Goal: Information Seeking & Learning: Find specific fact

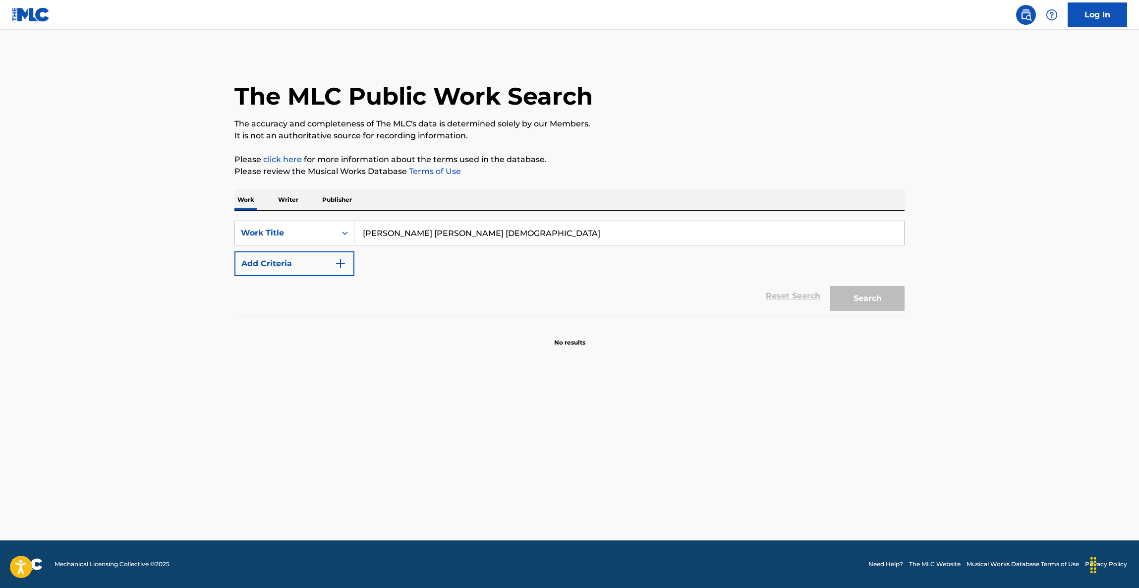
type input "[PERSON_NAME] [PERSON_NAME] [DEMOGRAPHIC_DATA]"
click at [325, 264] on button "Add Criteria" at bounding box center [294, 263] width 120 height 25
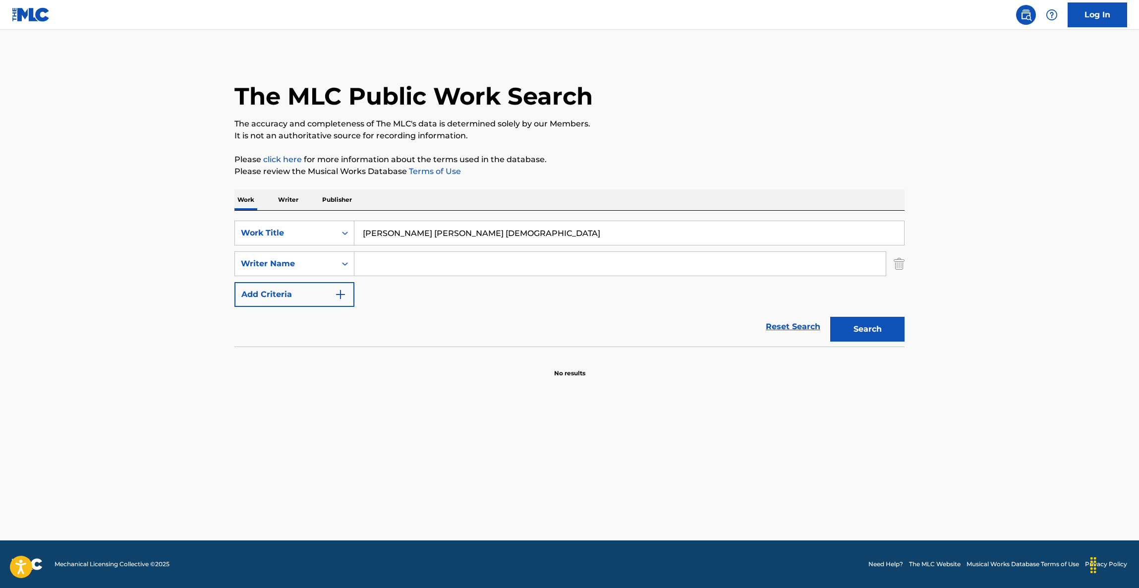
click at [429, 266] on input "Search Form" at bounding box center [619, 264] width 531 height 24
paste input "[PERSON_NAME]"
type input "[PERSON_NAME]"
click at [876, 330] on button "Search" at bounding box center [867, 329] width 74 height 25
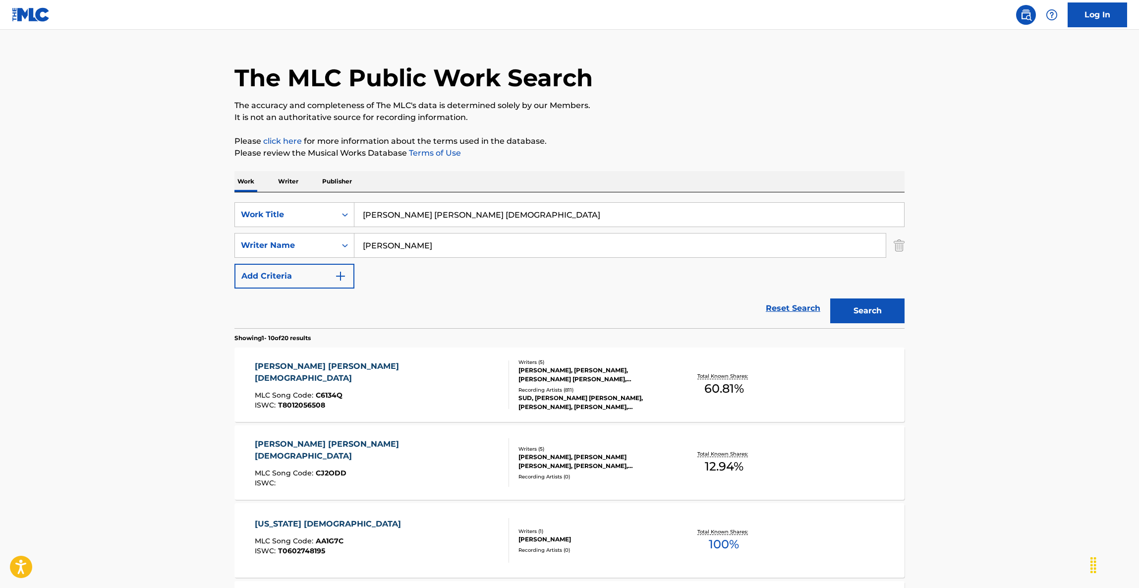
scroll to position [149, 0]
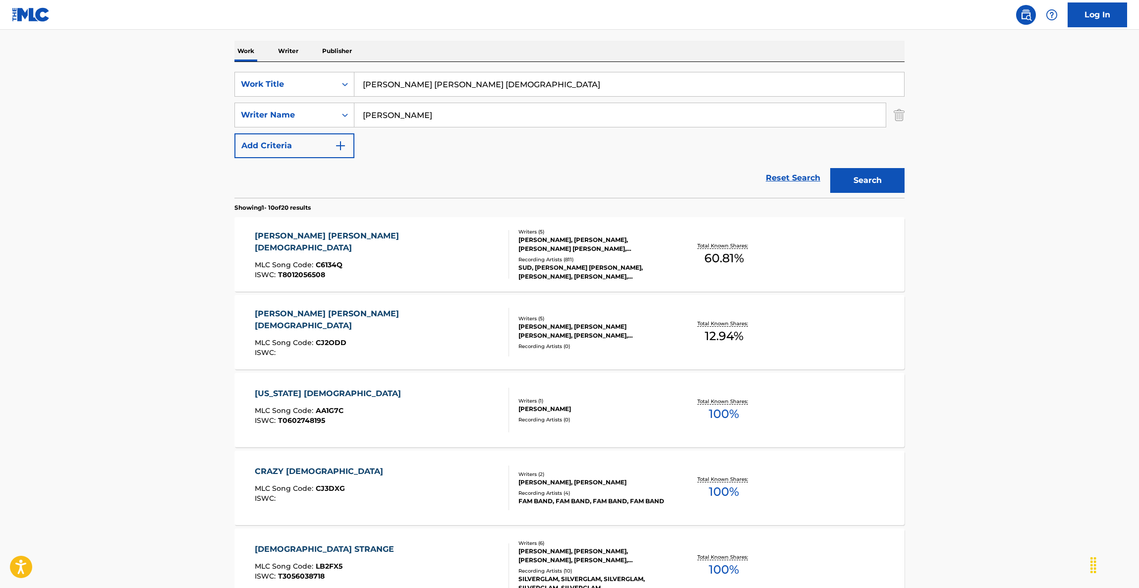
click at [317, 239] on div "[PERSON_NAME] [PERSON_NAME] [DEMOGRAPHIC_DATA]" at bounding box center [378, 242] width 246 height 24
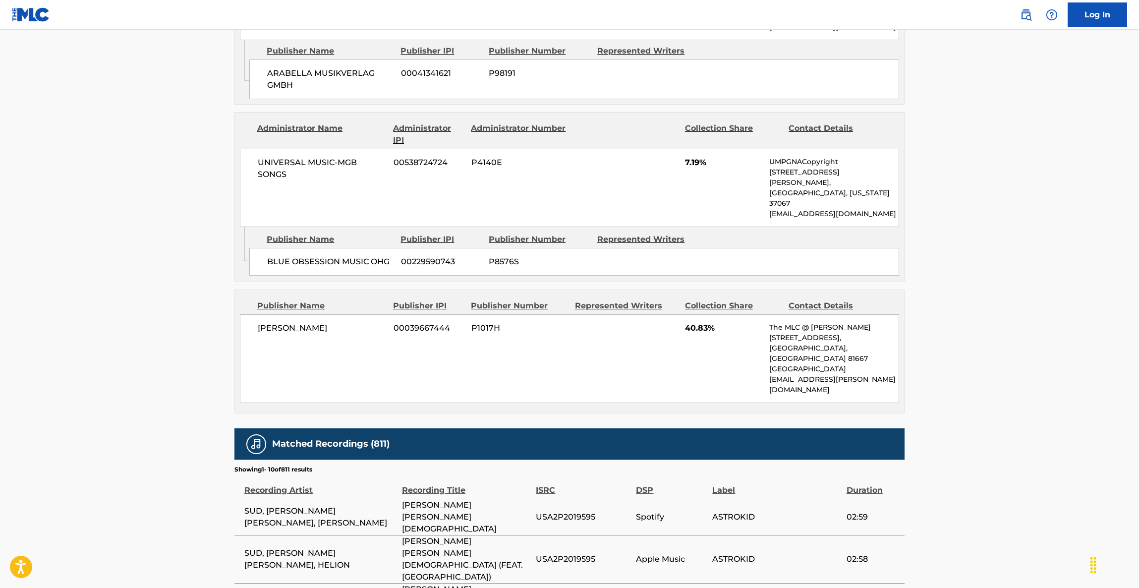
scroll to position [1918, 0]
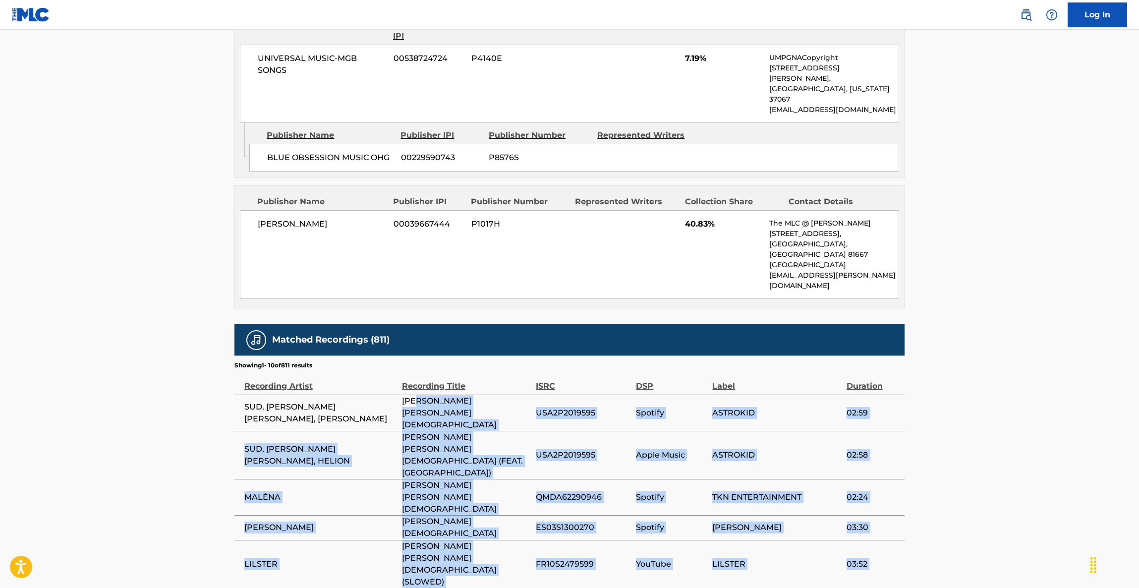
drag, startPoint x: 441, startPoint y: 257, endPoint x: 483, endPoint y: 472, distance: 218.8
click at [483, 472] on tbody "SUD, [PERSON_NAME] [PERSON_NAME], JONAS [PERSON_NAME] [PERSON_NAME] [DEMOGRAPHI…" at bounding box center [569, 594] width 670 height 398
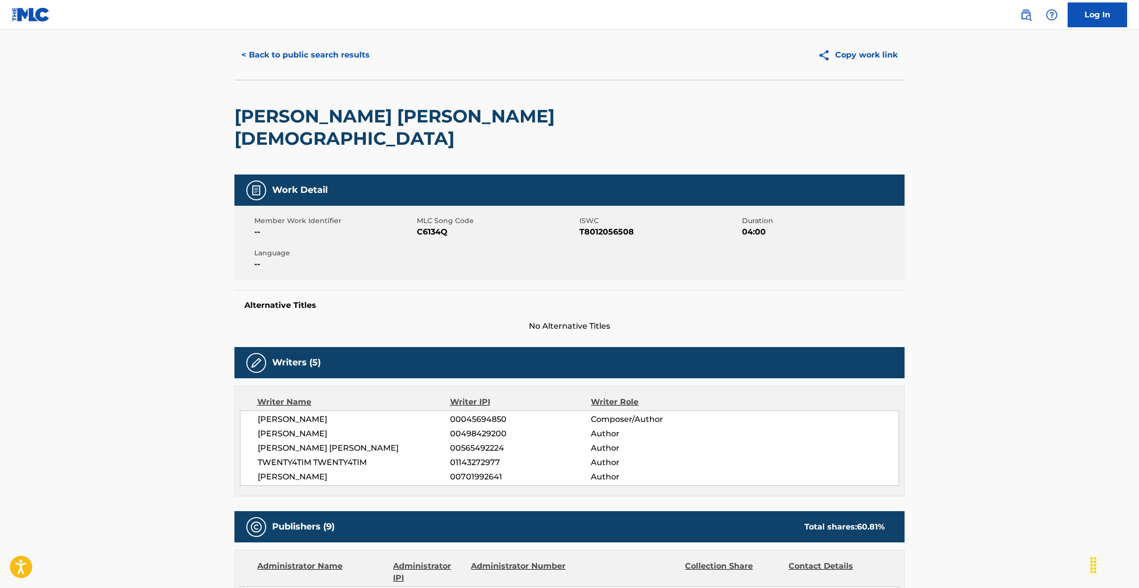
scroll to position [0, 0]
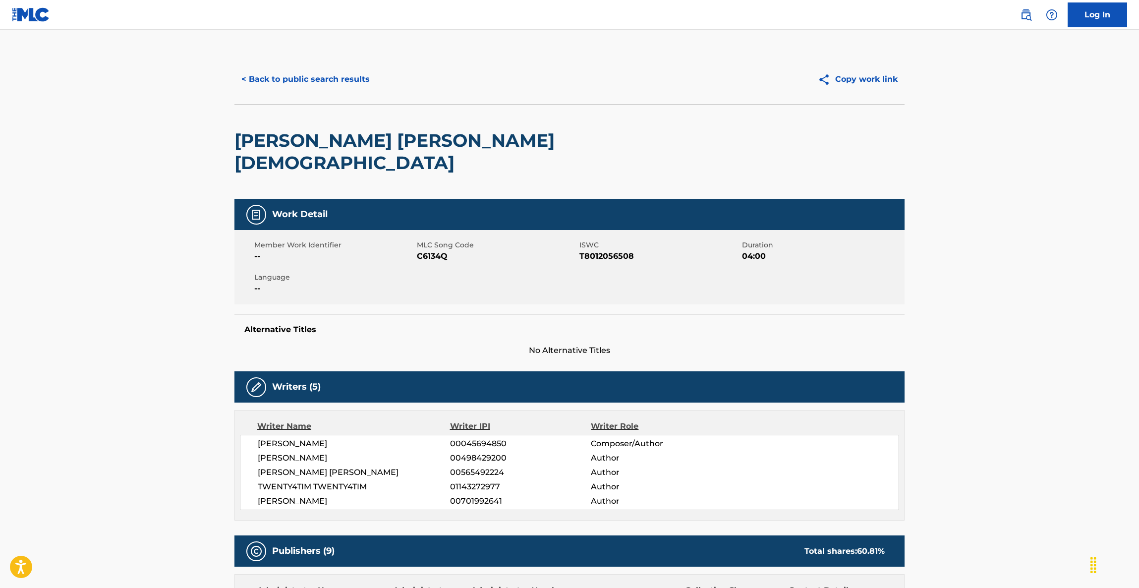
click at [317, 73] on button "< Back to public search results" at bounding box center [305, 79] width 142 height 25
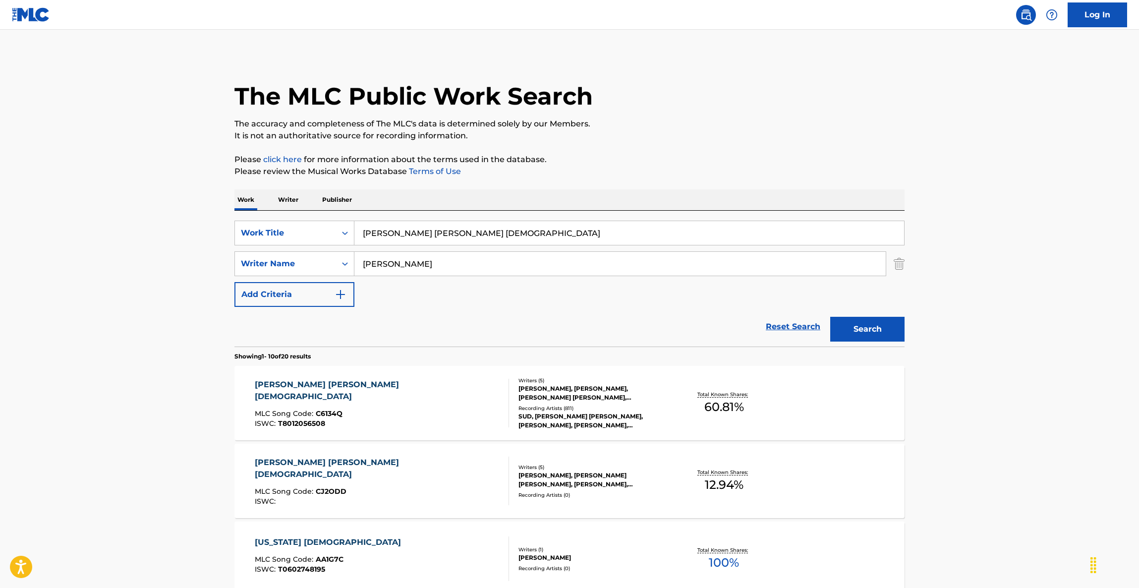
scroll to position [149, 0]
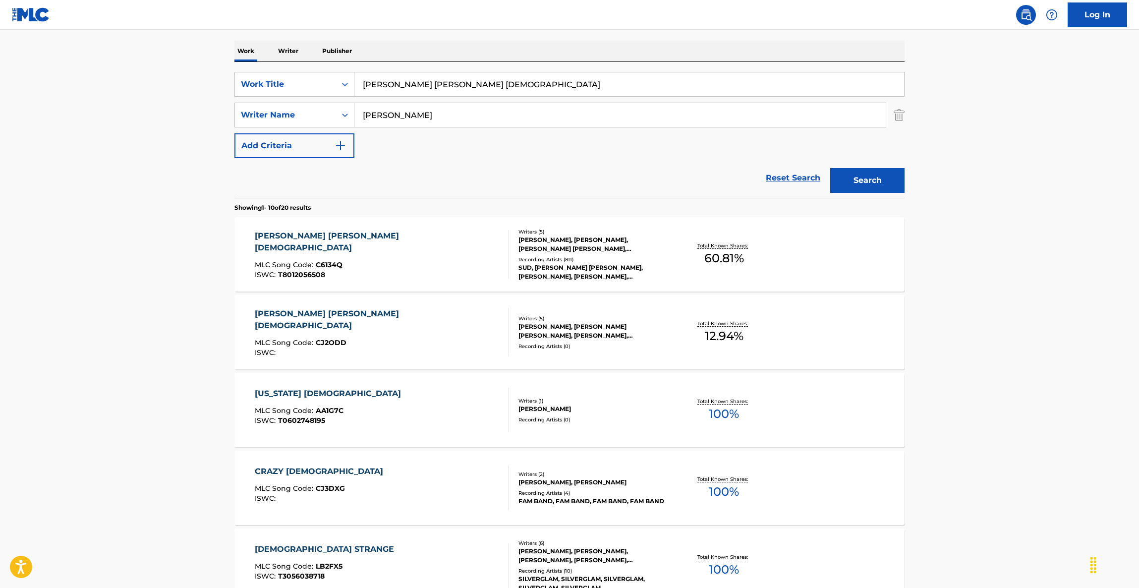
click at [288, 317] on div "[PERSON_NAME] [PERSON_NAME] [DEMOGRAPHIC_DATA]" at bounding box center [378, 320] width 246 height 24
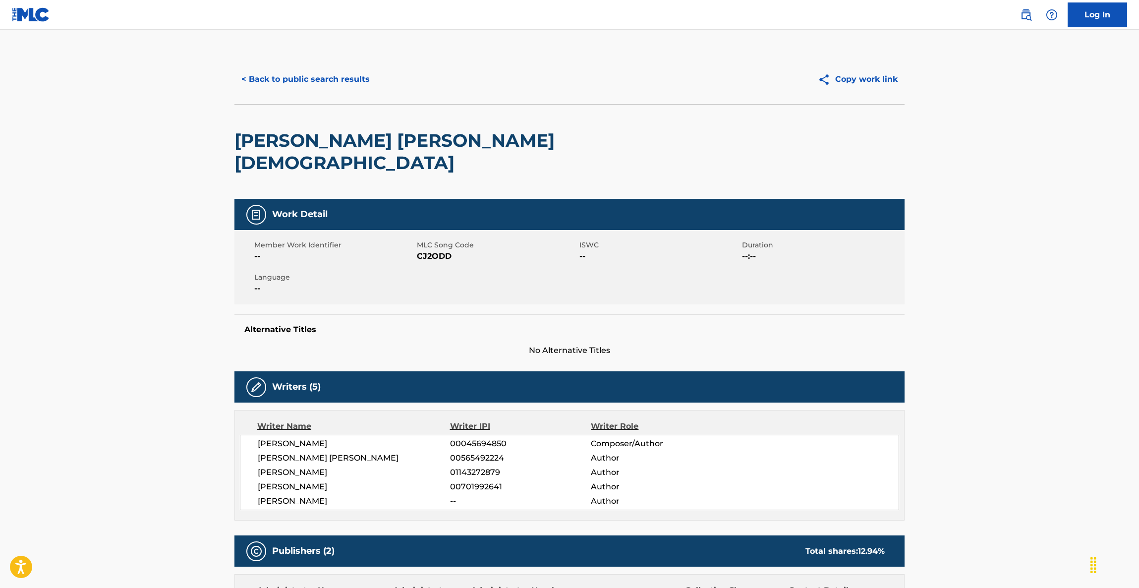
click at [313, 80] on button "< Back to public search results" at bounding box center [305, 79] width 142 height 25
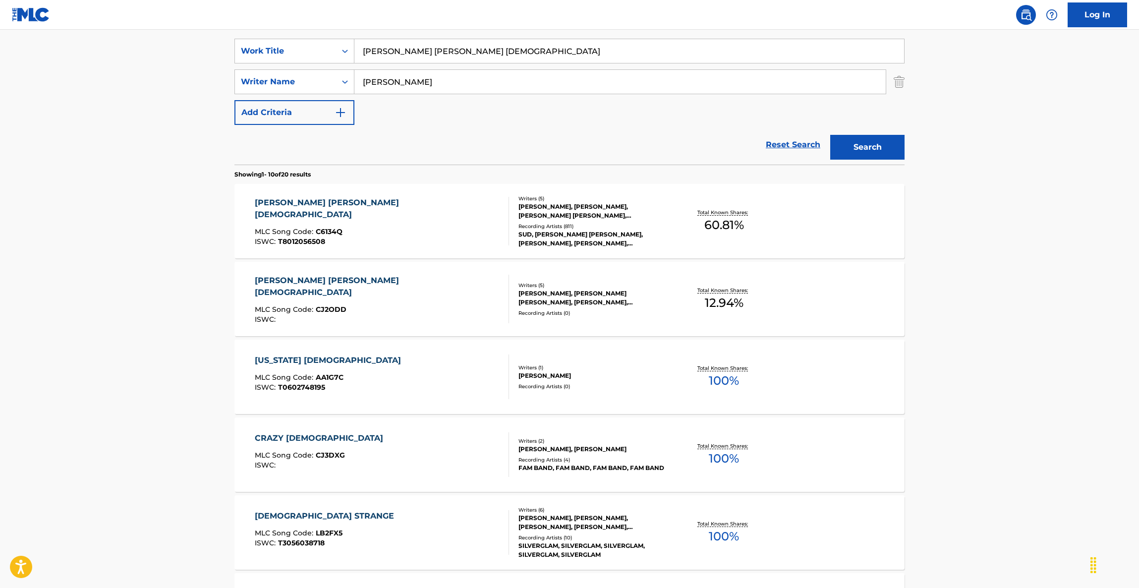
scroll to position [61, 0]
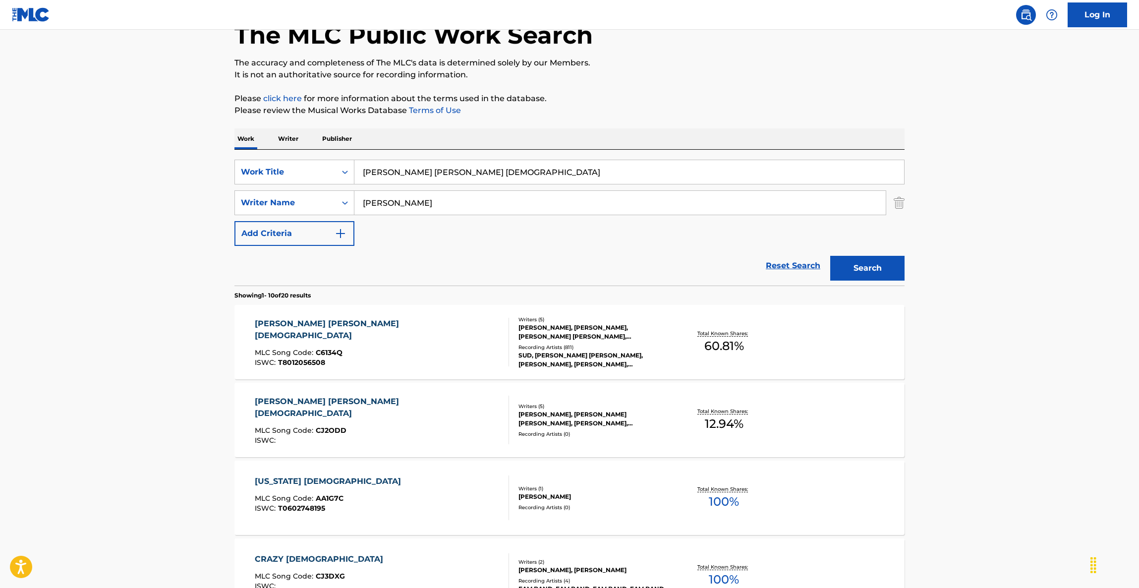
click at [1031, 353] on main "The MLC Public Work Search The accuracy and completeness of The MLC's data is d…" at bounding box center [569, 552] width 1139 height 1167
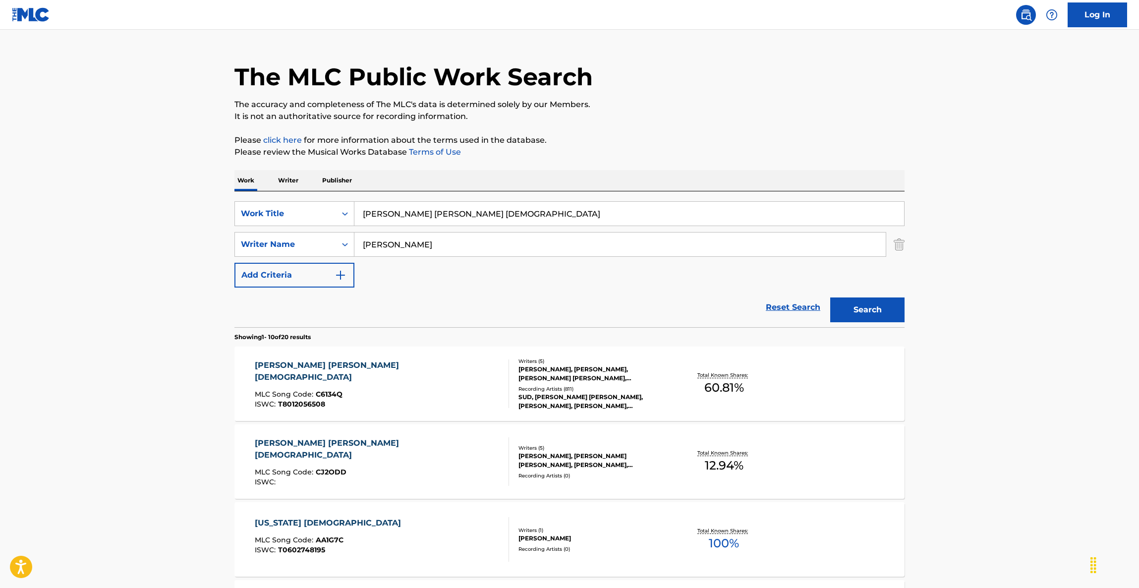
scroll to position [0, 0]
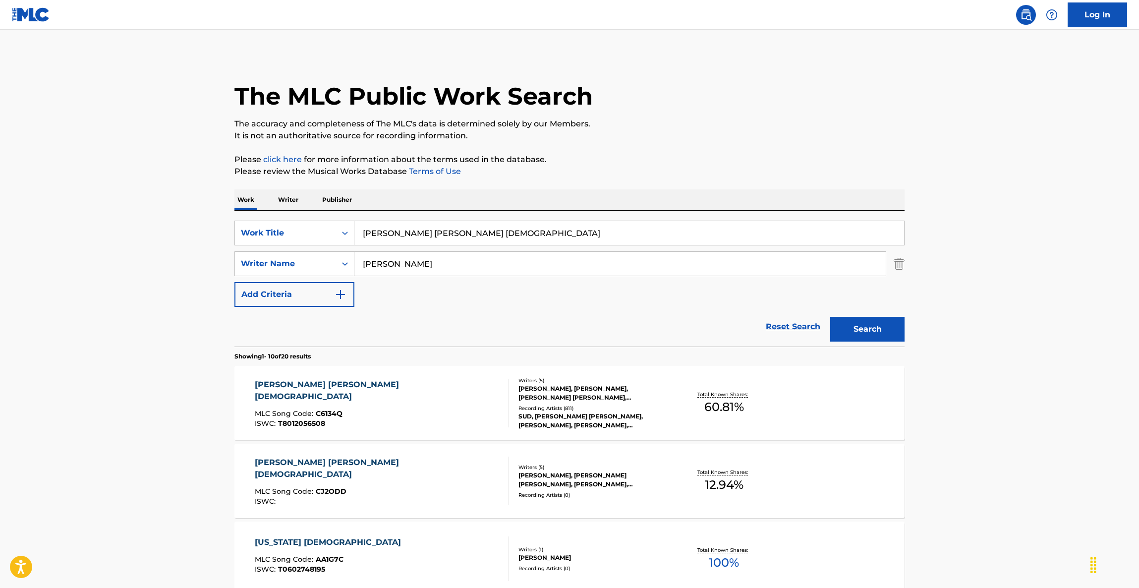
drag, startPoint x: 453, startPoint y: 229, endPoint x: 227, endPoint y: 201, distance: 228.3
paste input "THE LAZY SONG"
type input "THE LAZY SONG"
drag, startPoint x: 386, startPoint y: 266, endPoint x: 266, endPoint y: 253, distance: 120.7
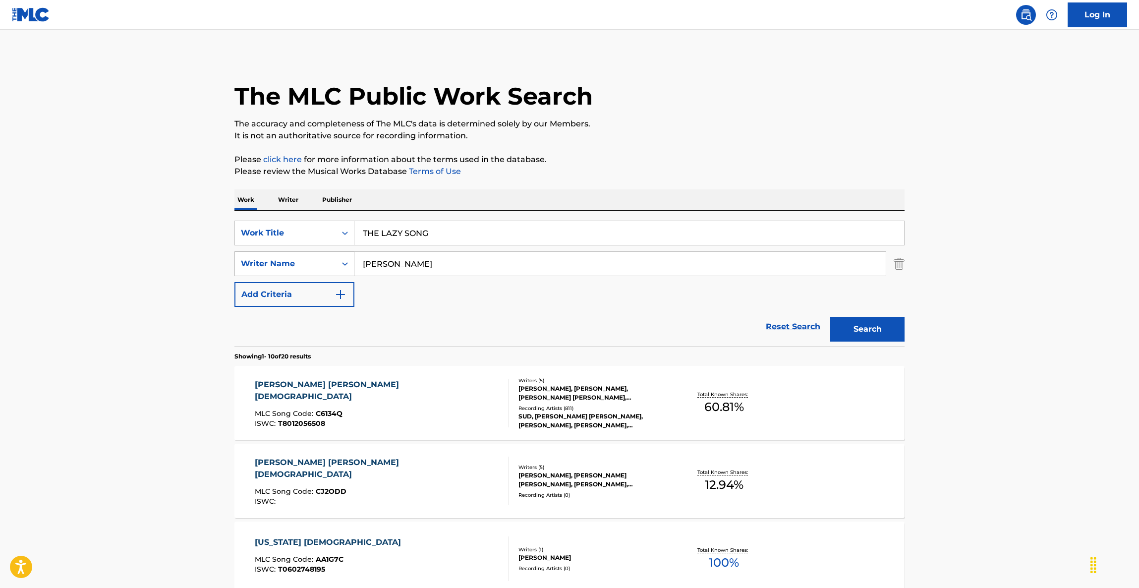
paste input "[PERSON_NAME]"
type input "[PERSON_NAME]"
click at [861, 329] on button "Search" at bounding box center [867, 329] width 74 height 25
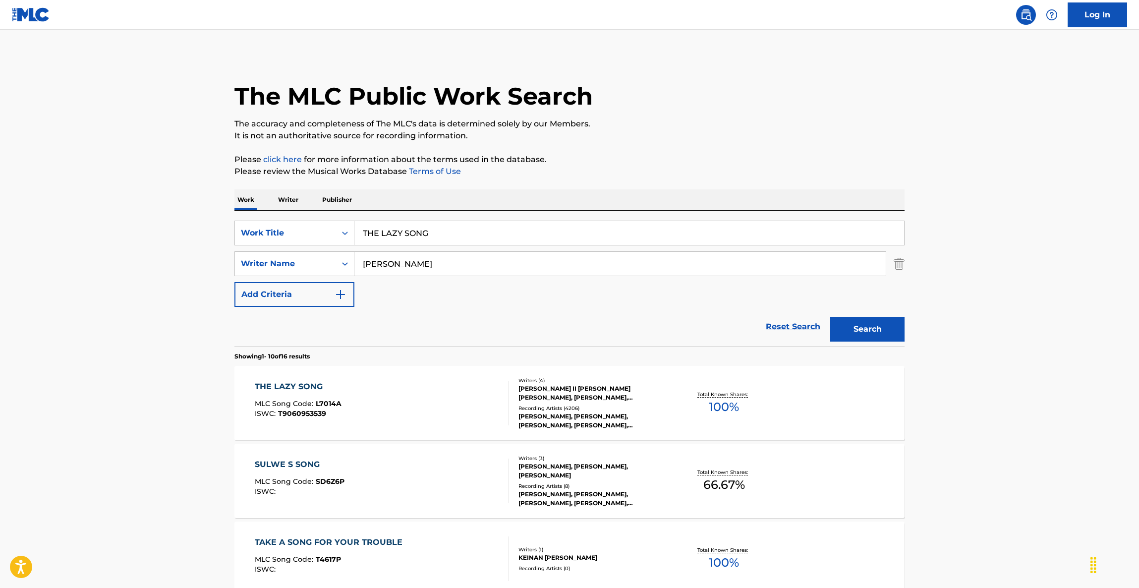
click at [308, 382] on div "THE LAZY SONG" at bounding box center [298, 387] width 87 height 12
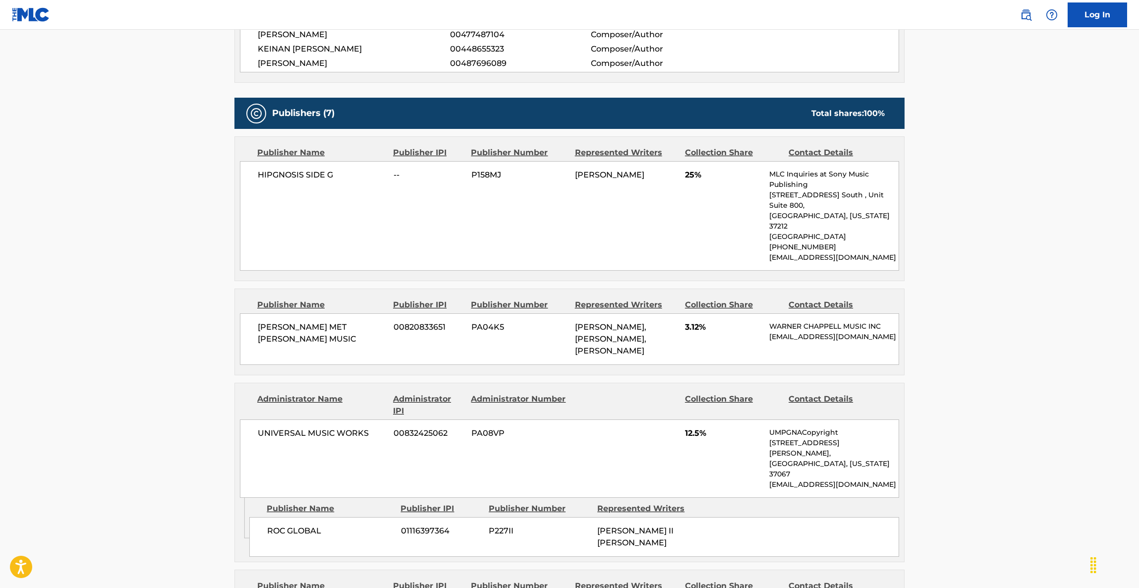
scroll to position [371, 0]
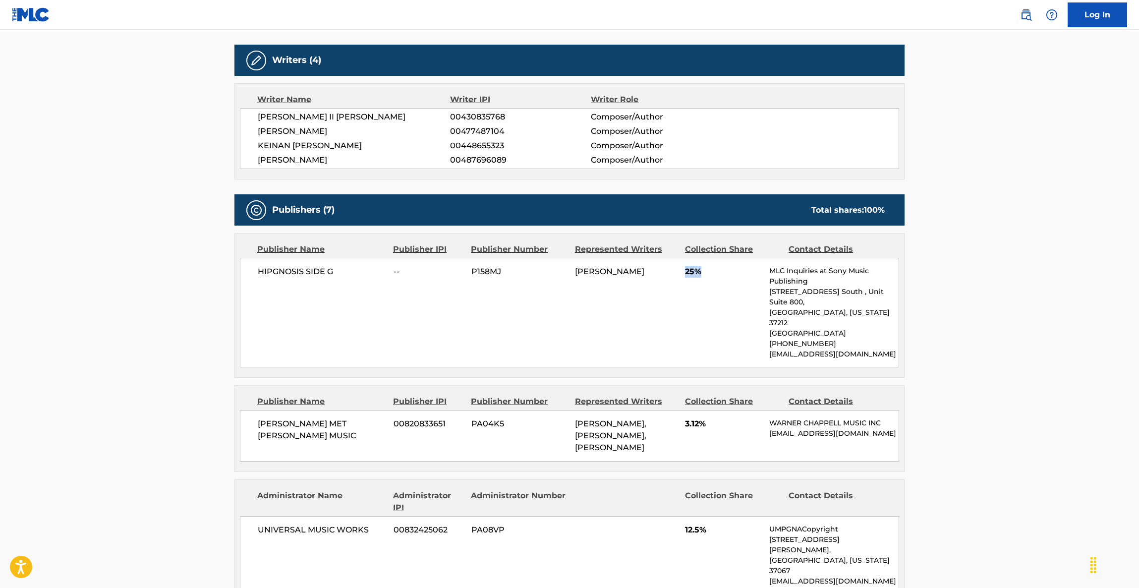
drag, startPoint x: 677, startPoint y: 276, endPoint x: 713, endPoint y: 273, distance: 36.4
click at [713, 273] on div "HIPGNOSIS SIDE G -- P158MJ [PERSON_NAME] 25% MLC Inquiries at Sony Music Publis…" at bounding box center [569, 313] width 659 height 110
click at [698, 321] on div "HIPGNOSIS SIDE G -- P158MJ [PERSON_NAME] 25% MLC Inquiries at Sony Music Publis…" at bounding box center [569, 313] width 659 height 110
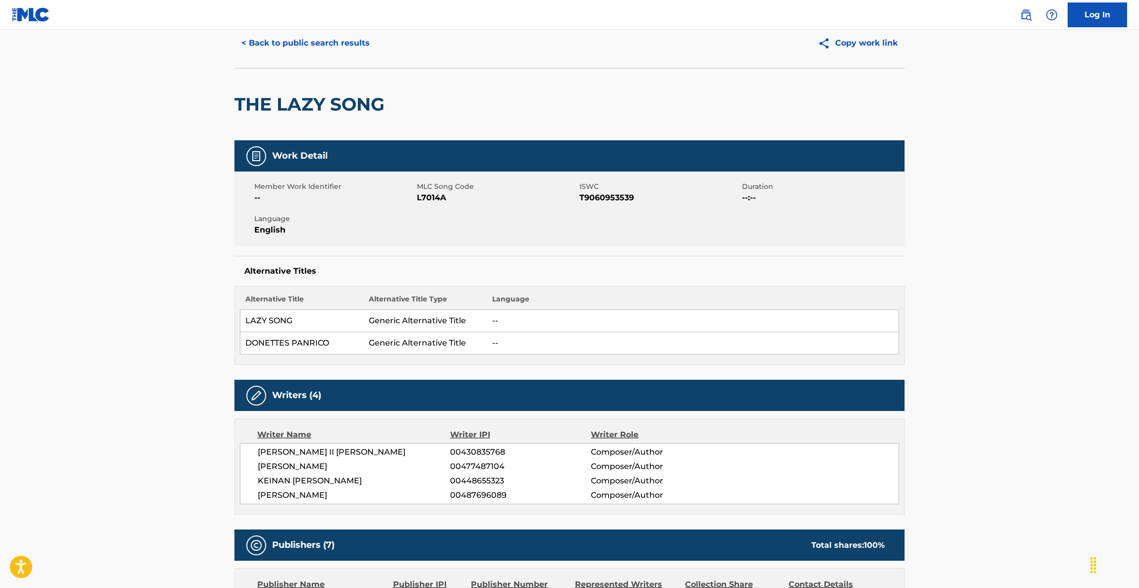
scroll to position [0, 0]
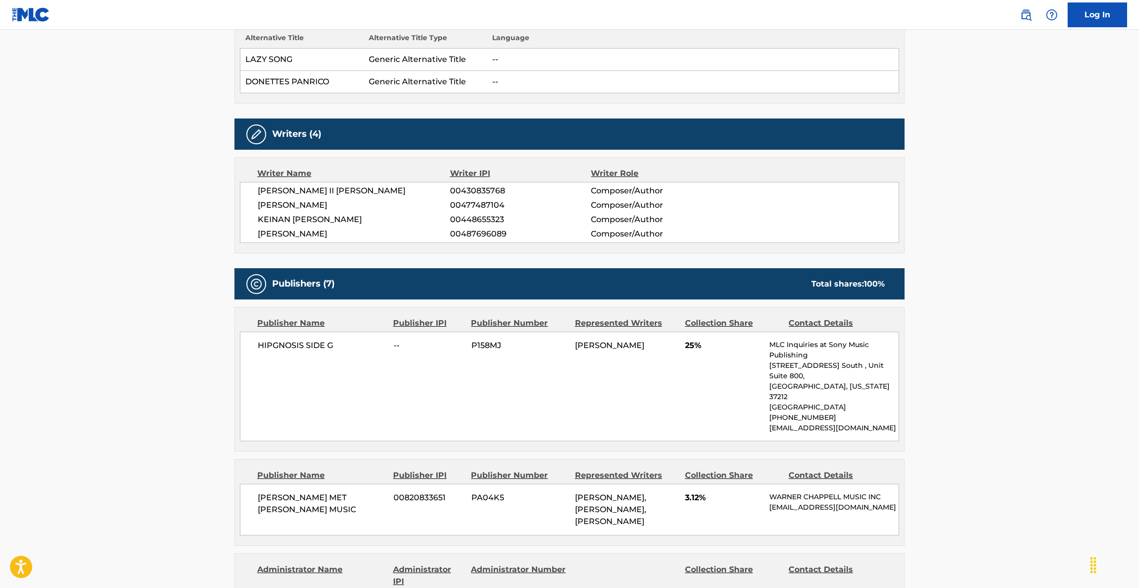
click at [594, 404] on div "HIPGNOSIS SIDE G -- P158MJ [PERSON_NAME] 25% MLC Inquiries at Sony Music Publis…" at bounding box center [569, 387] width 659 height 110
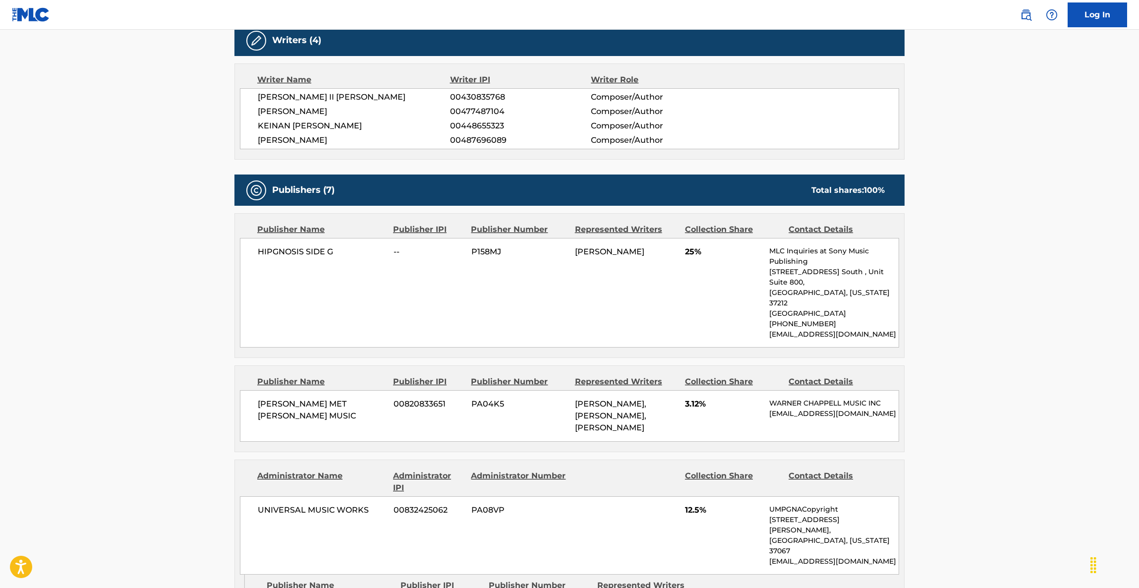
scroll to position [595, 0]
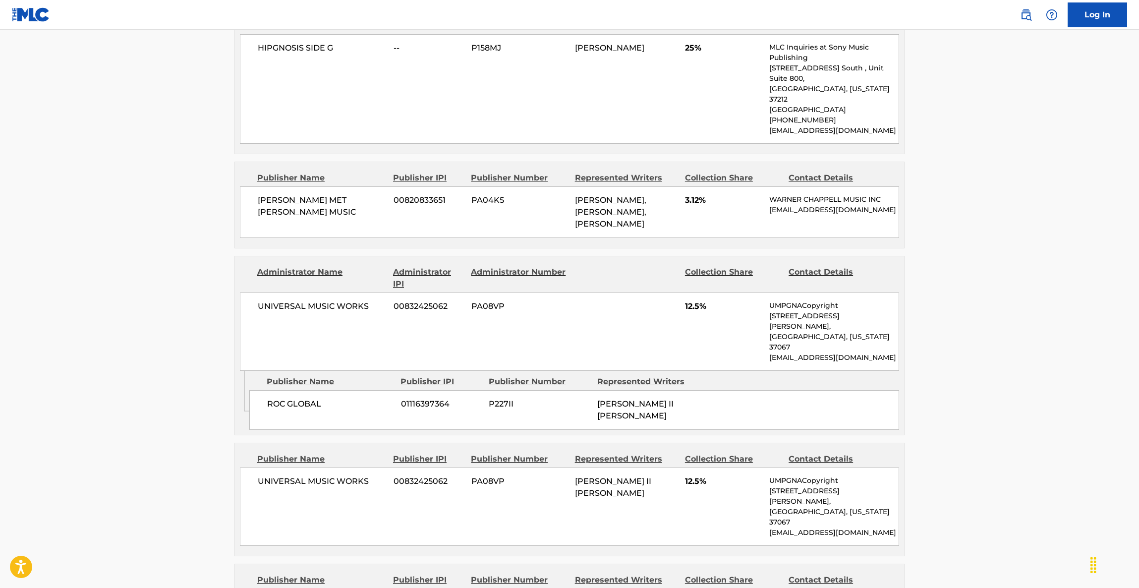
click at [585, 402] on div "ROC GLOBAL 01116397364 P227II [PERSON_NAME] II [PERSON_NAME]" at bounding box center [574, 410] width 650 height 40
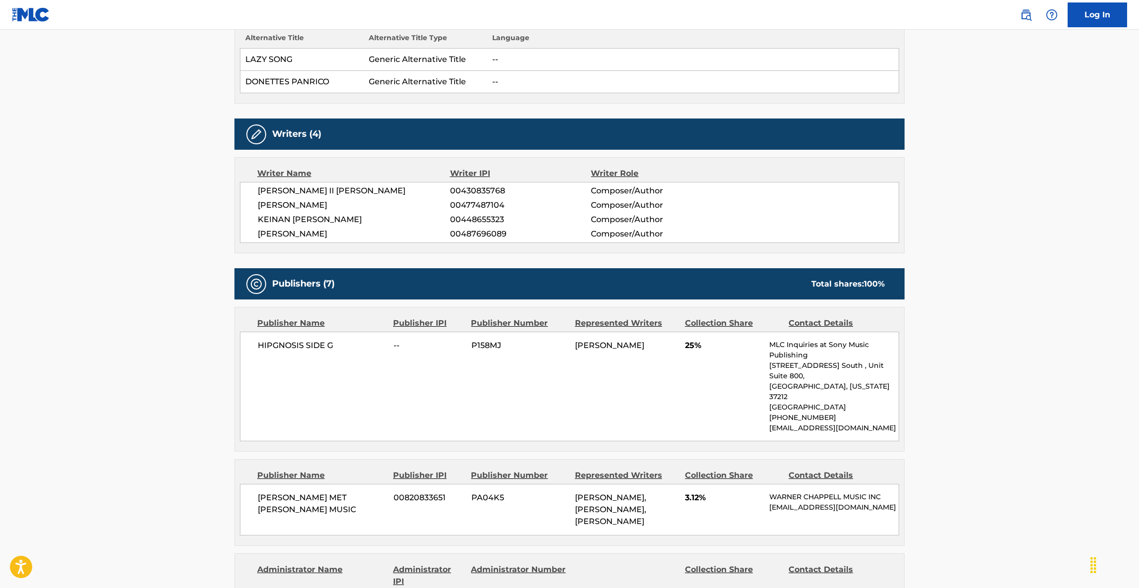
scroll to position [0, 0]
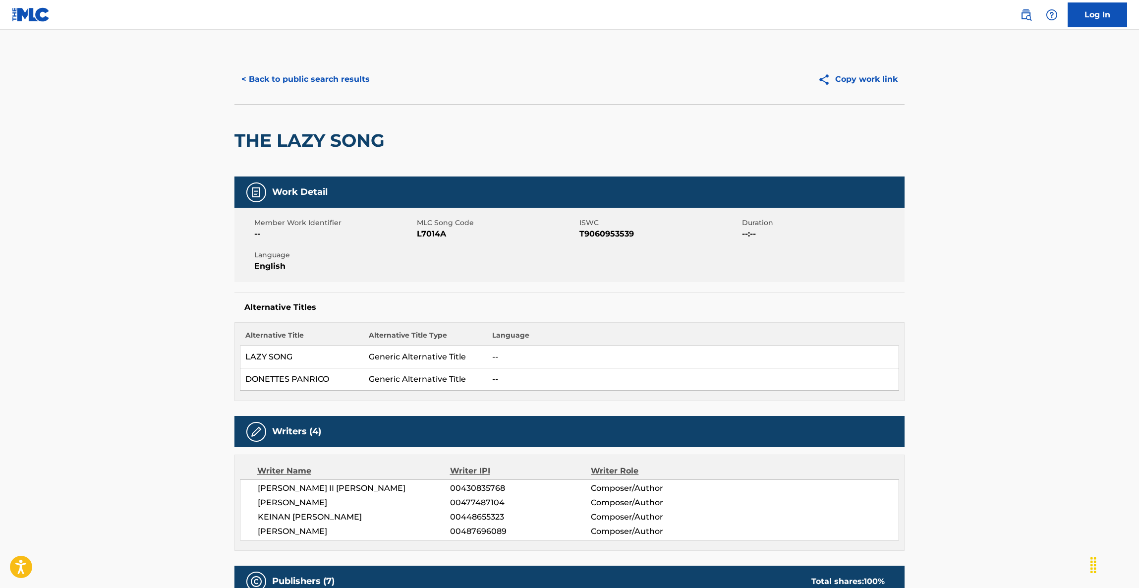
click at [314, 71] on button "< Back to public search results" at bounding box center [305, 79] width 142 height 25
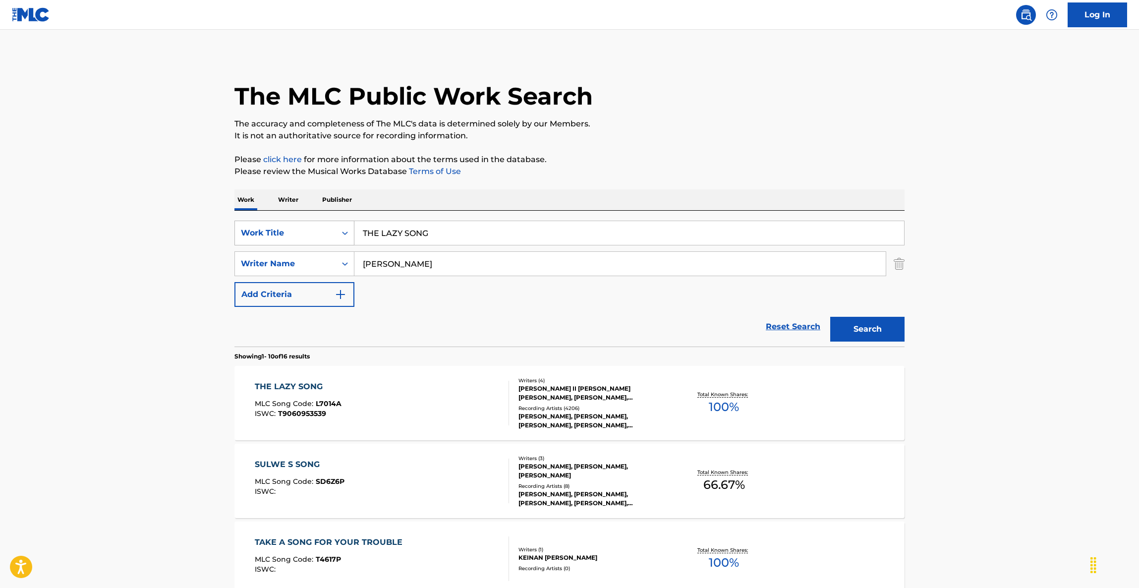
click at [272, 225] on div "SearchWithCriteria8ec346be-d313-48c2-8383-7919469a4157 Work Title THE LAZY SONG" at bounding box center [569, 233] width 670 height 25
paste input "Monster"
type input "Monster"
drag, startPoint x: 468, startPoint y: 265, endPoint x: 273, endPoint y: 251, distance: 195.3
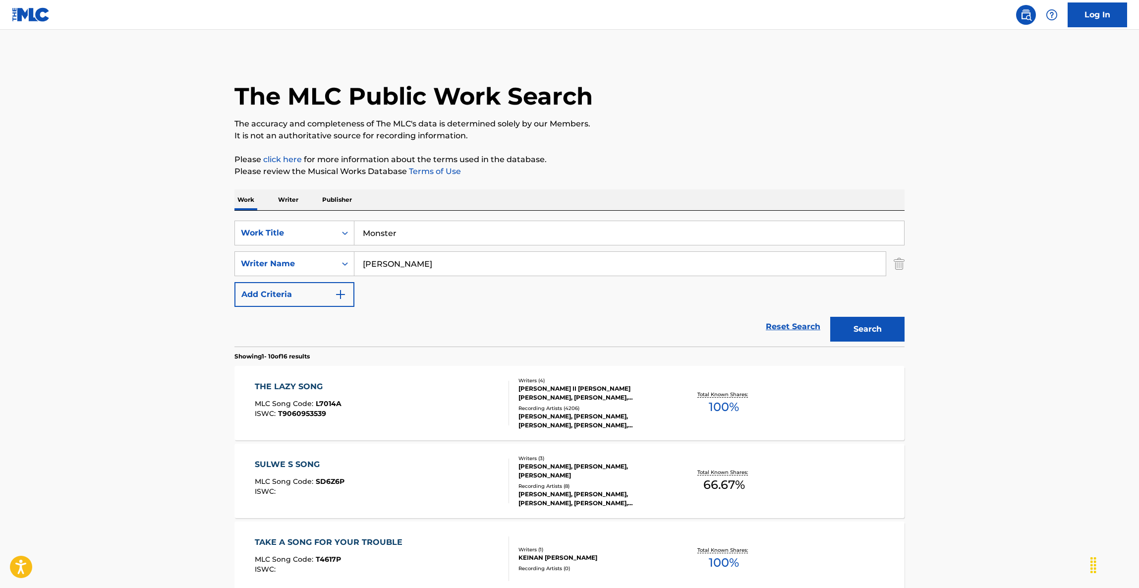
paste input "Rexha"
type input "Rexha"
click at [857, 330] on button "Search" at bounding box center [867, 329] width 74 height 25
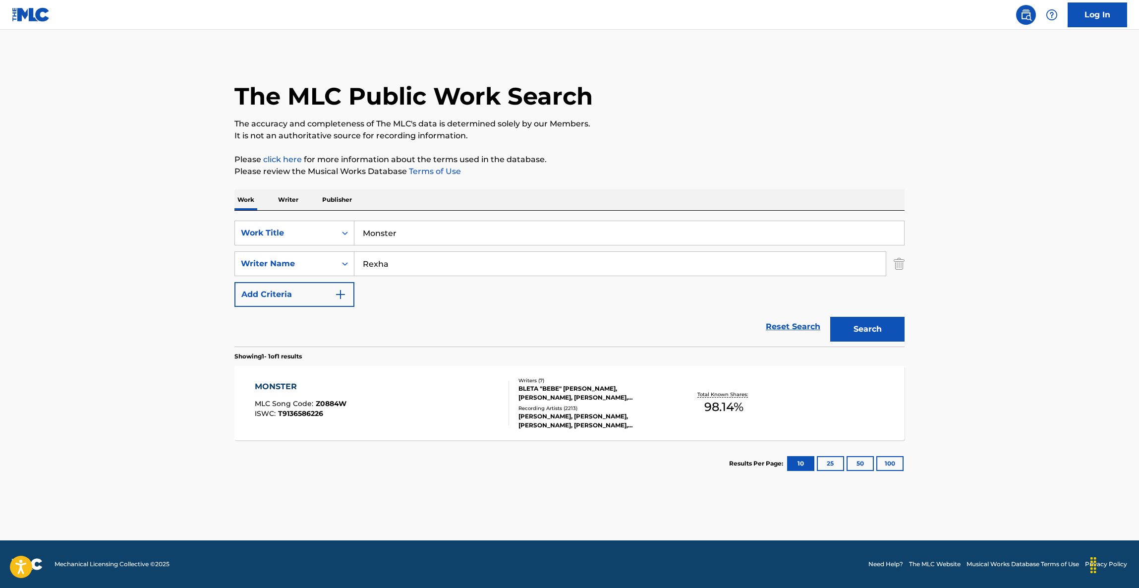
click at [424, 455] on section "Results Per Page: 10 25 50 100" at bounding box center [569, 463] width 670 height 47
click at [286, 382] on div "MONSTER" at bounding box center [301, 387] width 92 height 12
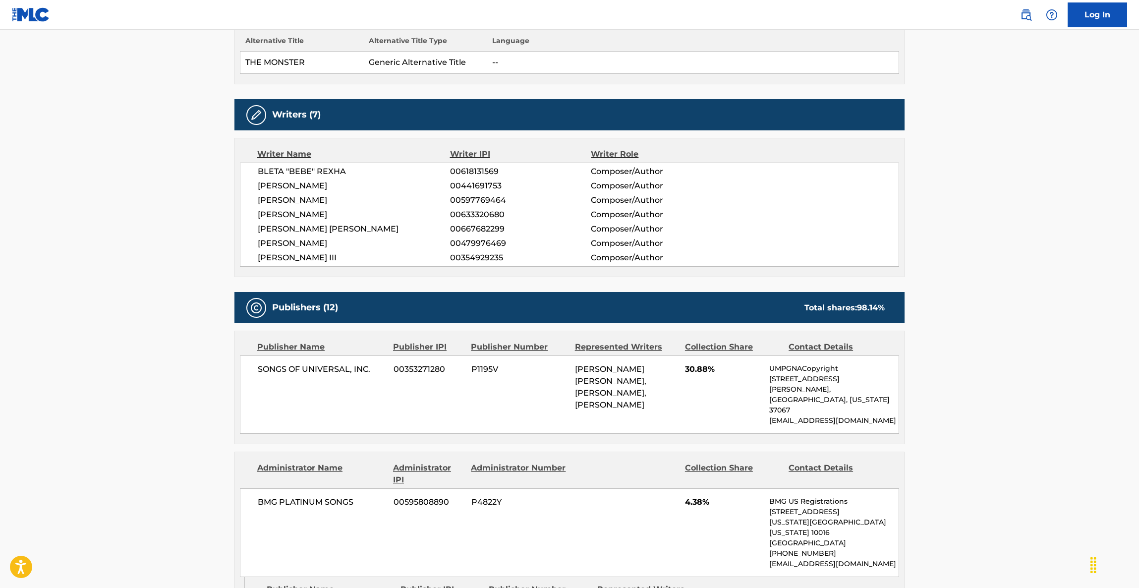
scroll to position [371, 0]
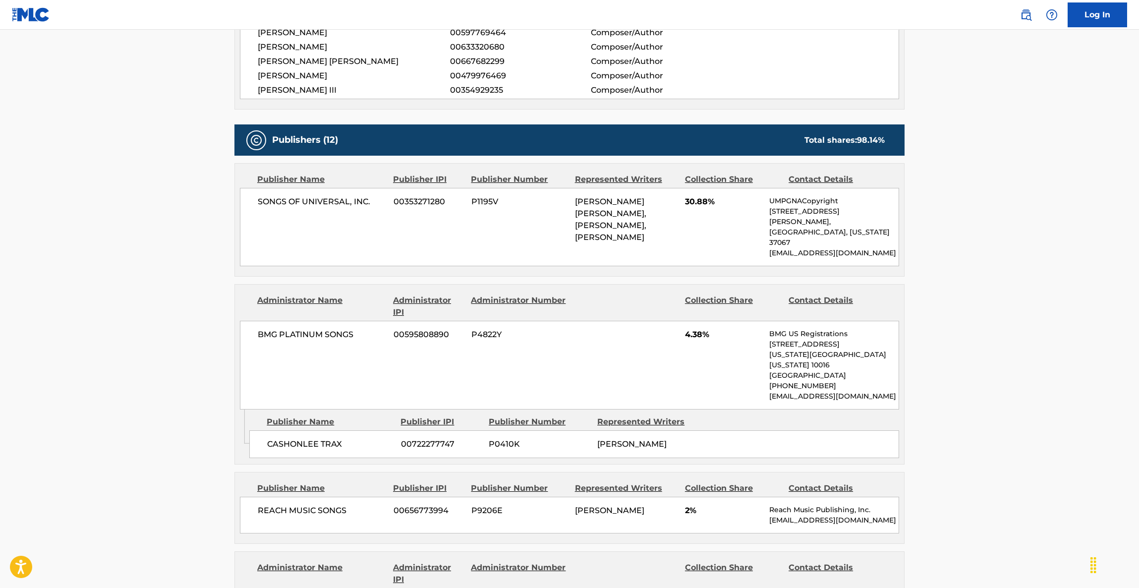
scroll to position [446, 0]
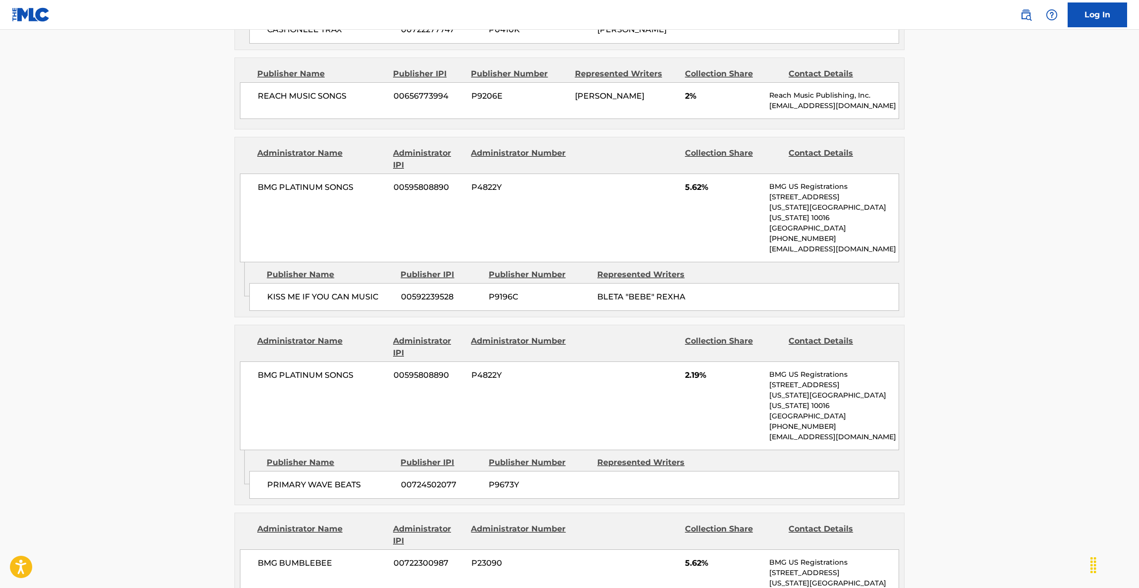
scroll to position [966, 0]
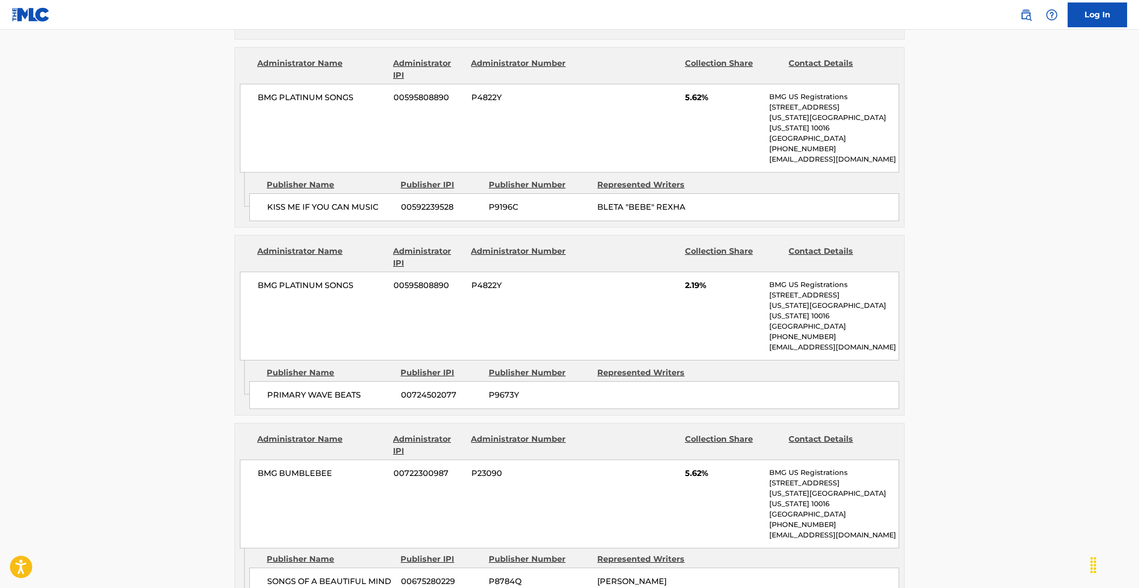
click at [978, 350] on main "< Back to public search results Copy work link MONSTER Work Detail Member Work …" at bounding box center [569, 555] width 1139 height 2983
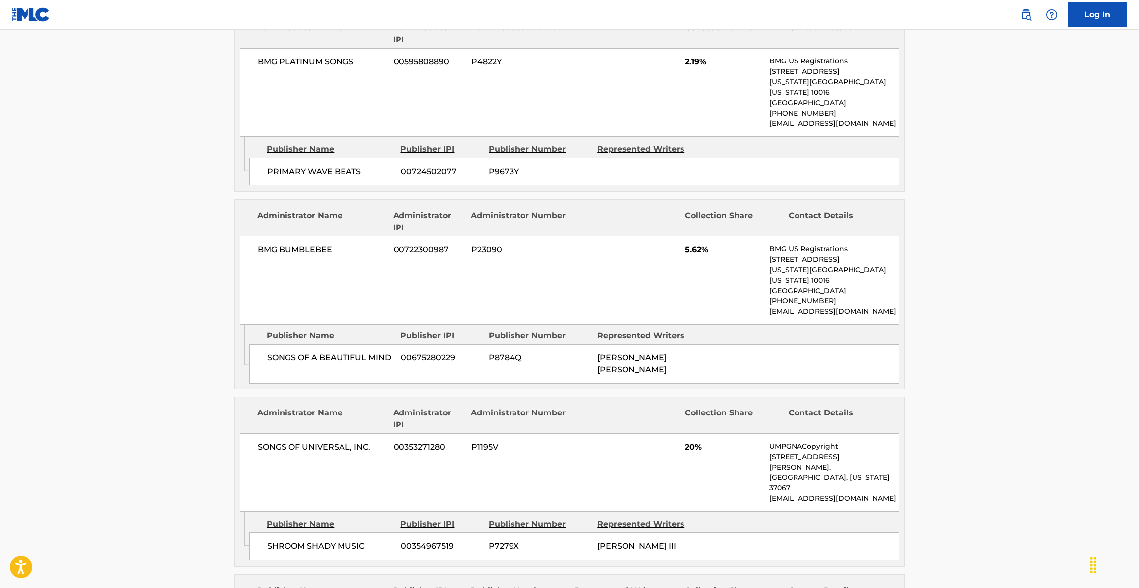
click at [983, 347] on main "< Back to public search results Copy work link MONSTER Work Detail Member Work …" at bounding box center [569, 331] width 1139 height 2983
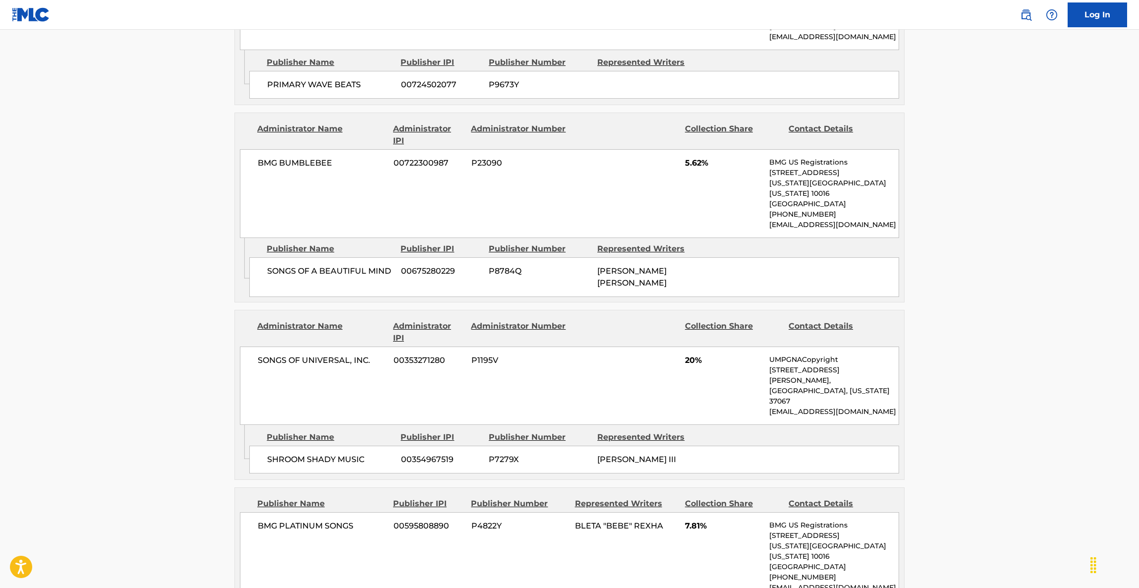
scroll to position [1338, 0]
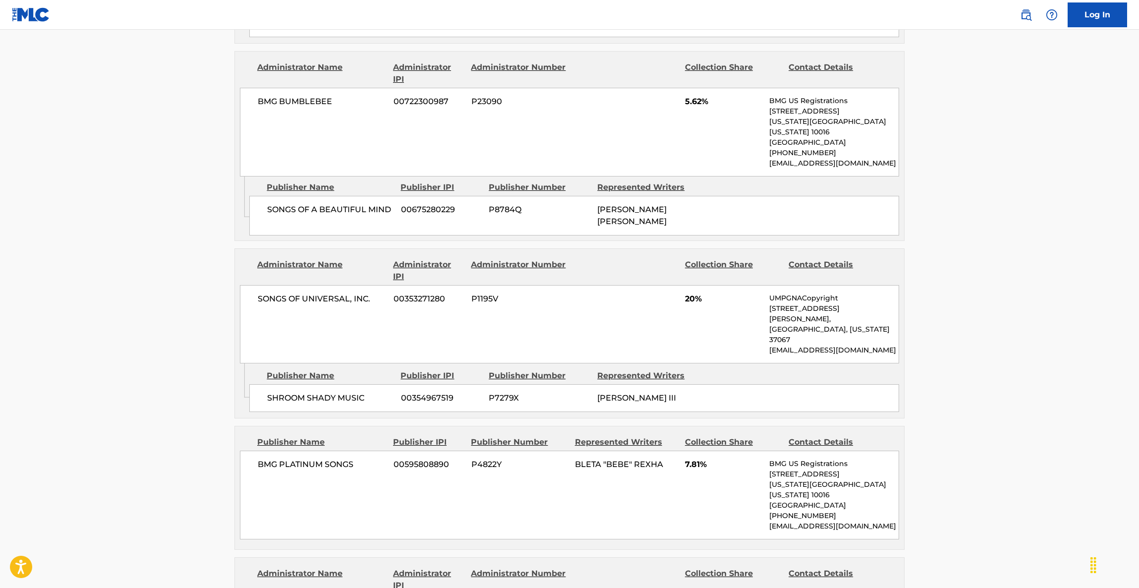
click at [983, 347] on main "< Back to public search results Copy work link MONSTER Work Detail Member Work …" at bounding box center [569, 183] width 1139 height 2983
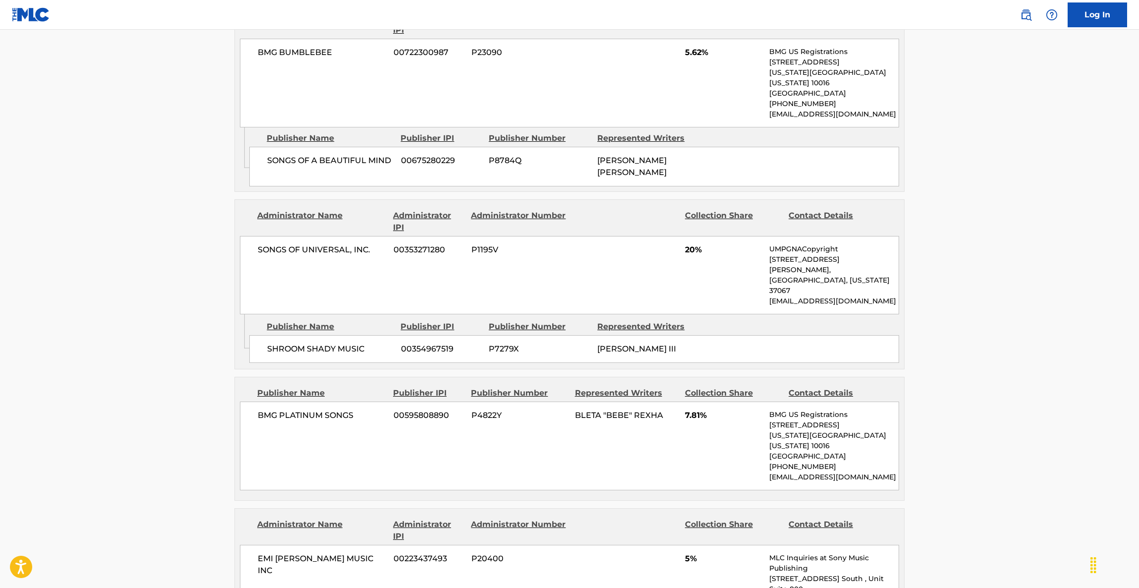
scroll to position [1412, 0]
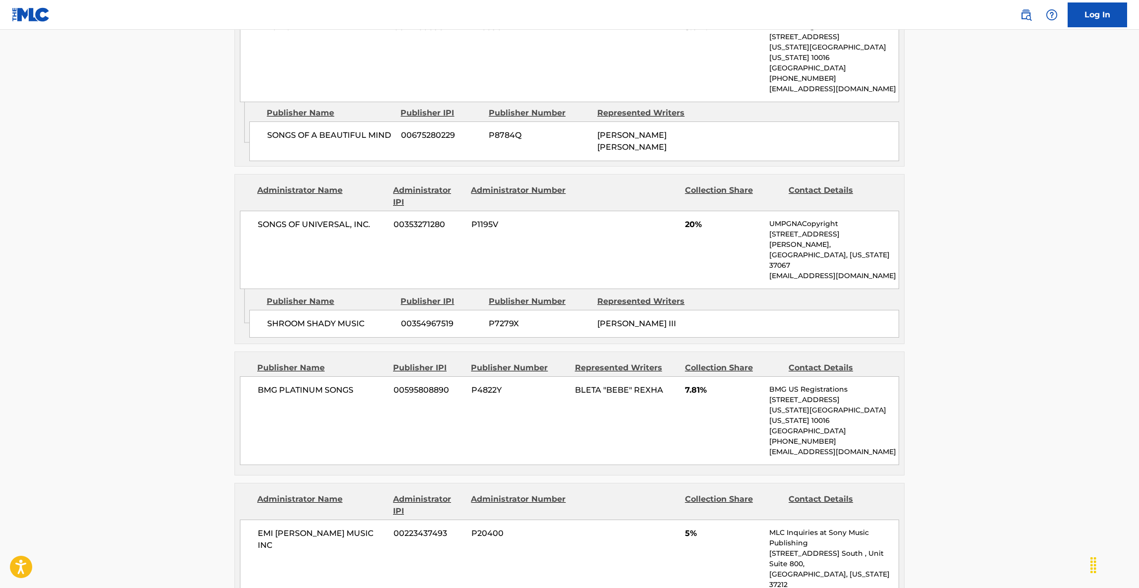
click at [983, 348] on main "< Back to public search results Copy work link MONSTER Work Detail Member Work …" at bounding box center [569, 108] width 1139 height 2983
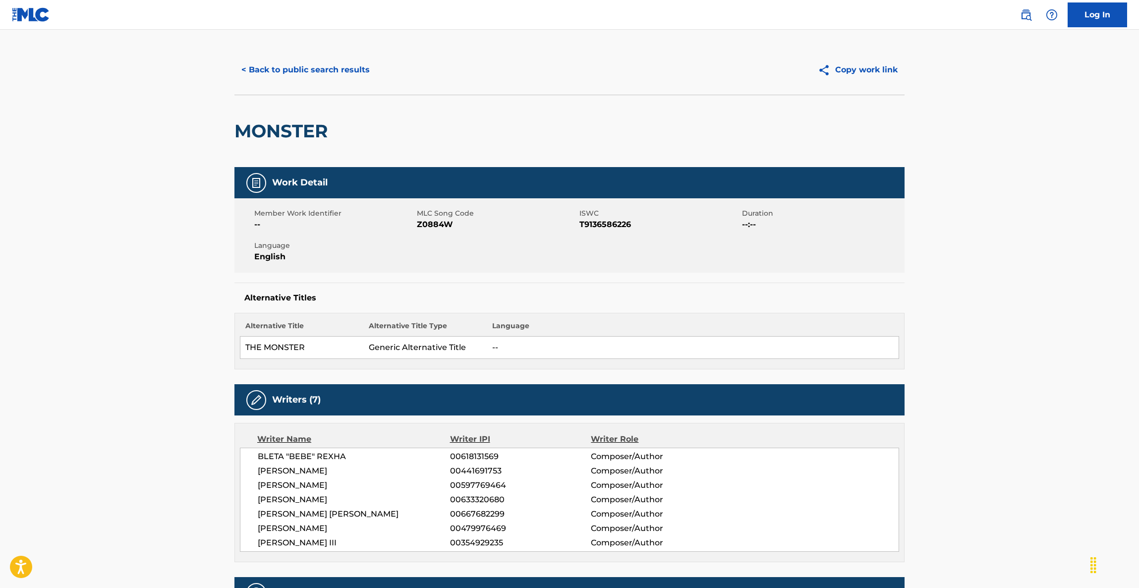
scroll to position [0, 0]
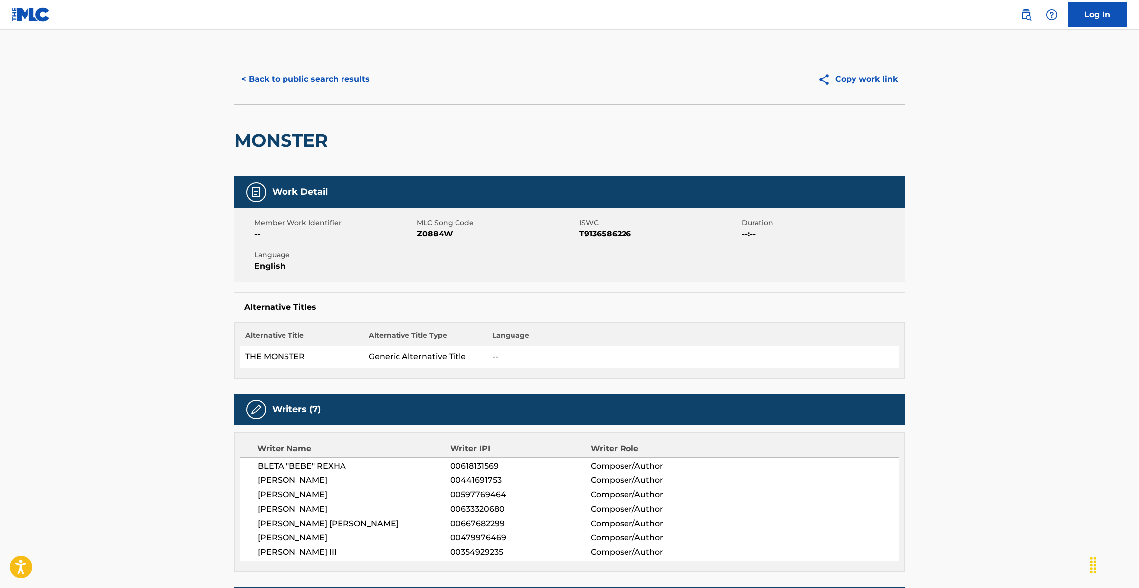
click at [328, 79] on button "< Back to public search results" at bounding box center [305, 79] width 142 height 25
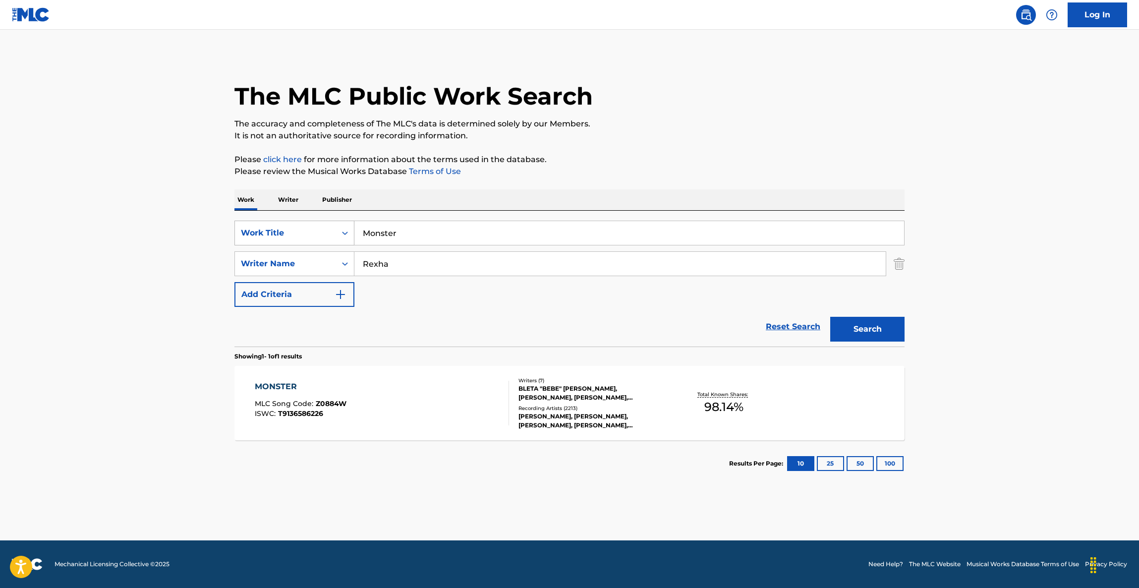
drag, startPoint x: 418, startPoint y: 230, endPoint x: 329, endPoint y: 226, distance: 89.8
click at [329, 226] on div "SearchWithCriteria8ec346be-d313-48c2-8383-7919469a4157 Work Title Monster" at bounding box center [569, 233] width 670 height 25
paste input "Believe"
type input "Believe"
drag, startPoint x: 402, startPoint y: 266, endPoint x: 284, endPoint y: 258, distance: 118.7
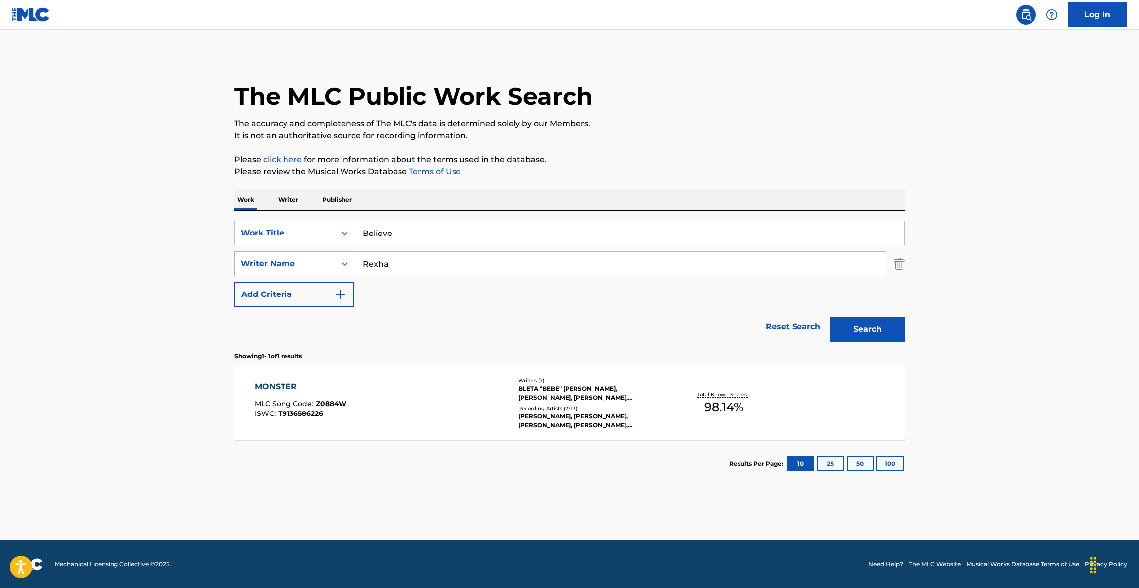
click at [283, 258] on div "SearchWithCriteria0b703657-f787-4051-b17b-de4e09160837 Writer Name [PERSON_NAME]" at bounding box center [569, 263] width 670 height 25
paste input "[PERSON_NAME]"
type input "[PERSON_NAME]"
click at [863, 326] on button "Search" at bounding box center [867, 329] width 74 height 25
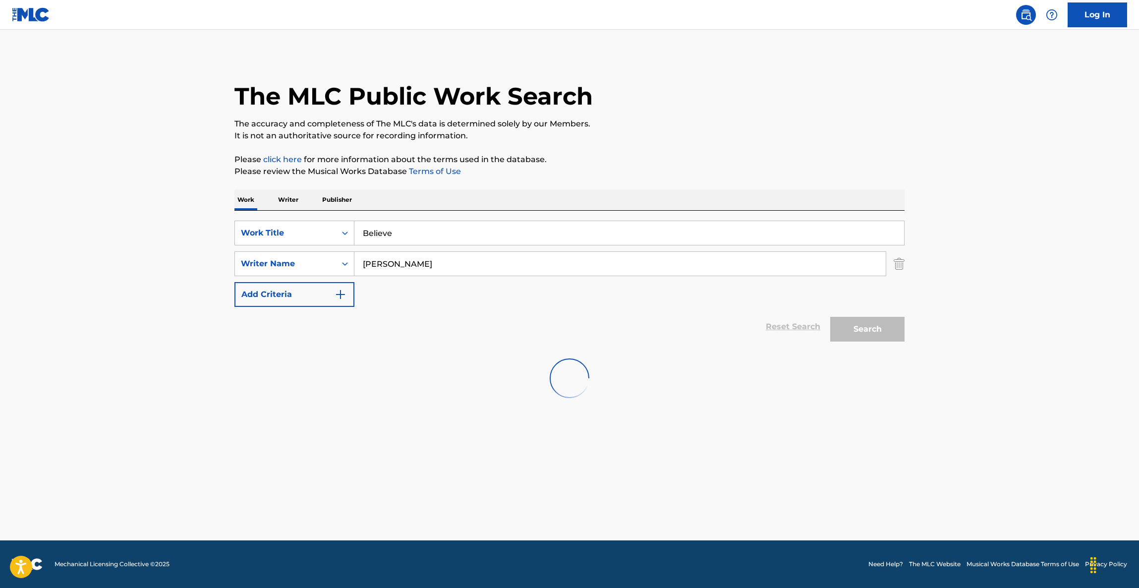
click at [1037, 294] on main "The MLC Public Work Search The accuracy and completeness of The MLC's data is d…" at bounding box center [569, 285] width 1139 height 511
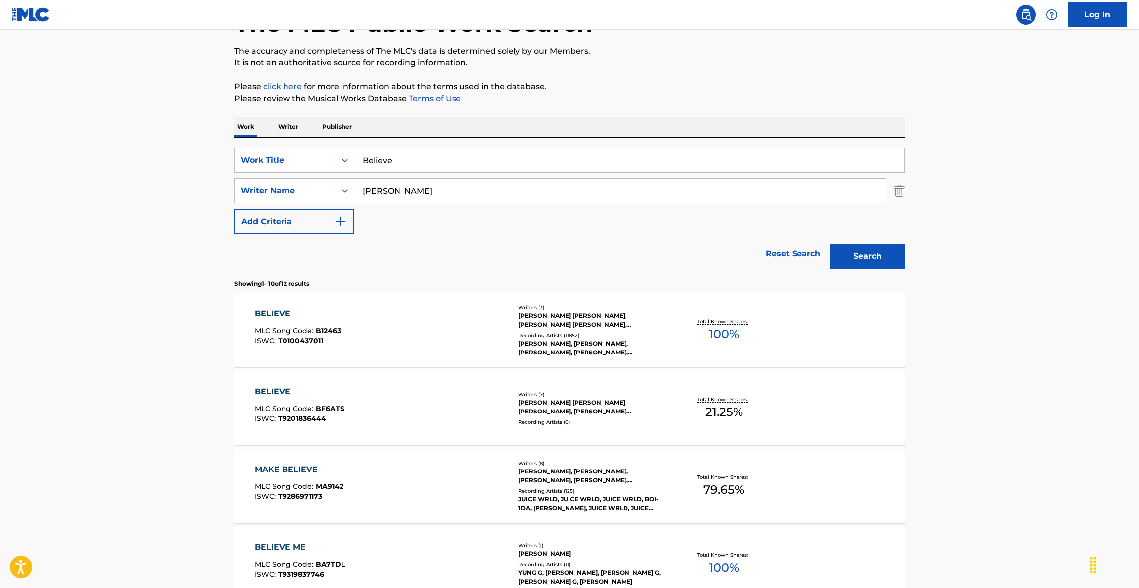
scroll to position [74, 0]
click at [282, 317] on div "BELIEVE" at bounding box center [298, 312] width 86 height 12
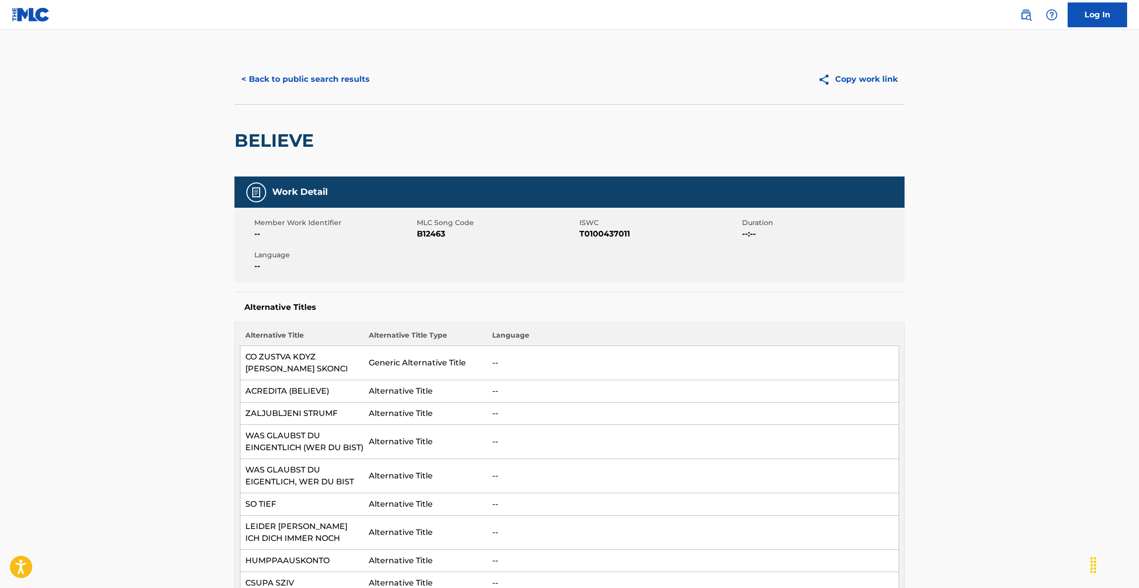
click at [328, 77] on button "< Back to public search results" at bounding box center [305, 79] width 142 height 25
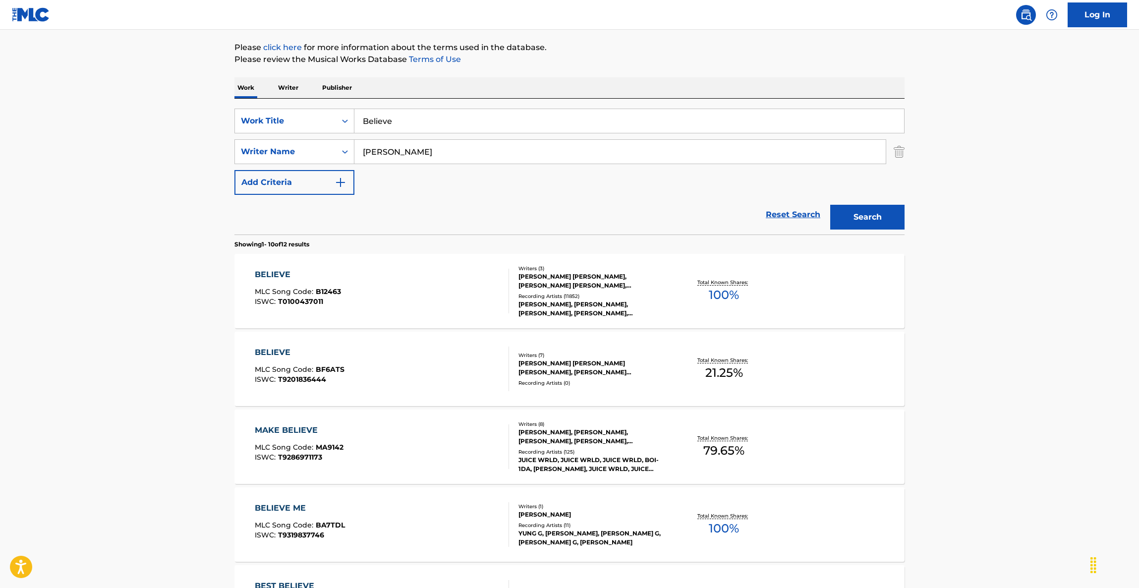
scroll to position [149, 0]
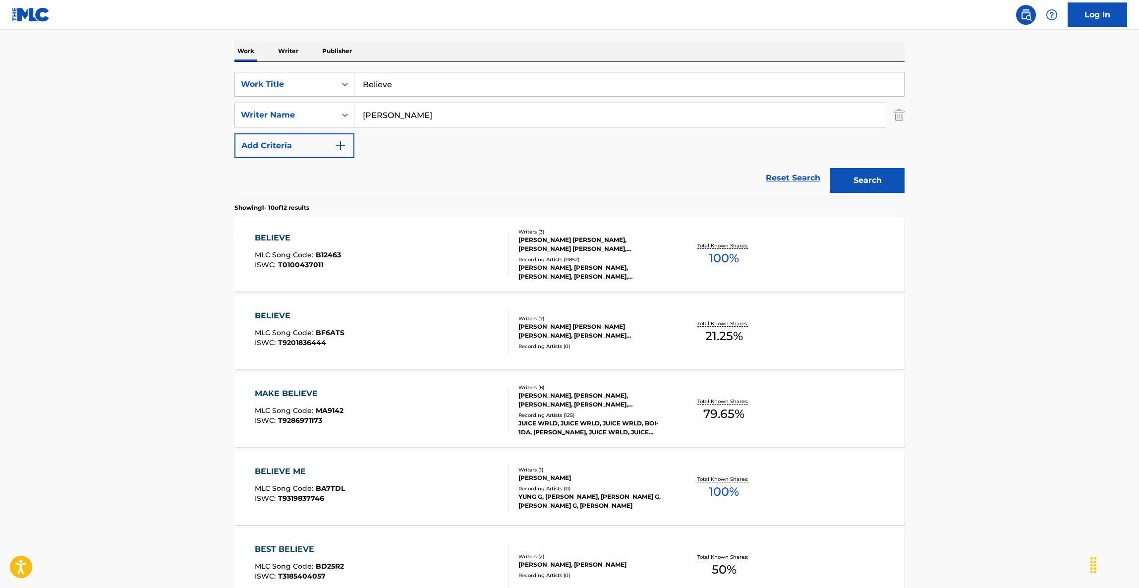
click at [1031, 274] on main "The MLC Public Work Search The accuracy and completeness of The MLC's data is d…" at bounding box center [569, 464] width 1139 height 1167
drag, startPoint x: 1031, startPoint y: 274, endPoint x: 651, endPoint y: 284, distance: 379.9
click at [1030, 273] on main "The MLC Public Work Search The accuracy and completeness of The MLC's data is d…" at bounding box center [569, 464] width 1139 height 1167
click at [284, 231] on div "BELIEVE MLC Song Code : B12463 ISWC : T0100437011 Writers ( 3 ) [PERSON_NAME] […" at bounding box center [569, 254] width 670 height 74
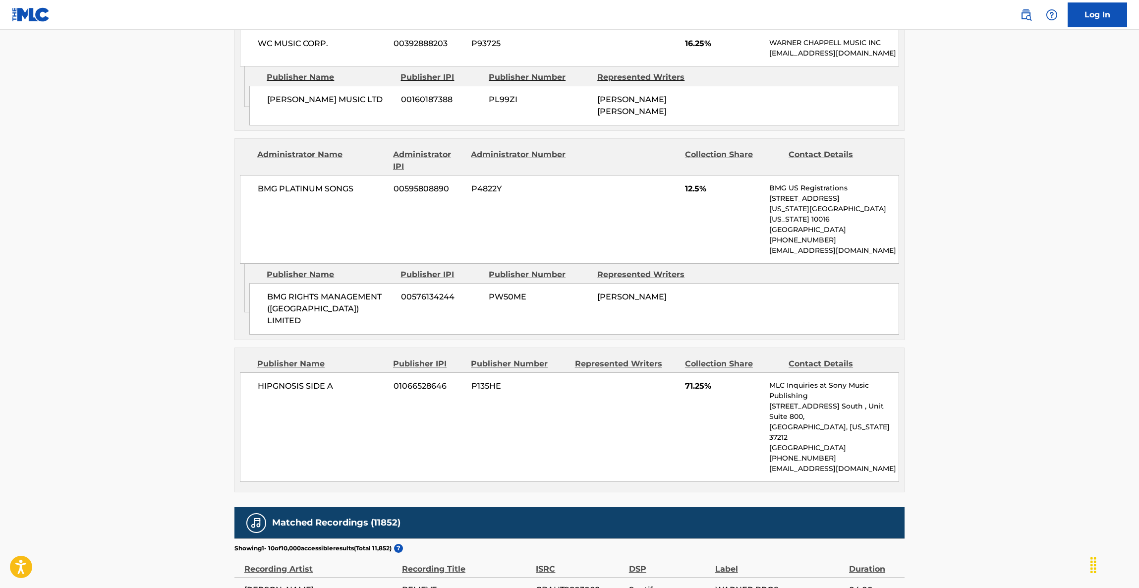
scroll to position [1190, 0]
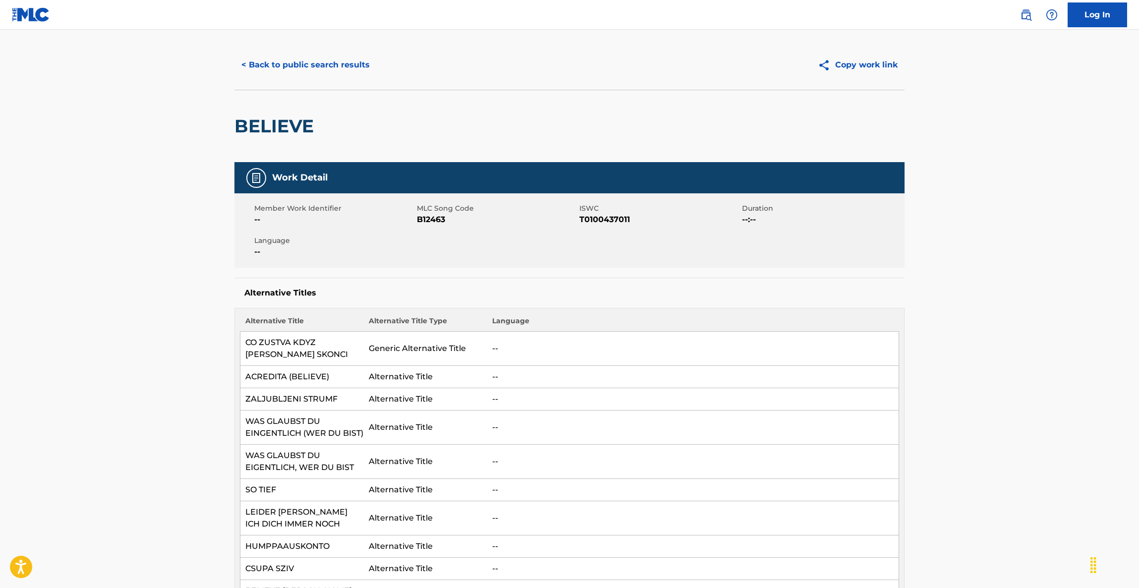
scroll to position [0, 0]
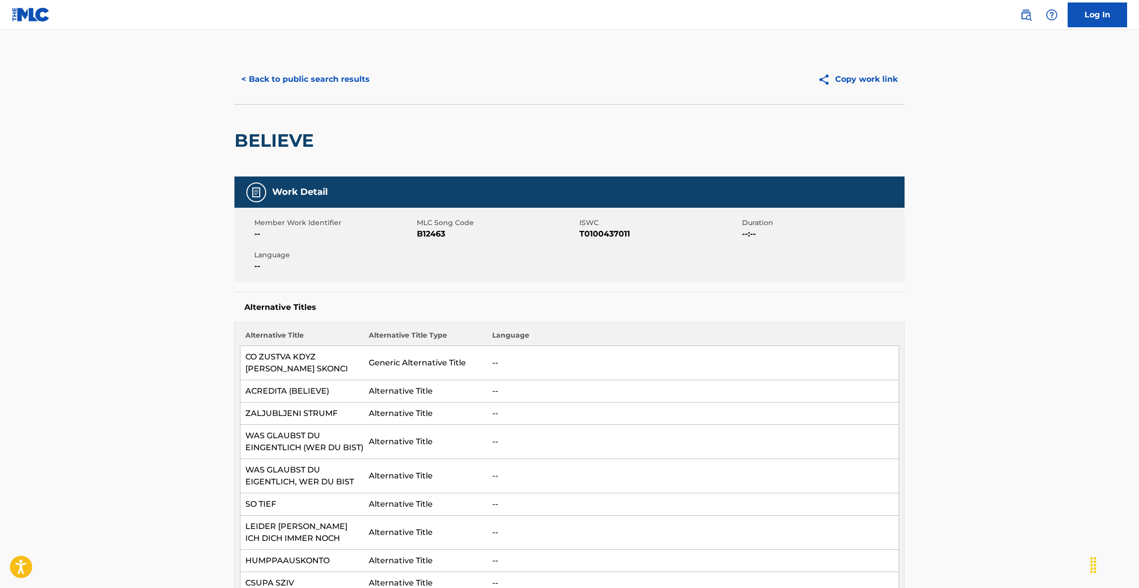
click at [280, 82] on button "< Back to public search results" at bounding box center [305, 79] width 142 height 25
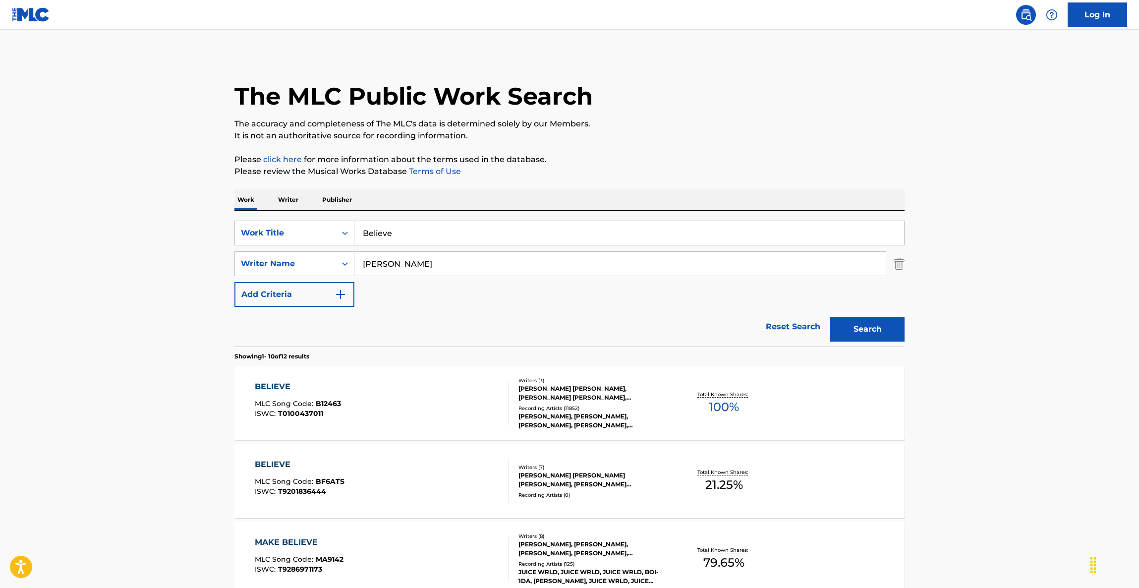
click at [617, 459] on div "BELIEVE MLC Song Code : BF6ATS ISWC : T9201836444 Writers ( 7 ) [PERSON_NAME] […" at bounding box center [569, 481] width 670 height 74
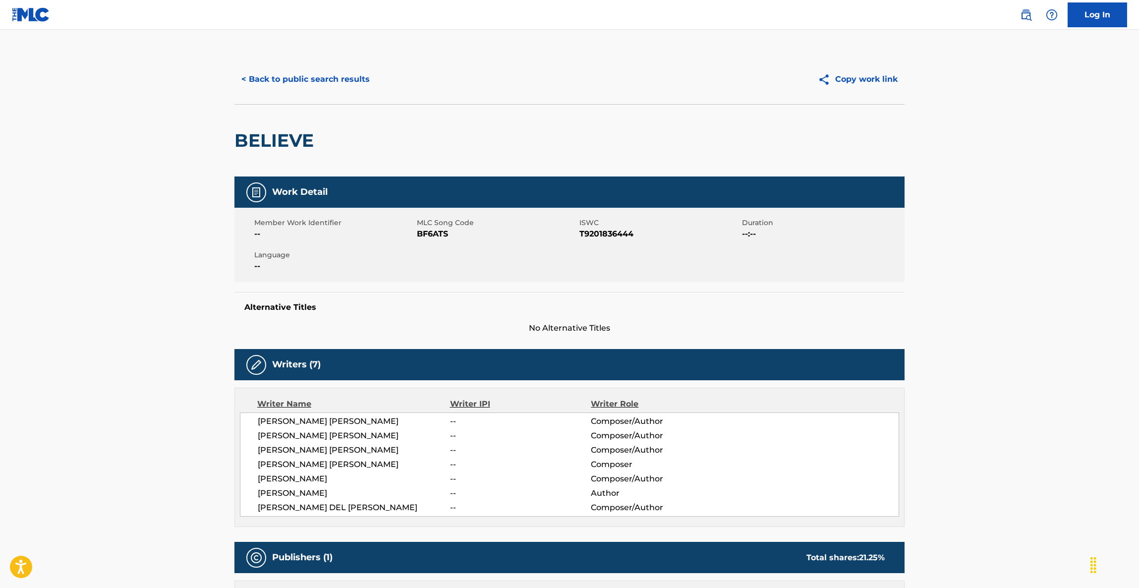
click at [620, 445] on span "Composer/Author" at bounding box center [655, 450] width 128 height 12
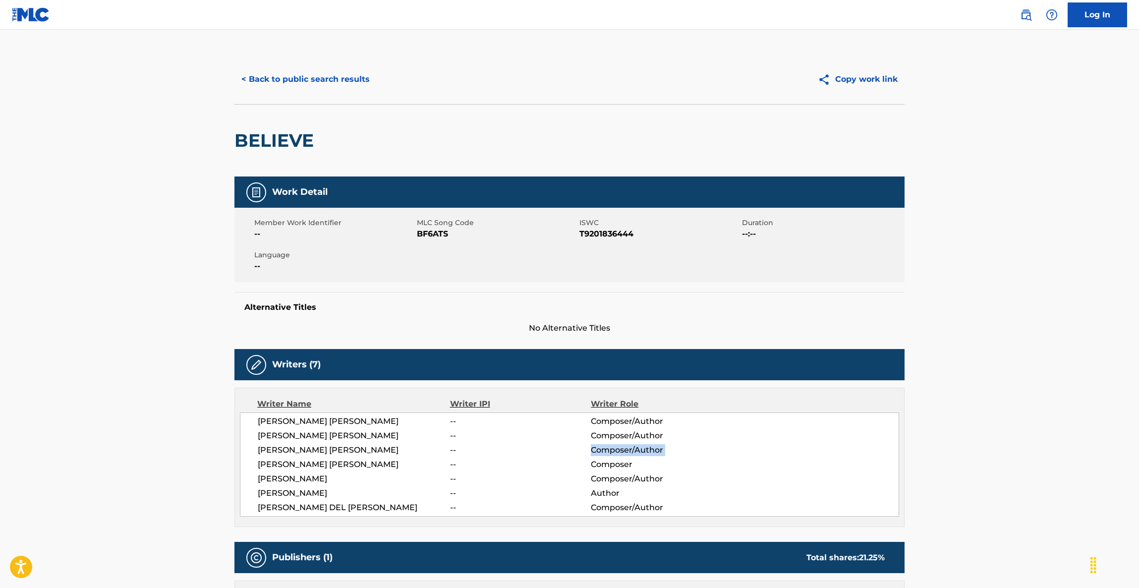
click at [620, 445] on span "Composer/Author" at bounding box center [655, 450] width 128 height 12
drag, startPoint x: 620, startPoint y: 446, endPoint x: 595, endPoint y: 461, distance: 28.7
click at [618, 450] on span "Composer/Author" at bounding box center [655, 450] width 128 height 12
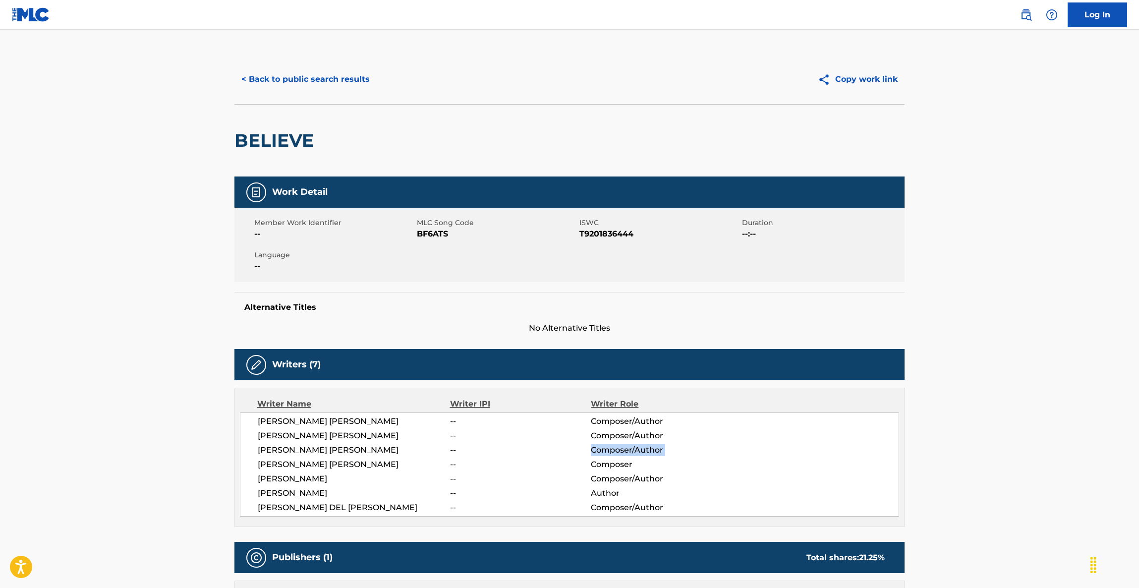
click at [566, 437] on span "--" at bounding box center [520, 436] width 141 height 12
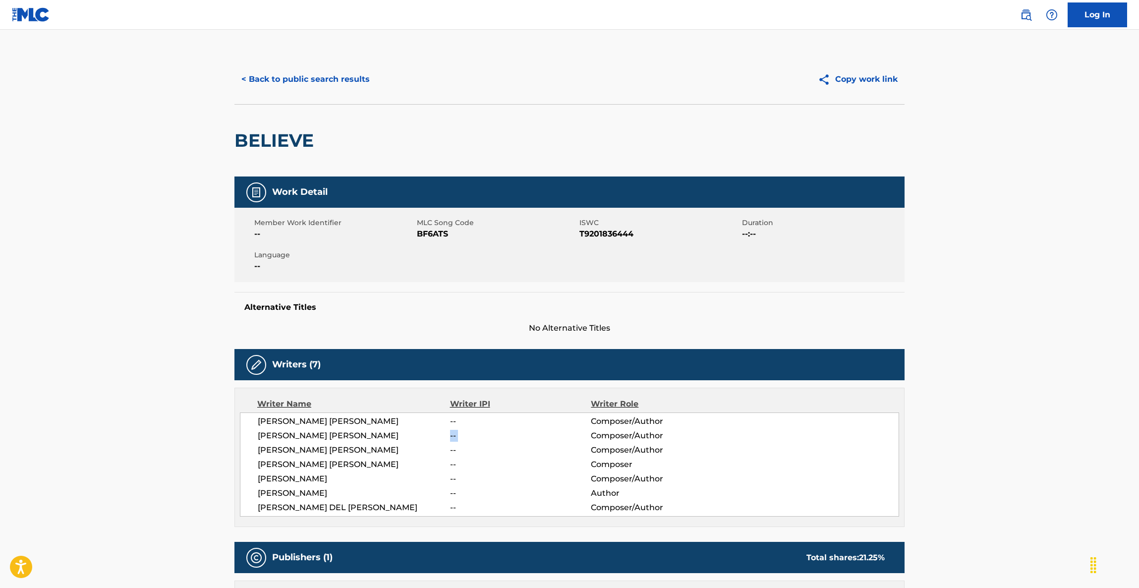
click at [566, 437] on span "--" at bounding box center [520, 436] width 141 height 12
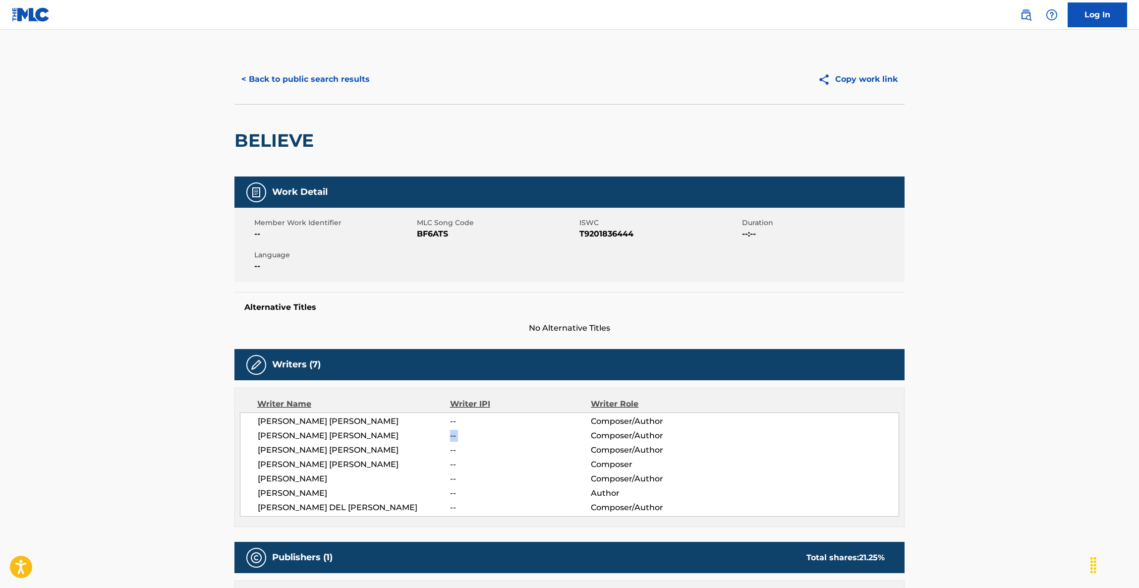
click at [566, 437] on span "--" at bounding box center [520, 436] width 141 height 12
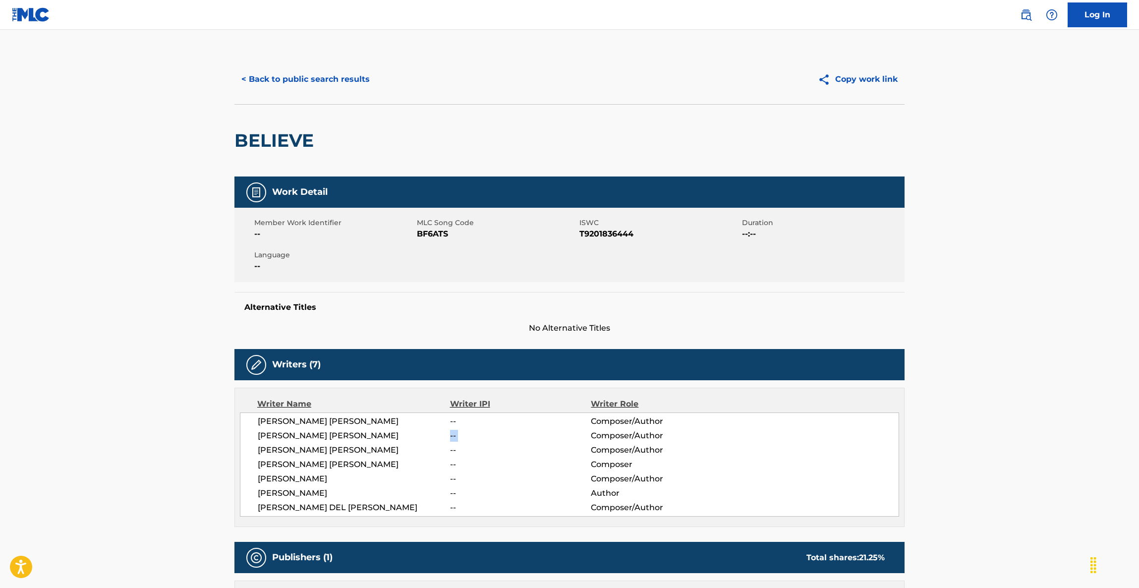
click at [566, 437] on span "--" at bounding box center [520, 436] width 141 height 12
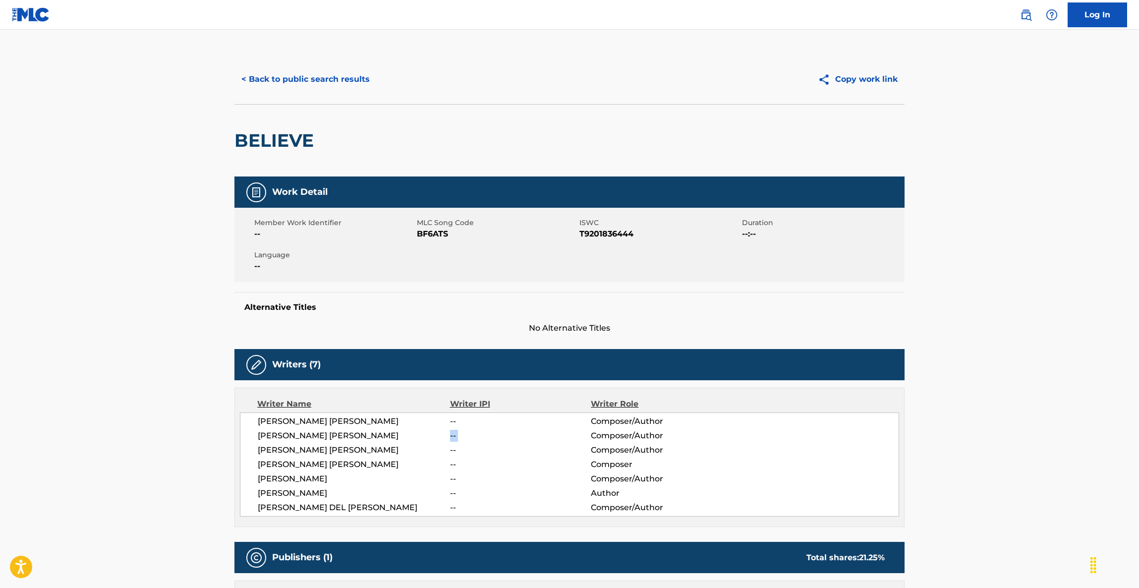
click at [566, 437] on span "--" at bounding box center [520, 436] width 141 height 12
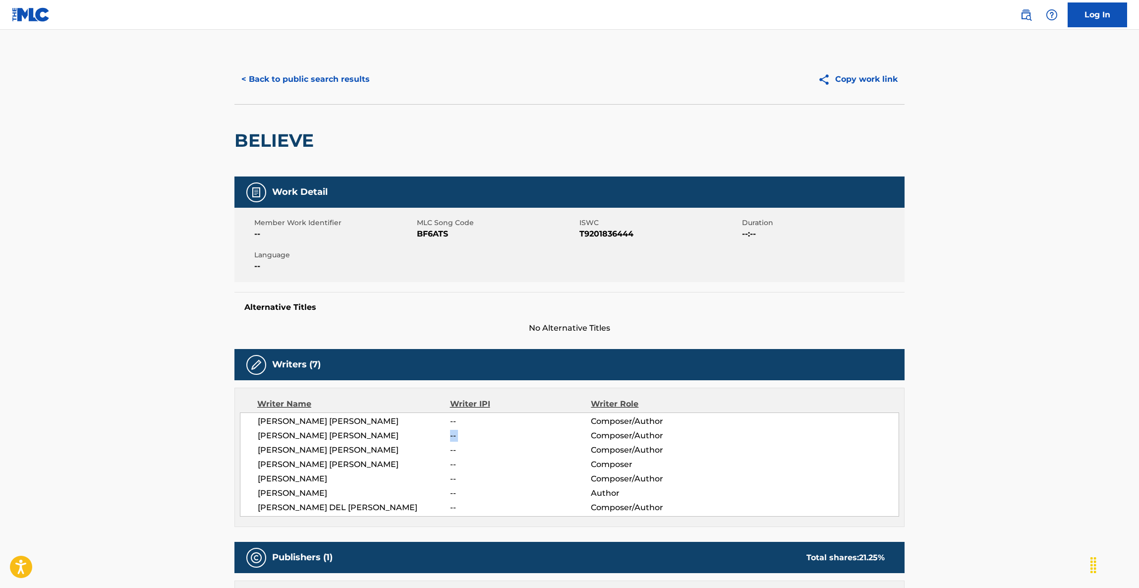
click at [569, 436] on span "--" at bounding box center [520, 436] width 141 height 12
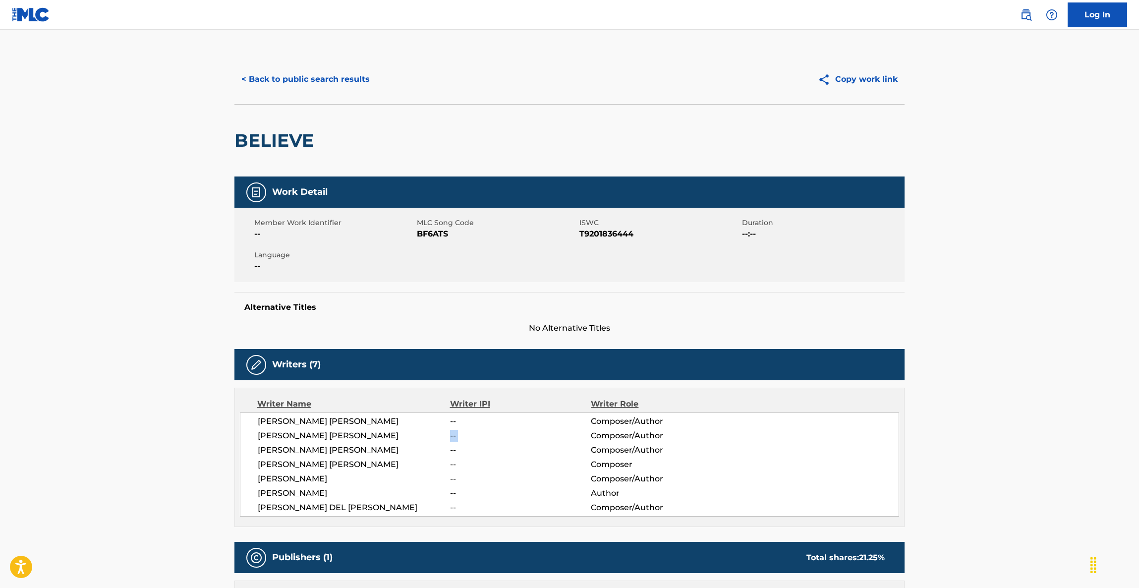
click at [569, 436] on span "--" at bounding box center [520, 436] width 141 height 12
click at [570, 436] on span "--" at bounding box center [520, 436] width 141 height 12
click at [572, 434] on span "--" at bounding box center [520, 436] width 141 height 12
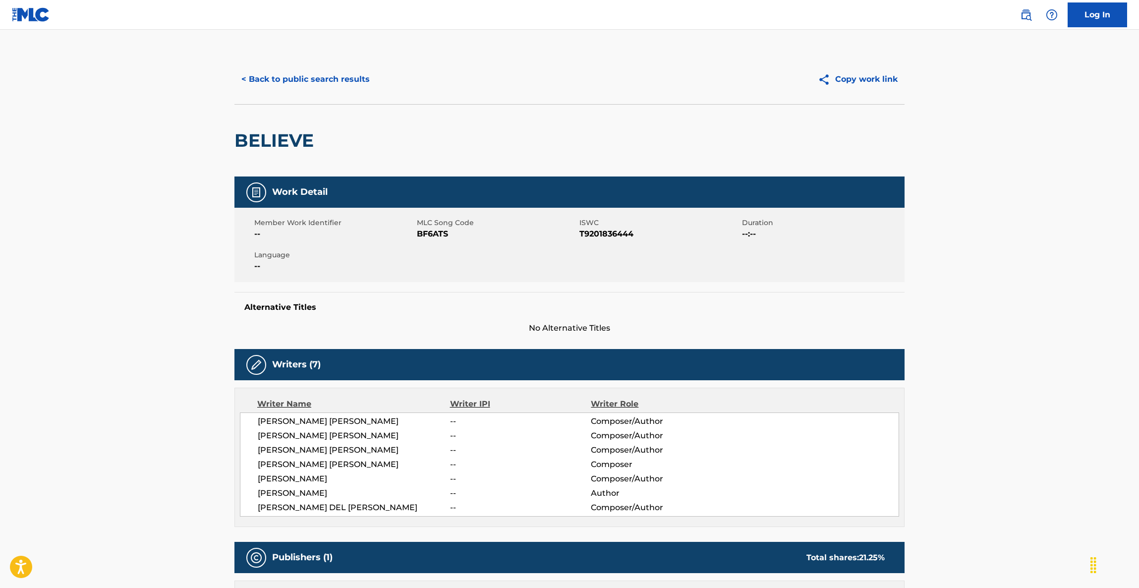
click at [572, 434] on span "--" at bounding box center [520, 436] width 141 height 12
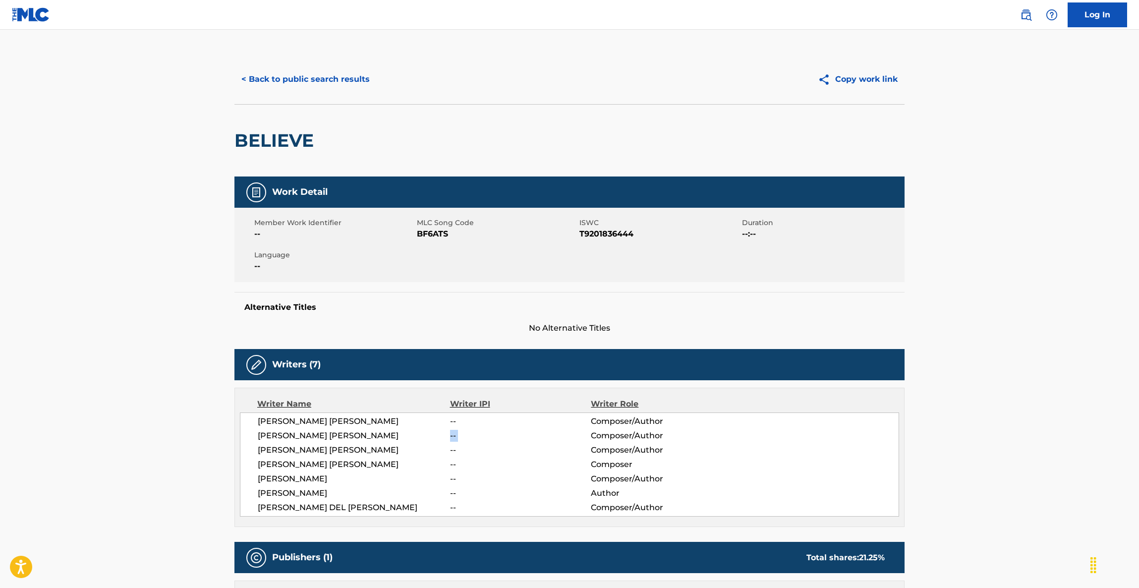
click at [572, 434] on span "--" at bounding box center [520, 436] width 141 height 12
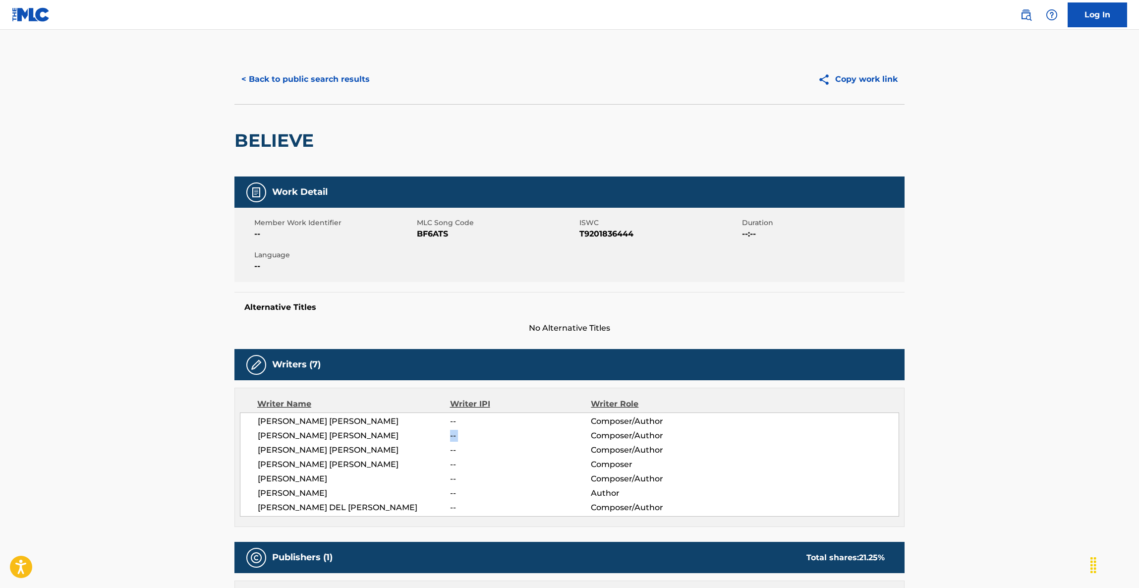
click at [572, 434] on span "--" at bounding box center [520, 436] width 141 height 12
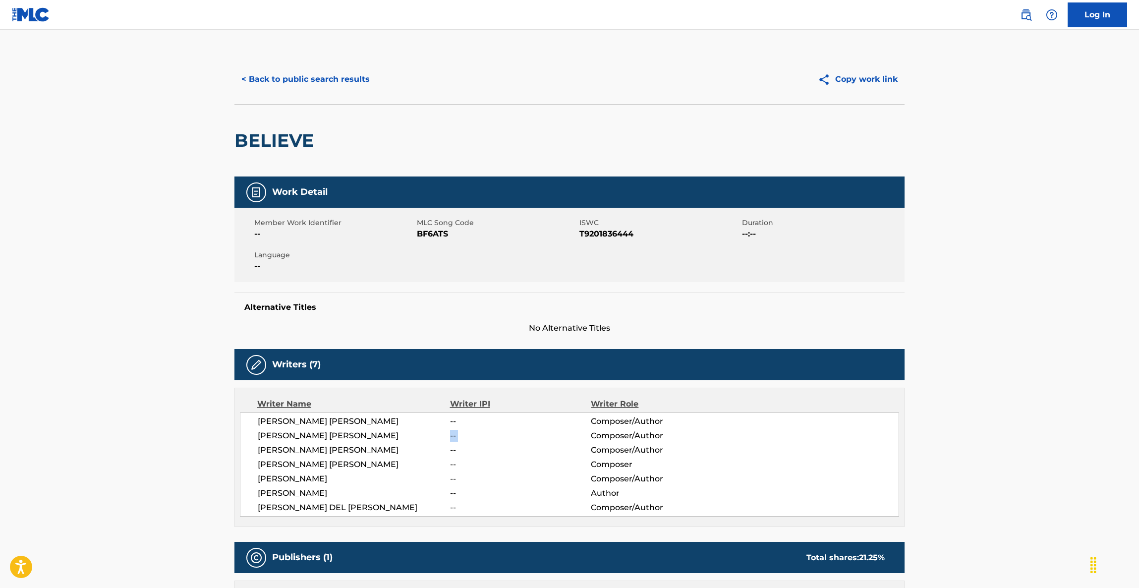
click at [572, 434] on span "--" at bounding box center [520, 436] width 141 height 12
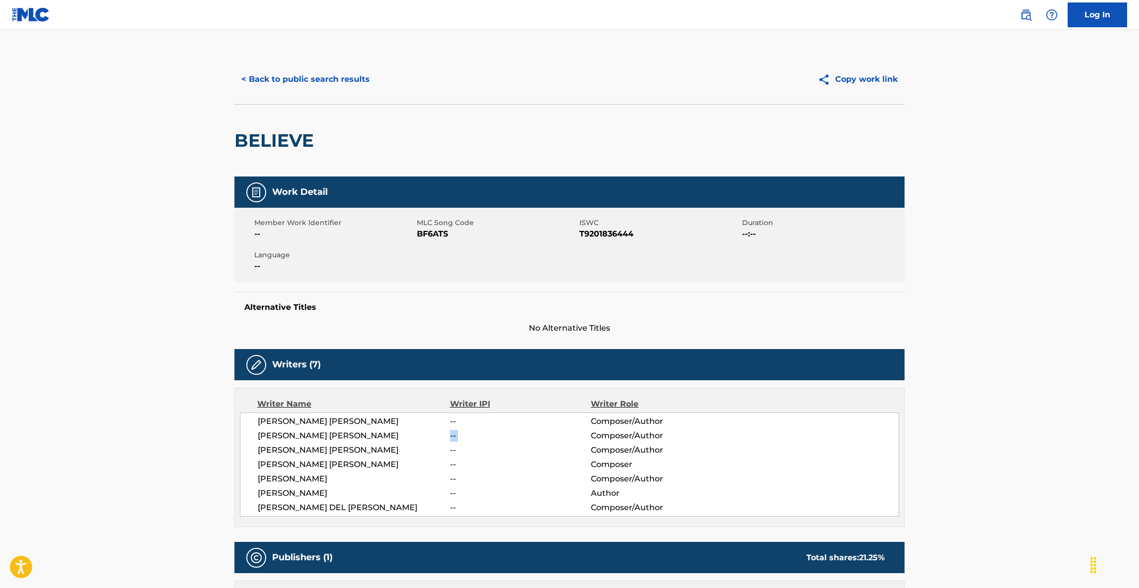
click at [572, 434] on span "--" at bounding box center [520, 436] width 141 height 12
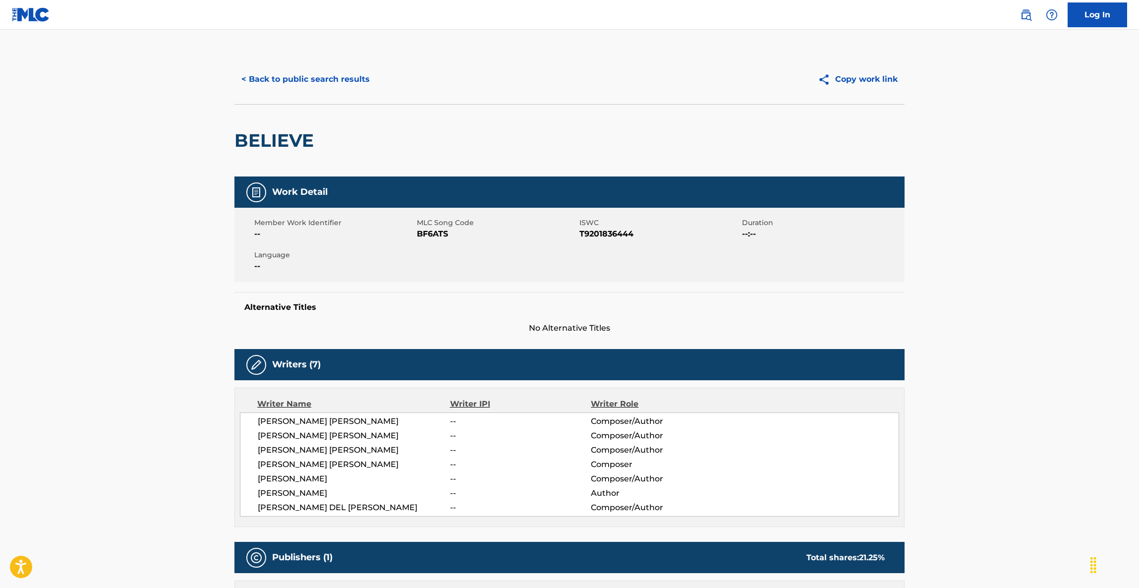
click at [572, 434] on span "--" at bounding box center [520, 436] width 141 height 12
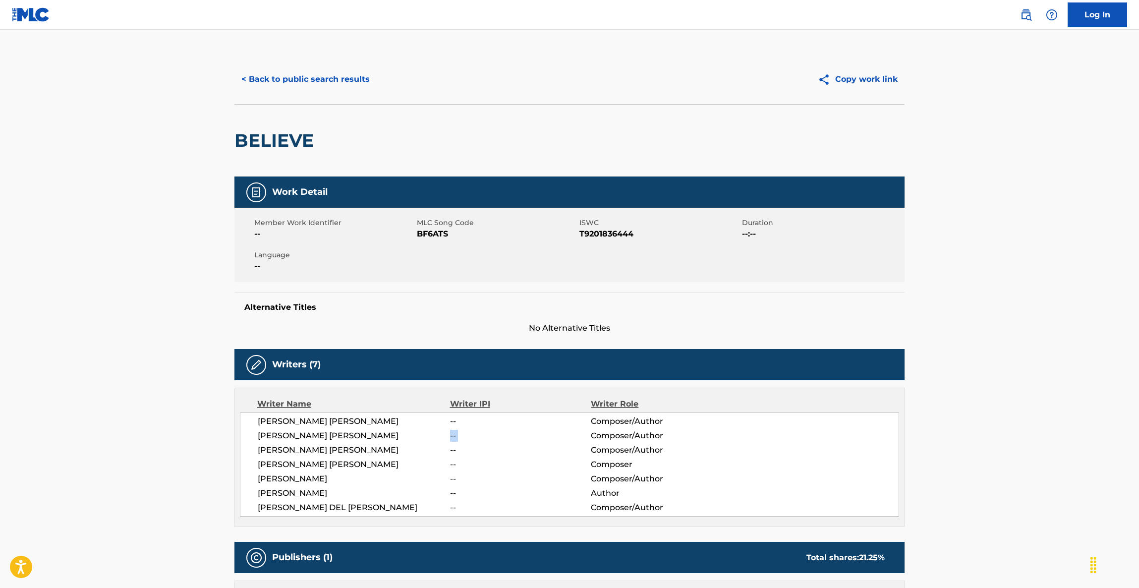
click at [572, 434] on span "--" at bounding box center [520, 436] width 141 height 12
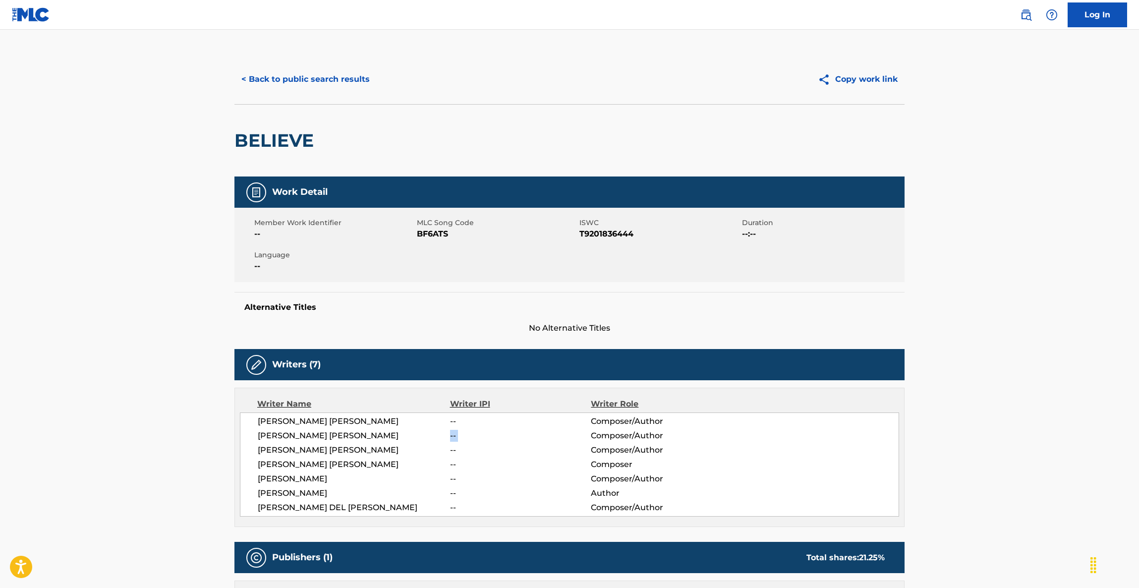
click at [572, 434] on span "--" at bounding box center [520, 436] width 141 height 12
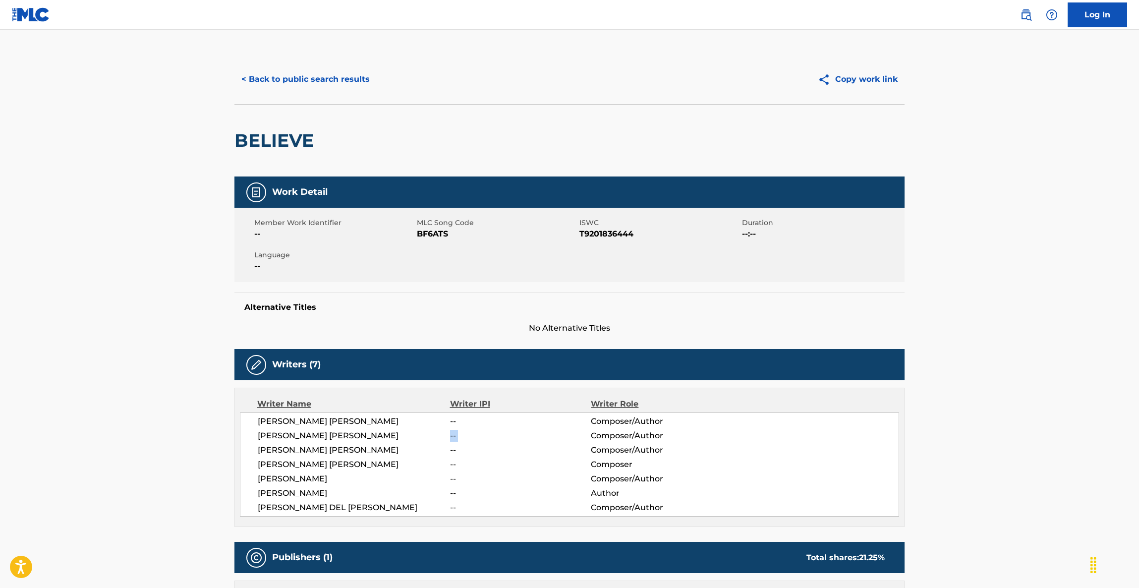
click at [572, 434] on span "--" at bounding box center [520, 436] width 141 height 12
click at [573, 434] on span "--" at bounding box center [520, 436] width 141 height 12
click at [574, 434] on span "--" at bounding box center [520, 436] width 141 height 12
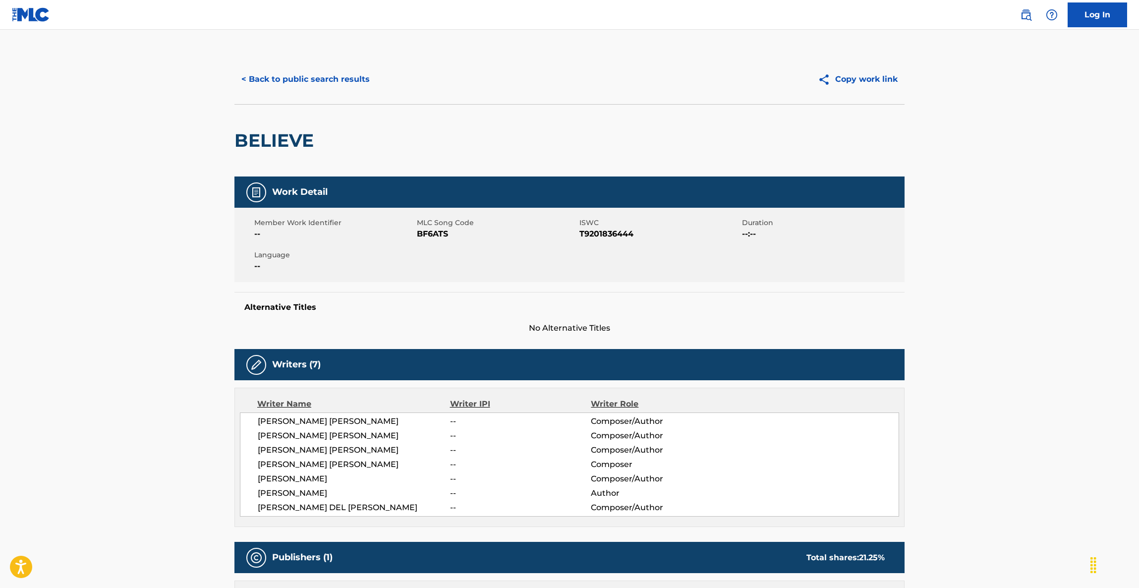
click at [575, 434] on span "--" at bounding box center [520, 436] width 141 height 12
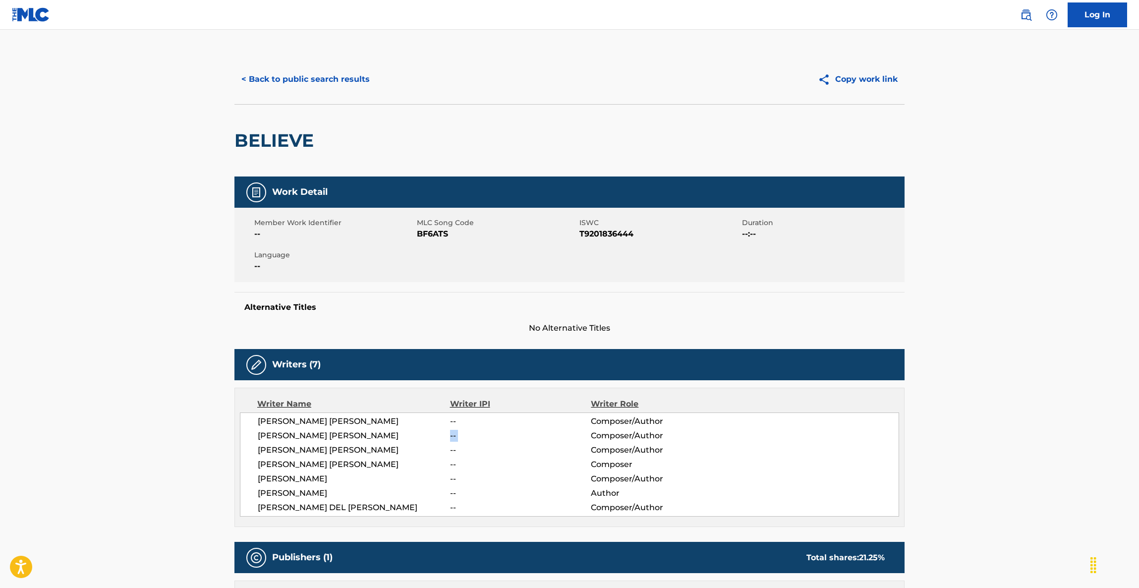
click at [575, 434] on span "--" at bounding box center [520, 436] width 141 height 12
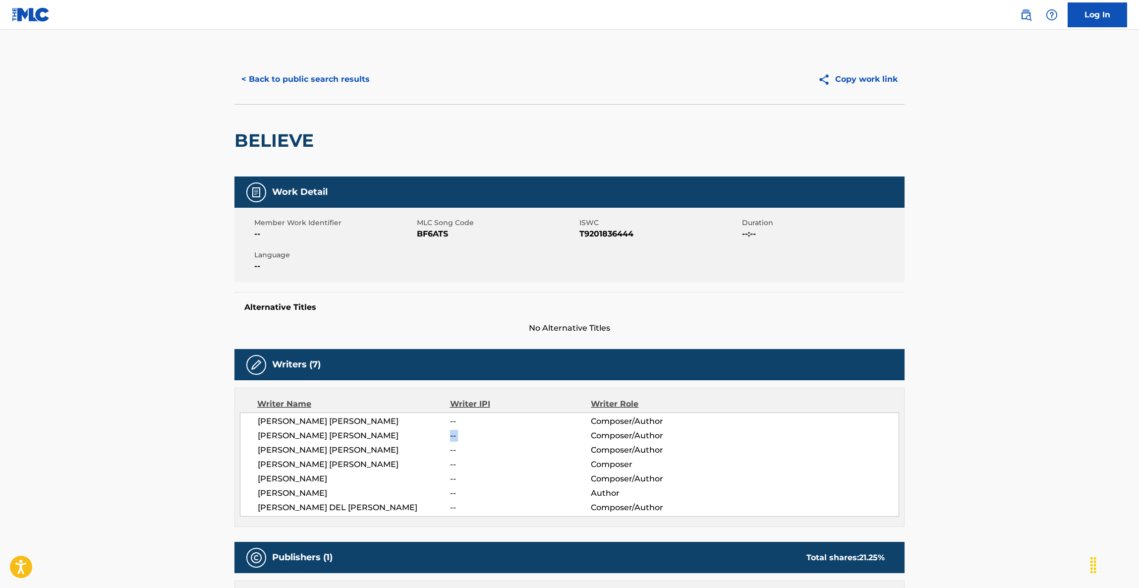
click at [575, 434] on span "--" at bounding box center [520, 436] width 141 height 12
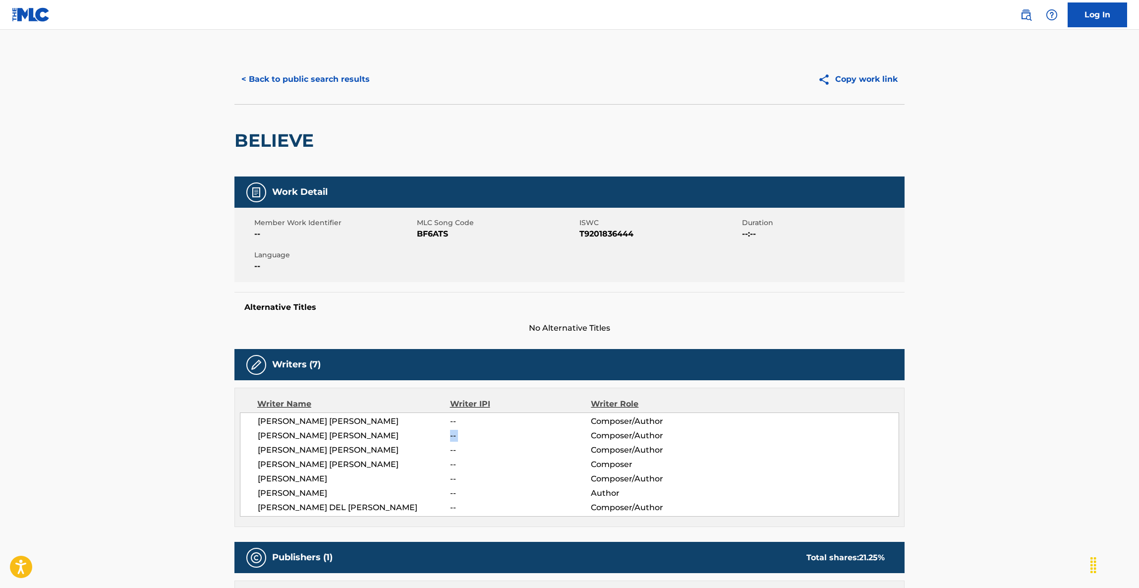
click at [575, 434] on span "--" at bounding box center [520, 436] width 141 height 12
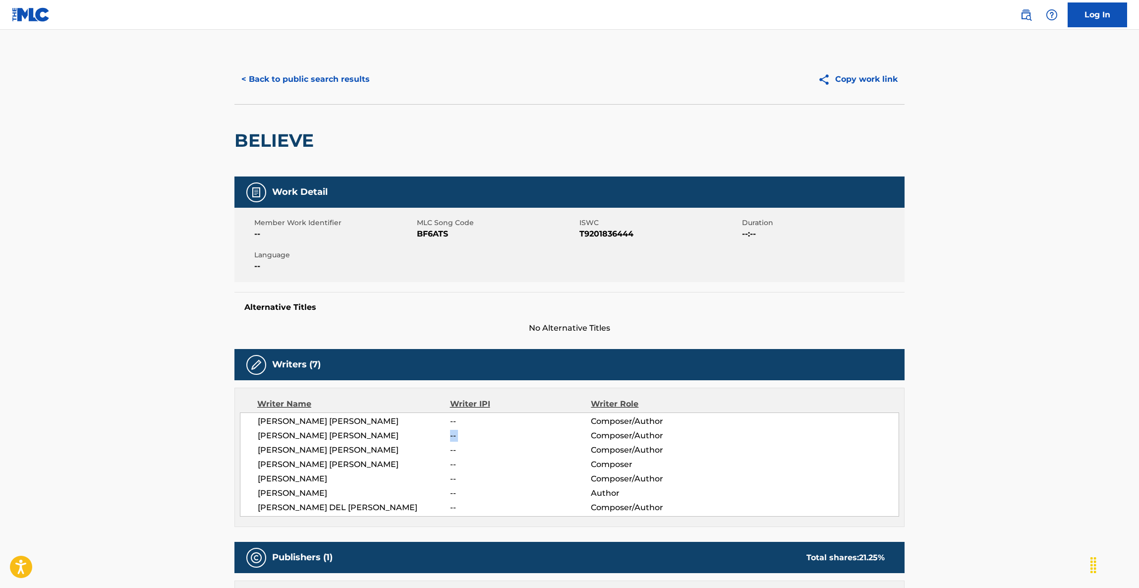
click at [575, 434] on span "--" at bounding box center [520, 436] width 141 height 12
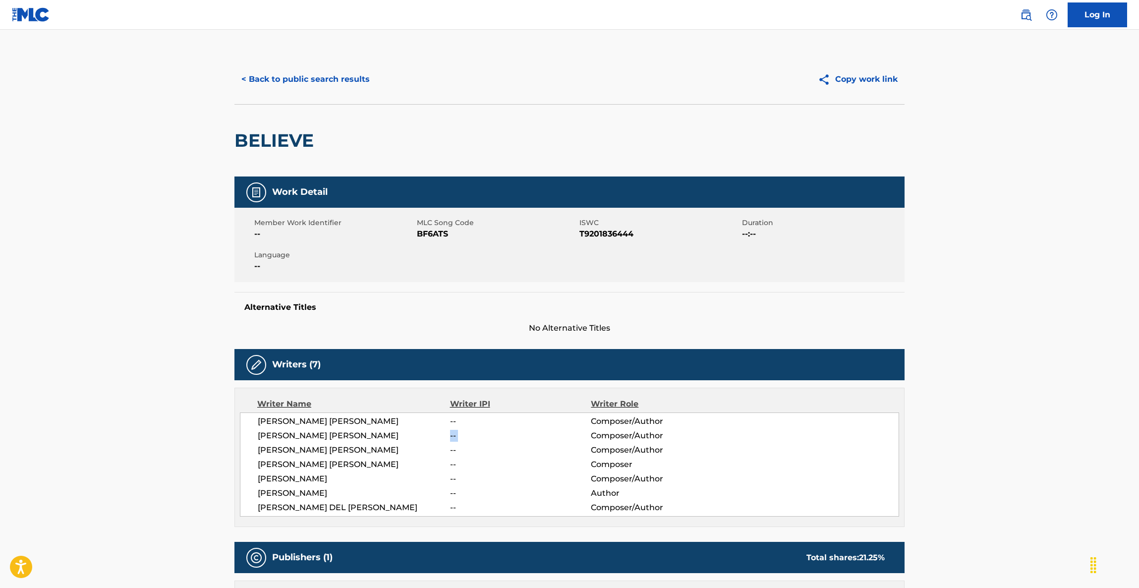
click at [576, 439] on span "--" at bounding box center [520, 436] width 141 height 12
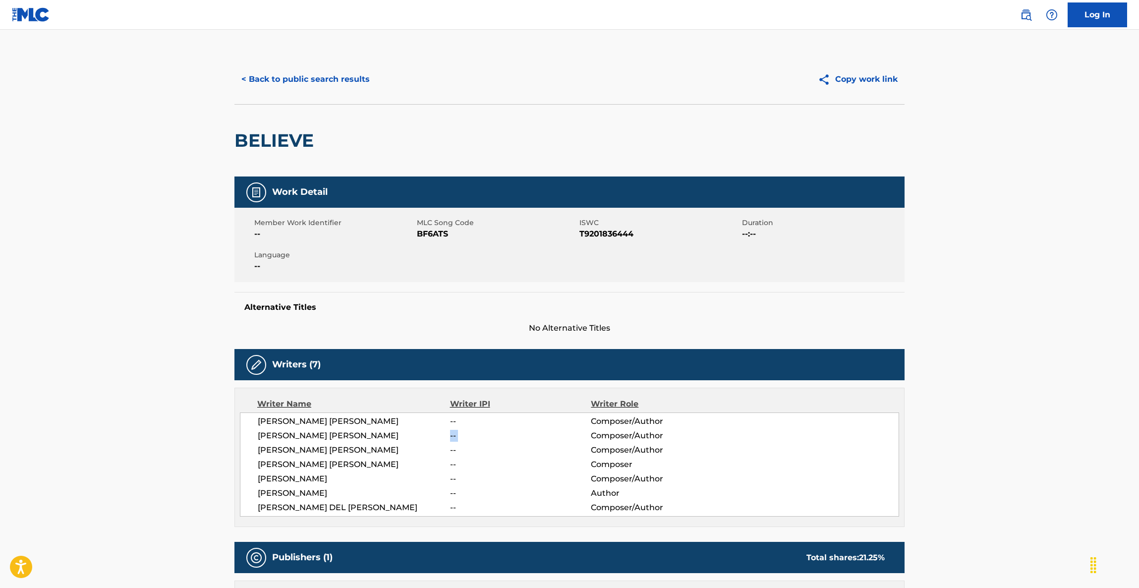
click at [576, 439] on span "--" at bounding box center [520, 436] width 141 height 12
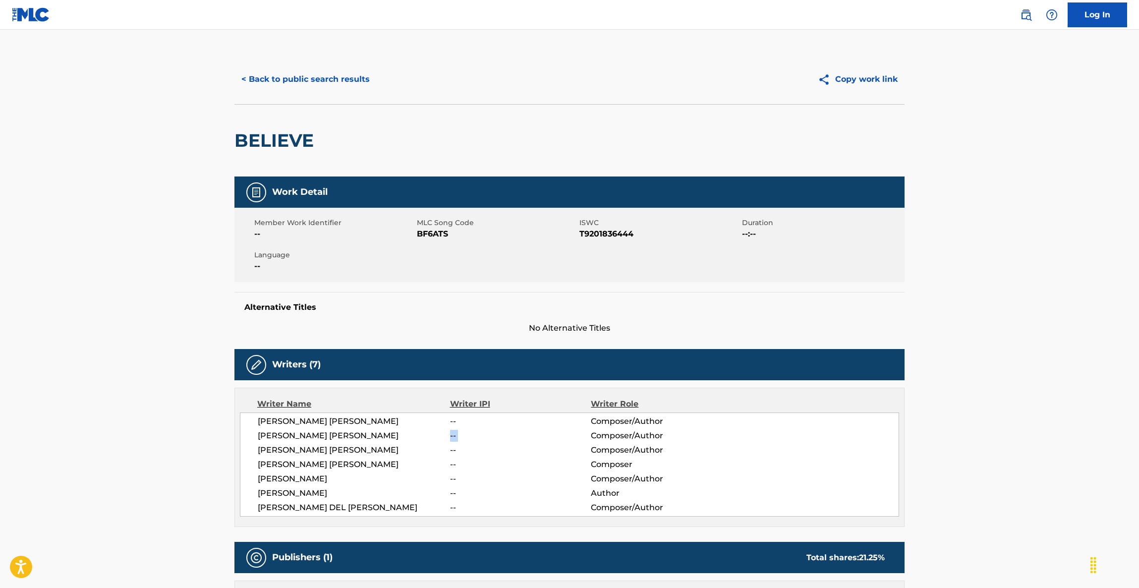
click at [576, 439] on span "--" at bounding box center [520, 436] width 141 height 12
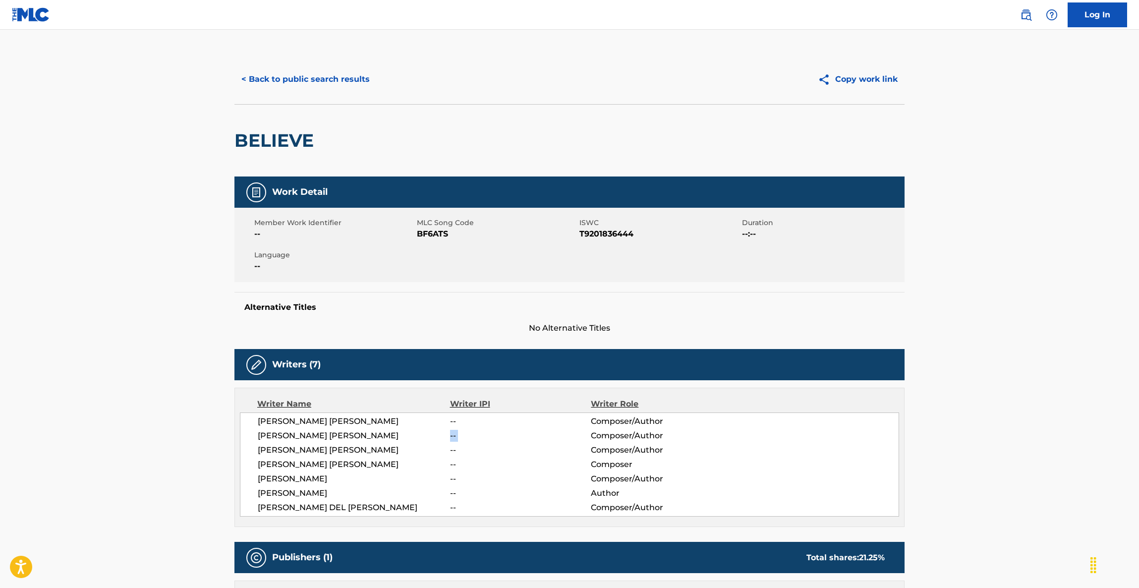
click at [576, 439] on span "--" at bounding box center [520, 436] width 141 height 12
click at [578, 439] on span "--" at bounding box center [520, 436] width 141 height 12
click at [579, 437] on span "--" at bounding box center [520, 436] width 141 height 12
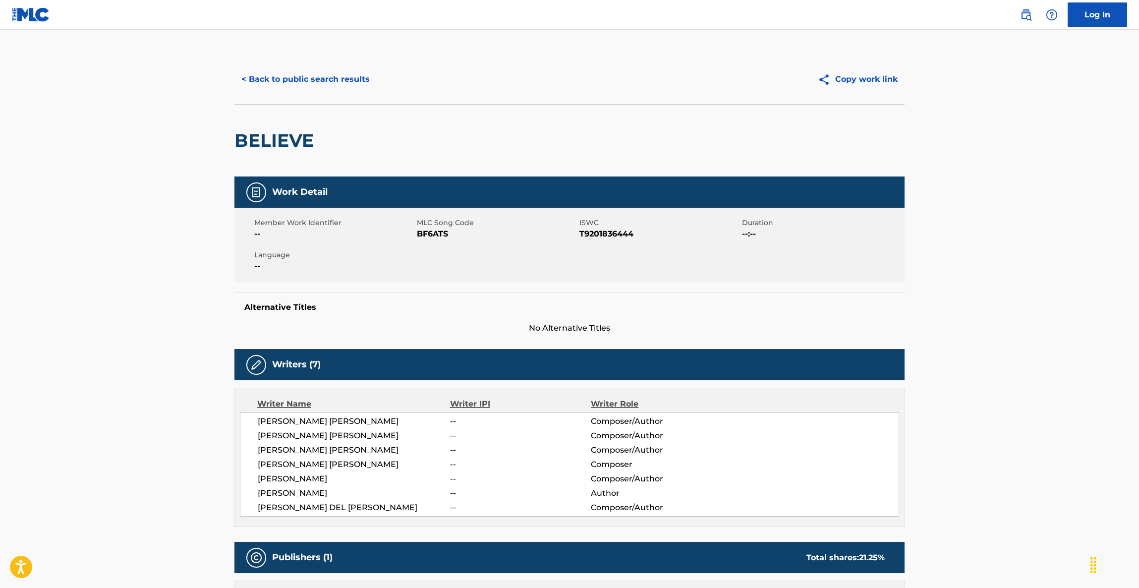
click at [583, 433] on span "--" at bounding box center [520, 436] width 141 height 12
click at [583, 432] on span "--" at bounding box center [520, 436] width 141 height 12
click at [589, 423] on span "--" at bounding box center [520, 421] width 141 height 12
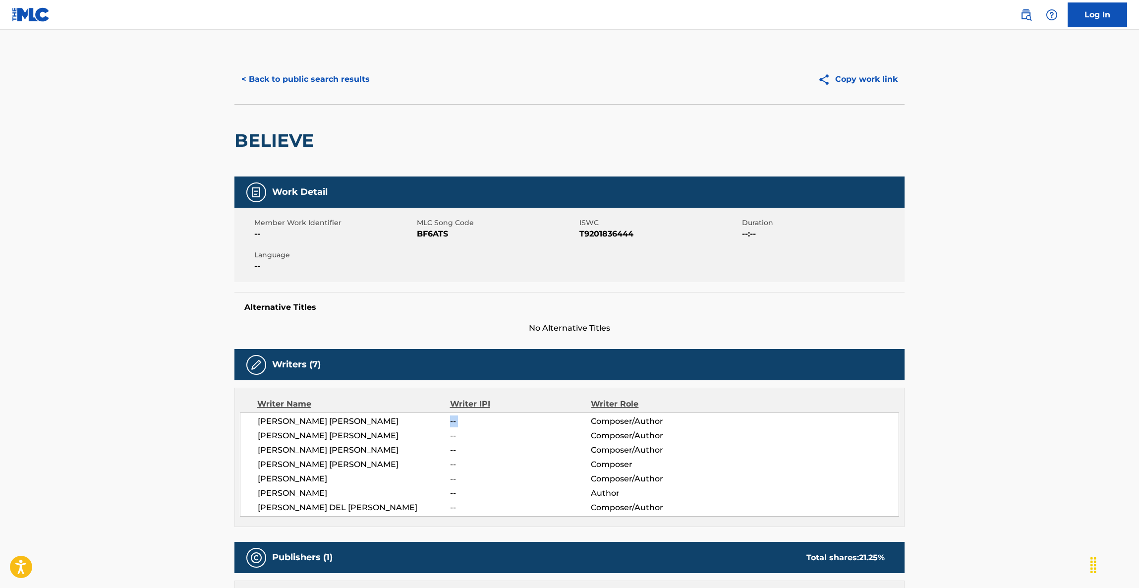
click at [590, 421] on span "--" at bounding box center [520, 421] width 141 height 12
click at [591, 420] on span "Composer/Author" at bounding box center [655, 421] width 128 height 12
click at [594, 416] on span "Composer/Author" at bounding box center [655, 421] width 128 height 12
drag, startPoint x: 676, startPoint y: 418, endPoint x: 871, endPoint y: 572, distance: 248.5
click at [757, 458] on div "[PERSON_NAME] [PERSON_NAME] -- Composer/Author [PERSON_NAME] [PERSON_NAME] -- C…" at bounding box center [569, 464] width 659 height 104
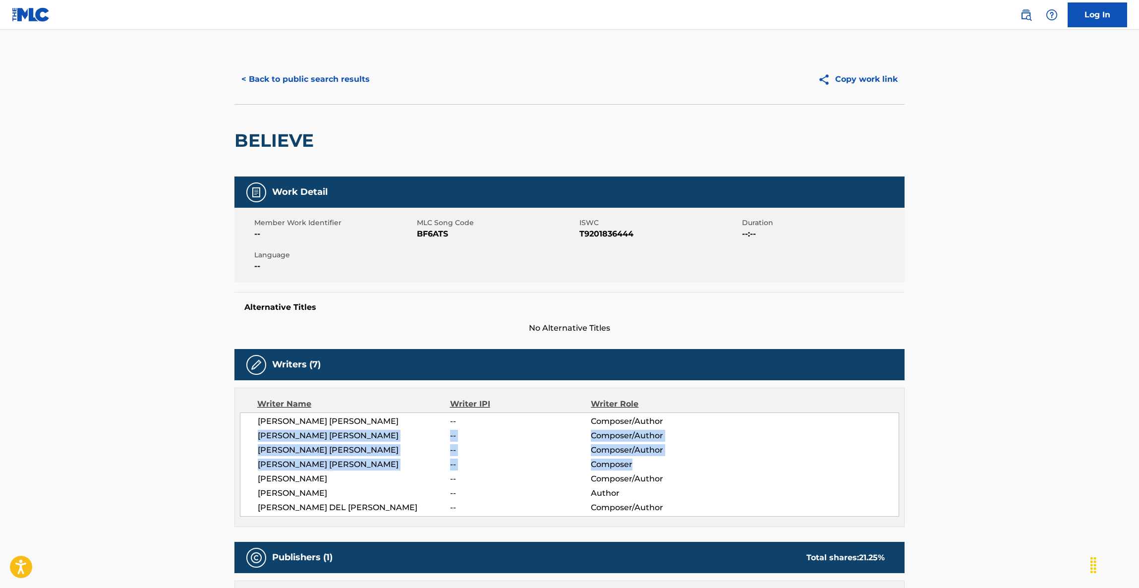
click at [1000, 454] on main "< Back to public search results Copy work link BELIEVE Work Detail Member Work …" at bounding box center [569, 389] width 1139 height 718
click at [1044, 415] on main "< Back to public search results Copy work link BELIEVE Work Detail Member Work …" at bounding box center [569, 389] width 1139 height 718
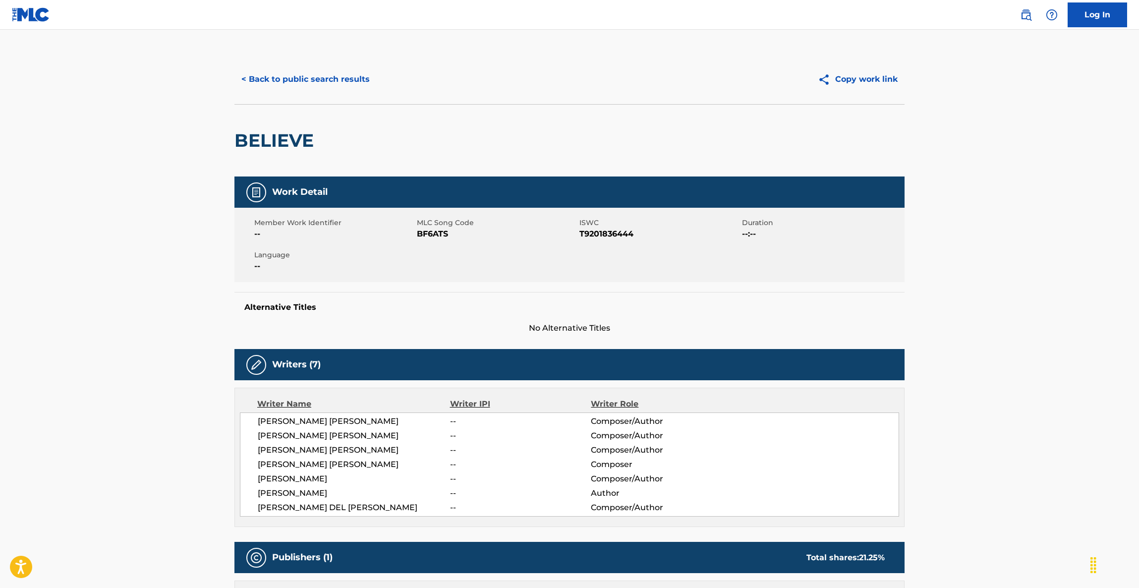
click at [1044, 415] on main "< Back to public search results Copy work link BELIEVE Work Detail Member Work …" at bounding box center [569, 389] width 1139 height 718
click at [1043, 415] on main "< Back to public search results Copy work link BELIEVE Work Detail Member Work …" at bounding box center [569, 389] width 1139 height 718
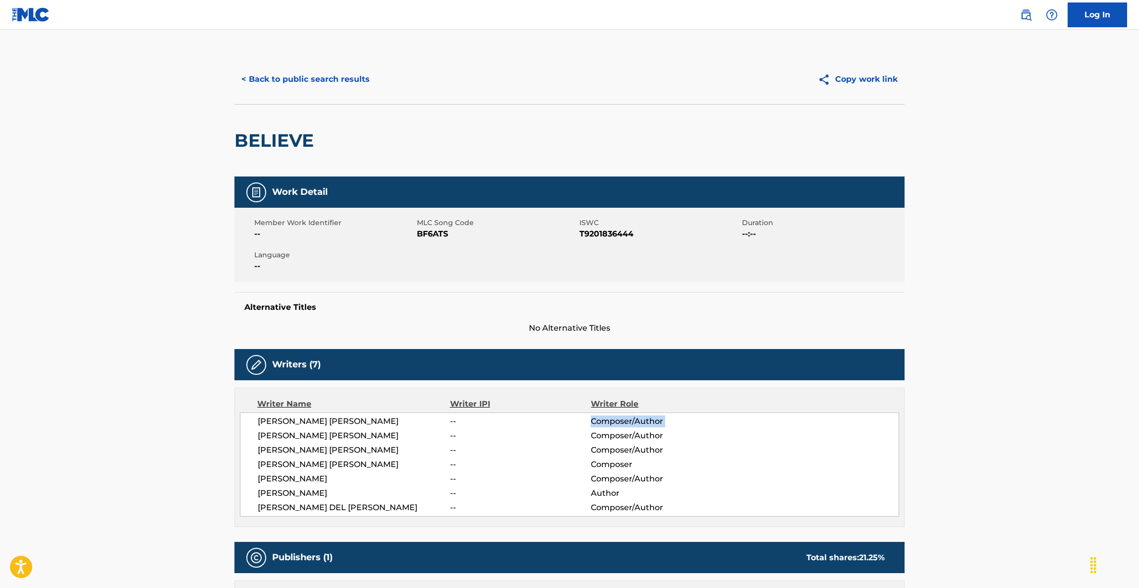
click at [1043, 415] on main "< Back to public search results Copy work link BELIEVE Work Detail Member Work …" at bounding box center [569, 389] width 1139 height 718
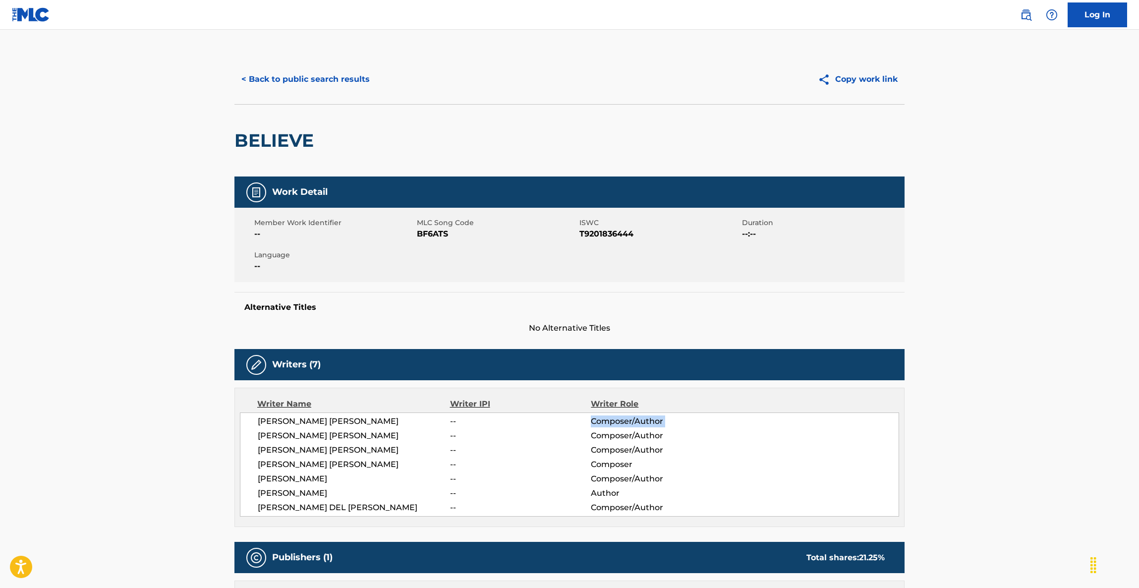
click at [1043, 415] on main "< Back to public search results Copy work link BELIEVE Work Detail Member Work …" at bounding box center [569, 389] width 1139 height 718
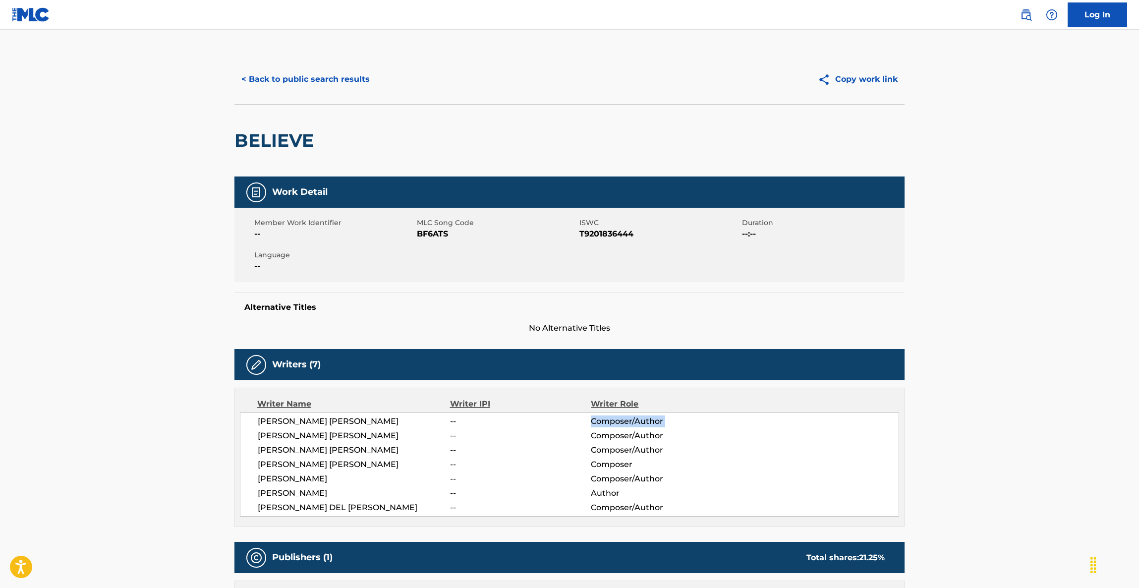
click at [1043, 415] on main "< Back to public search results Copy work link BELIEVE Work Detail Member Work …" at bounding box center [569, 389] width 1139 height 718
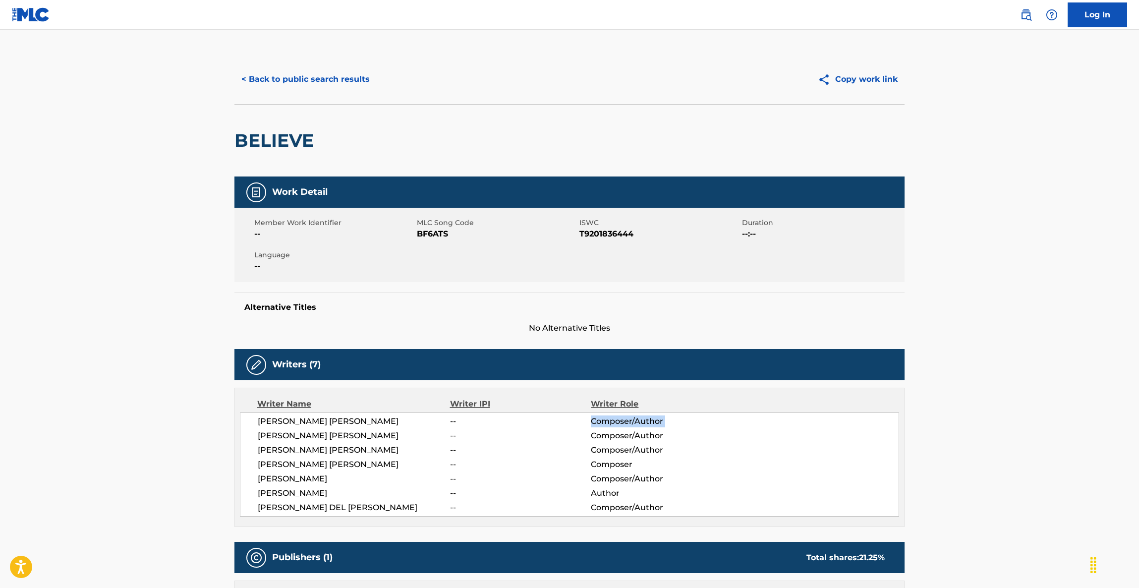
click at [1043, 415] on main "< Back to public search results Copy work link BELIEVE Work Detail Member Work …" at bounding box center [569, 389] width 1139 height 718
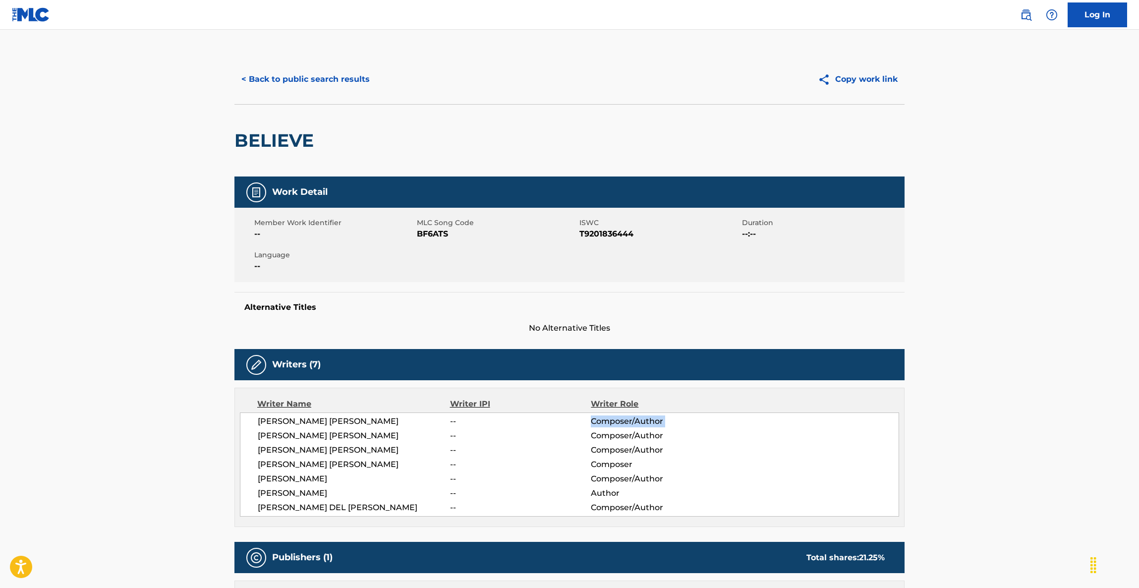
click at [1043, 415] on main "< Back to public search results Copy work link BELIEVE Work Detail Member Work …" at bounding box center [569, 389] width 1139 height 718
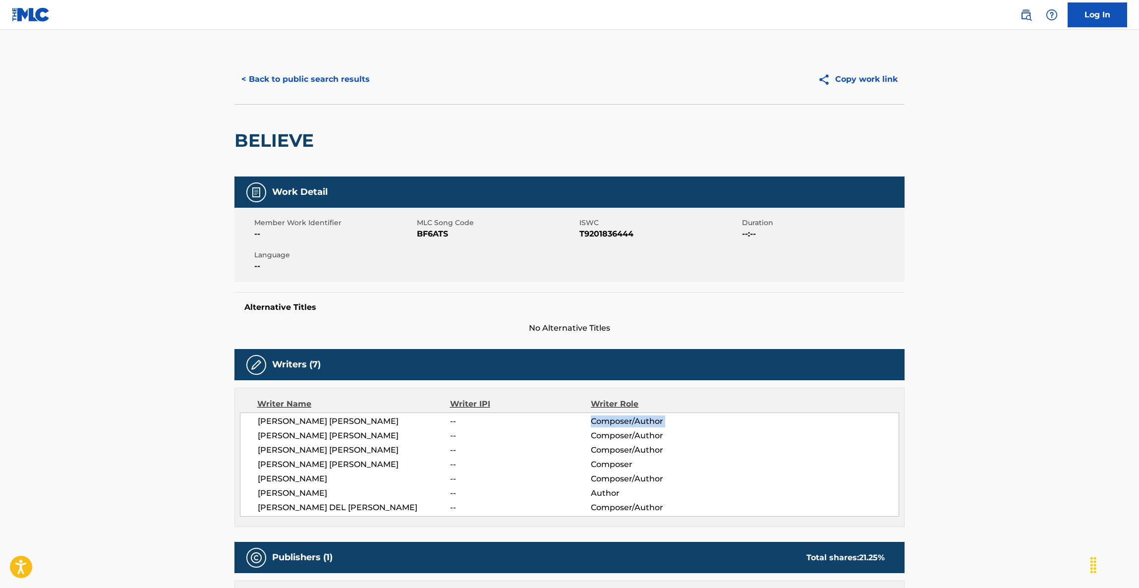
click at [1043, 415] on main "< Back to public search results Copy work link BELIEVE Work Detail Member Work …" at bounding box center [569, 389] width 1139 height 718
drag, startPoint x: 1043, startPoint y: 415, endPoint x: 1037, endPoint y: 418, distance: 6.9
click at [1037, 418] on main "< Back to public search results Copy work link BELIEVE Work Detail Member Work …" at bounding box center [569, 389] width 1139 height 718
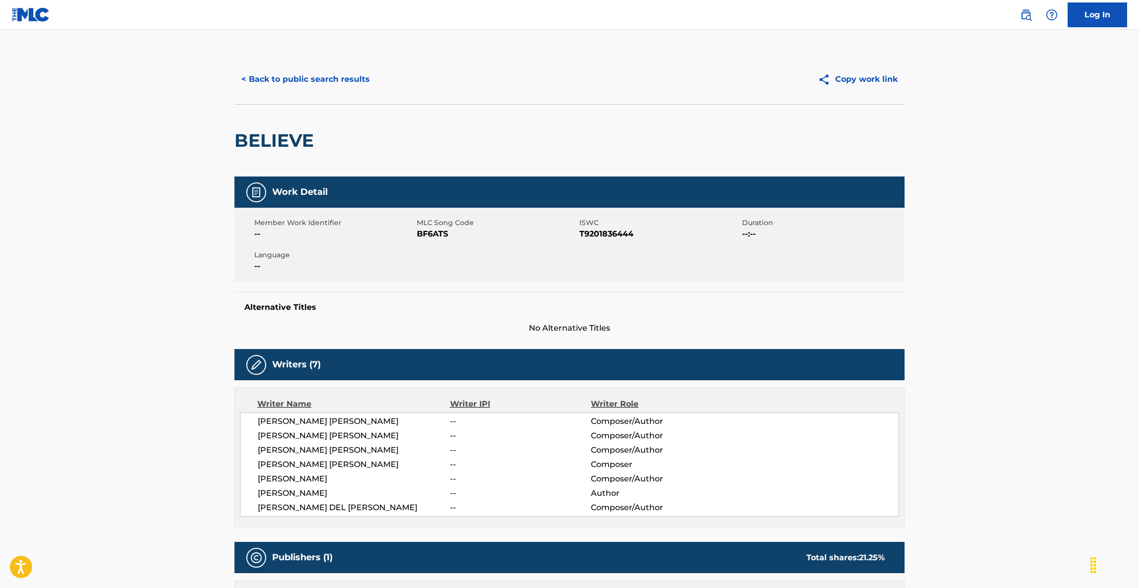
click at [1037, 418] on main "< Back to public search results Copy work link BELIEVE Work Detail Member Work …" at bounding box center [569, 389] width 1139 height 718
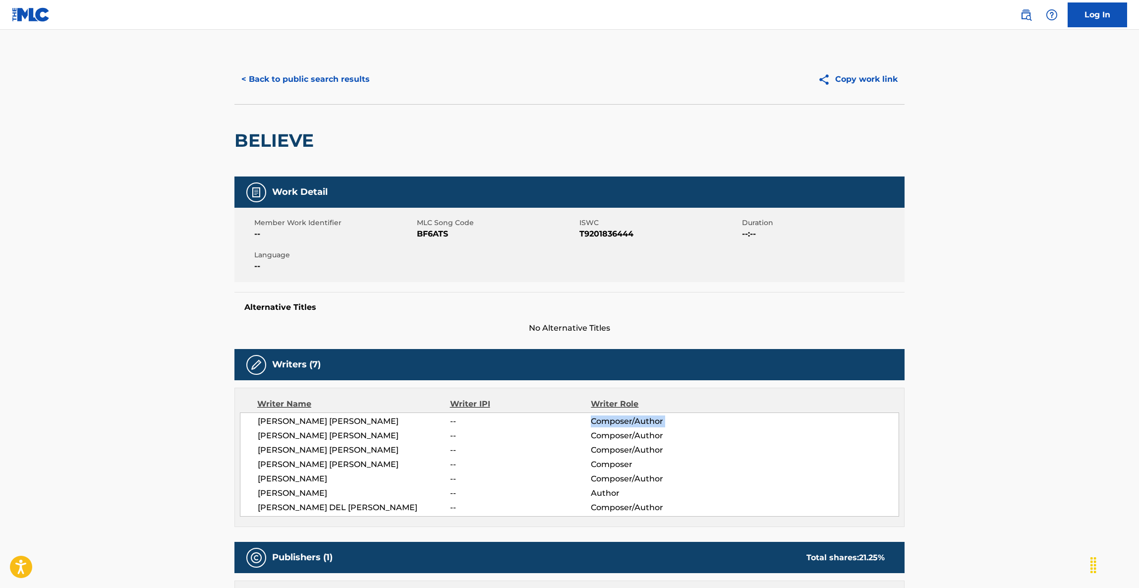
click at [1037, 418] on main "< Back to public search results Copy work link BELIEVE Work Detail Member Work …" at bounding box center [569, 389] width 1139 height 718
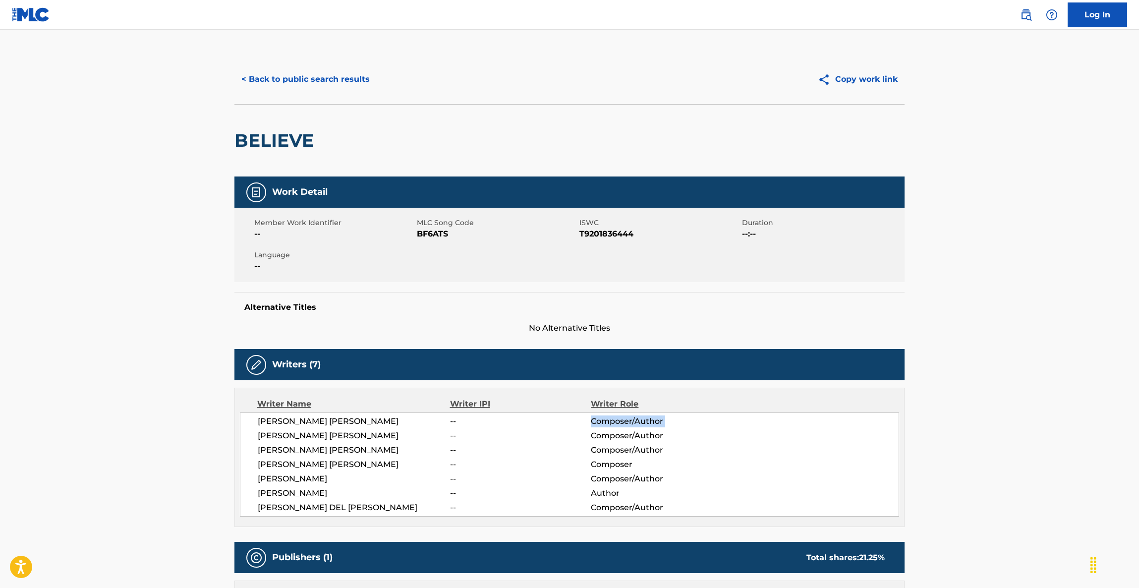
click at [1037, 418] on main "< Back to public search results Copy work link BELIEVE Work Detail Member Work …" at bounding box center [569, 389] width 1139 height 718
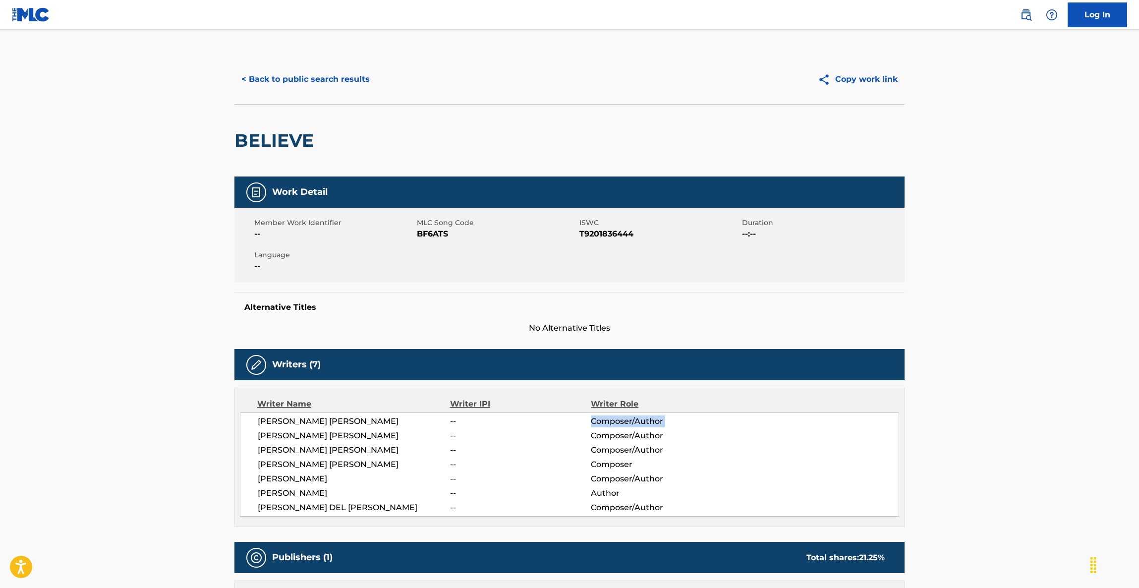
click at [1043, 413] on main "< Back to public search results Copy work link BELIEVE Work Detail Member Work …" at bounding box center [569, 389] width 1139 height 718
click at [1044, 407] on main "< Back to public search results Copy work link BELIEVE Work Detail Member Work …" at bounding box center [569, 389] width 1139 height 718
click at [1044, 406] on main "< Back to public search results Copy work link BELIEVE Work Detail Member Work …" at bounding box center [569, 389] width 1139 height 718
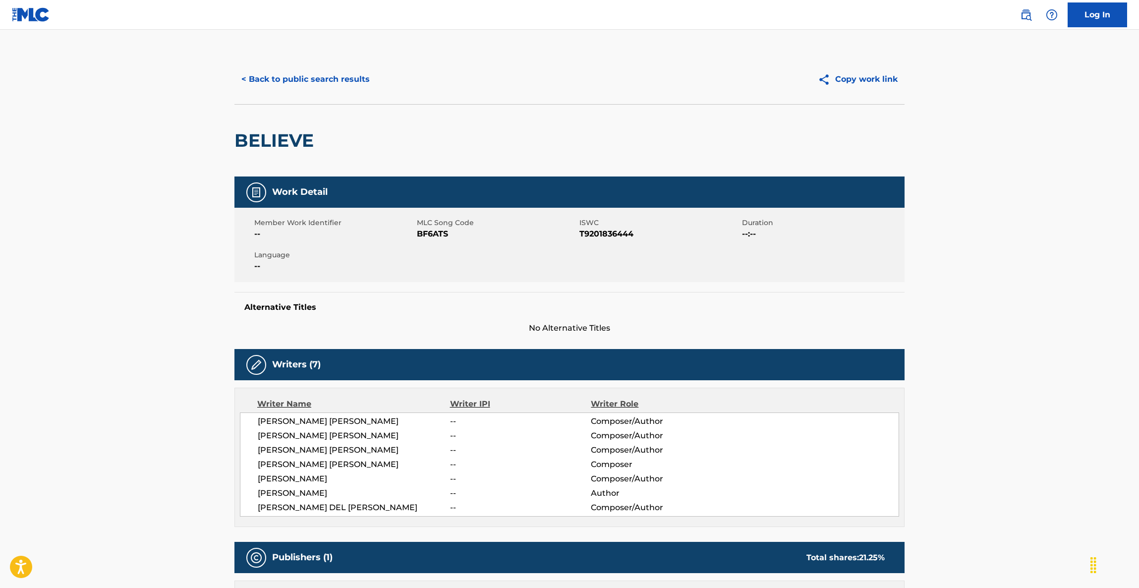
click at [1045, 398] on main "< Back to public search results Copy work link BELIEVE Work Detail Member Work …" at bounding box center [569, 389] width 1139 height 718
click at [1045, 396] on main "< Back to public search results Copy work link BELIEVE Work Detail Member Work …" at bounding box center [569, 389] width 1139 height 718
click at [1044, 394] on main "< Back to public search results Copy work link BELIEVE Work Detail Member Work …" at bounding box center [569, 389] width 1139 height 718
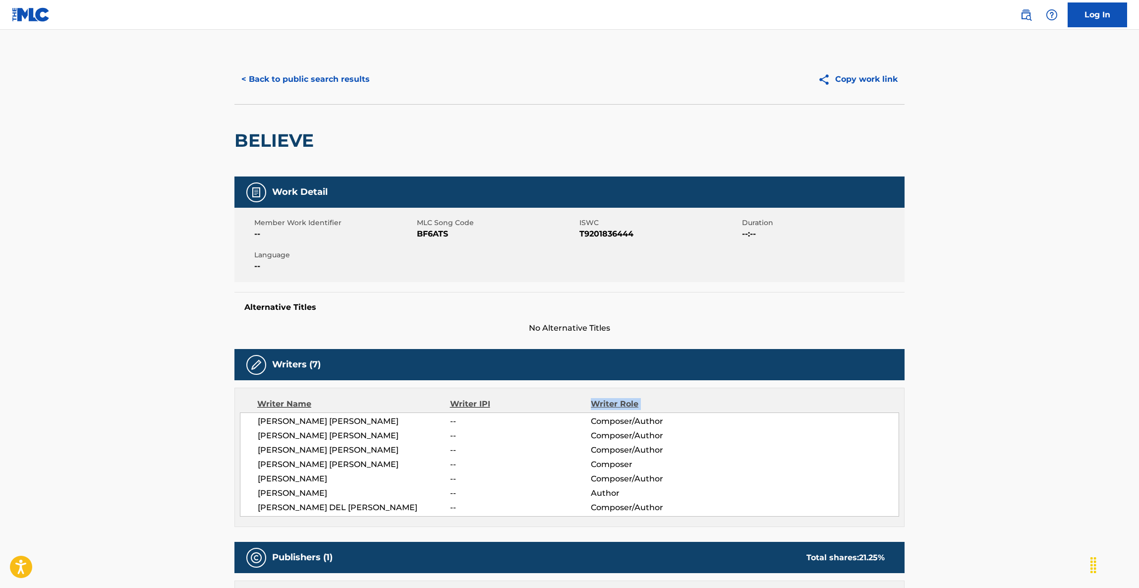
click at [1044, 394] on main "< Back to public search results Copy work link BELIEVE Work Detail Member Work …" at bounding box center [569, 389] width 1139 height 718
click at [1044, 392] on main "< Back to public search results Copy work link BELIEVE Work Detail Member Work …" at bounding box center [569, 389] width 1139 height 718
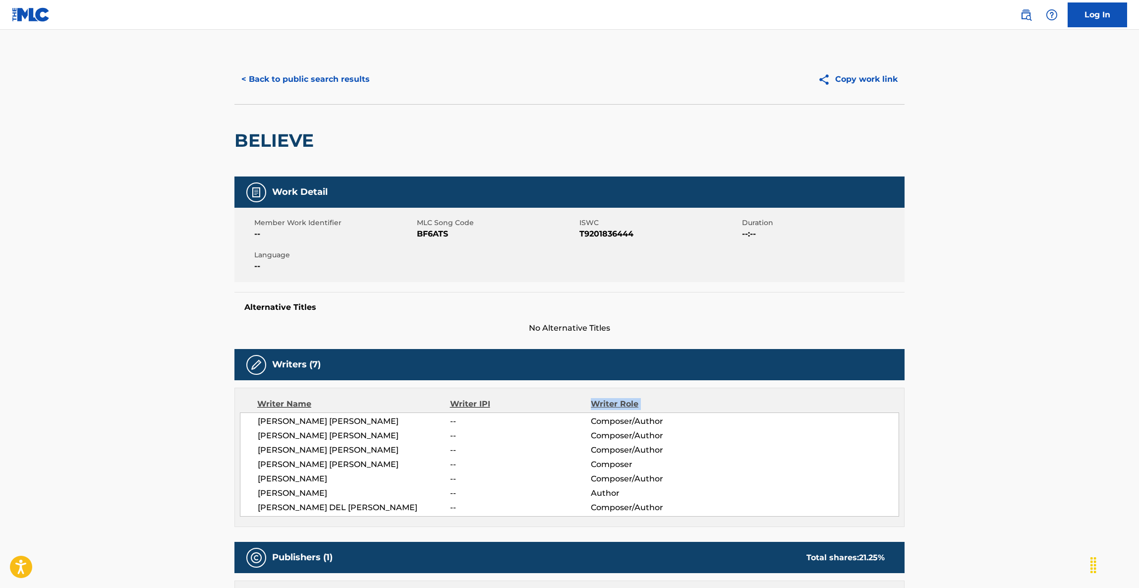
drag, startPoint x: 1043, startPoint y: 392, endPoint x: 1045, endPoint y: 385, distance: 7.1
click at [1045, 388] on main "< Back to public search results Copy work link BELIEVE Work Detail Member Work …" at bounding box center [569, 389] width 1139 height 718
click at [1045, 381] on main "< Back to public search results Copy work link BELIEVE Work Detail Member Work …" at bounding box center [569, 389] width 1139 height 718
click at [1044, 381] on main "< Back to public search results Copy work link BELIEVE Work Detail Member Work …" at bounding box center [569, 389] width 1139 height 718
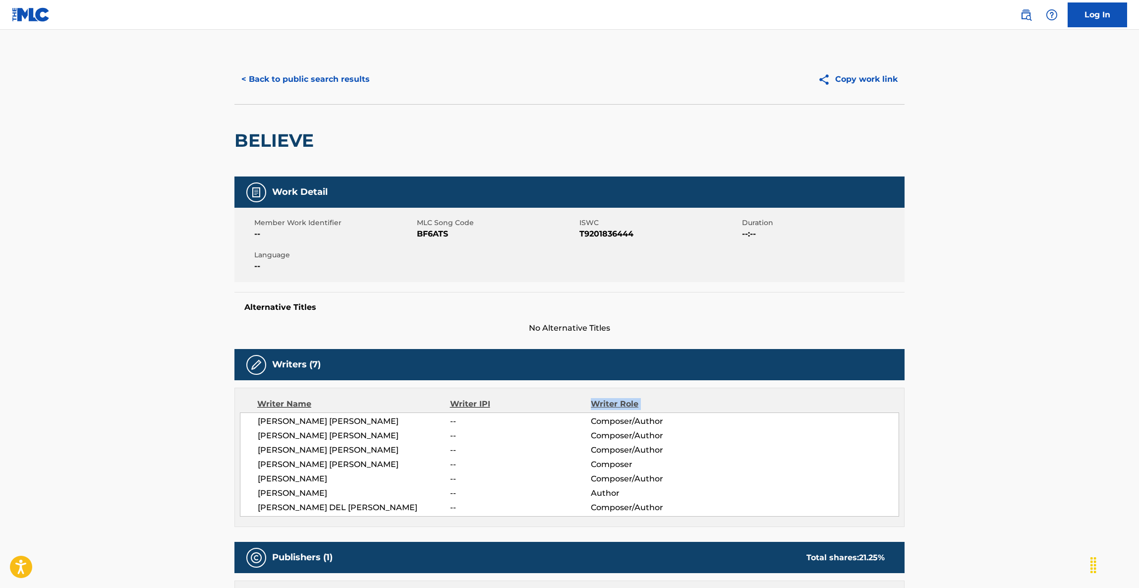
click at [1042, 381] on main "< Back to public search results Copy work link BELIEVE Work Detail Member Work …" at bounding box center [569, 389] width 1139 height 718
click at [1034, 390] on main "< Back to public search results Copy work link BELIEVE Work Detail Member Work …" at bounding box center [569, 389] width 1139 height 718
click at [1038, 389] on main "< Back to public search results Copy work link BELIEVE Work Detail Member Work …" at bounding box center [569, 389] width 1139 height 718
click at [1038, 391] on main "< Back to public search results Copy work link BELIEVE Work Detail Member Work …" at bounding box center [569, 389] width 1139 height 718
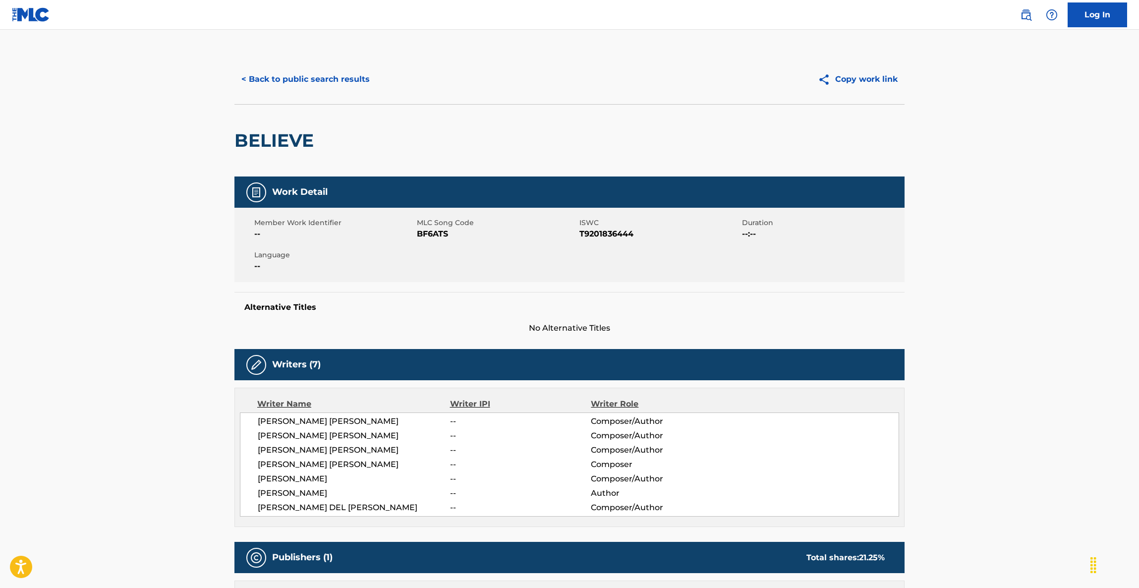
click at [1038, 391] on main "< Back to public search results Copy work link BELIEVE Work Detail Member Work …" at bounding box center [569, 389] width 1139 height 718
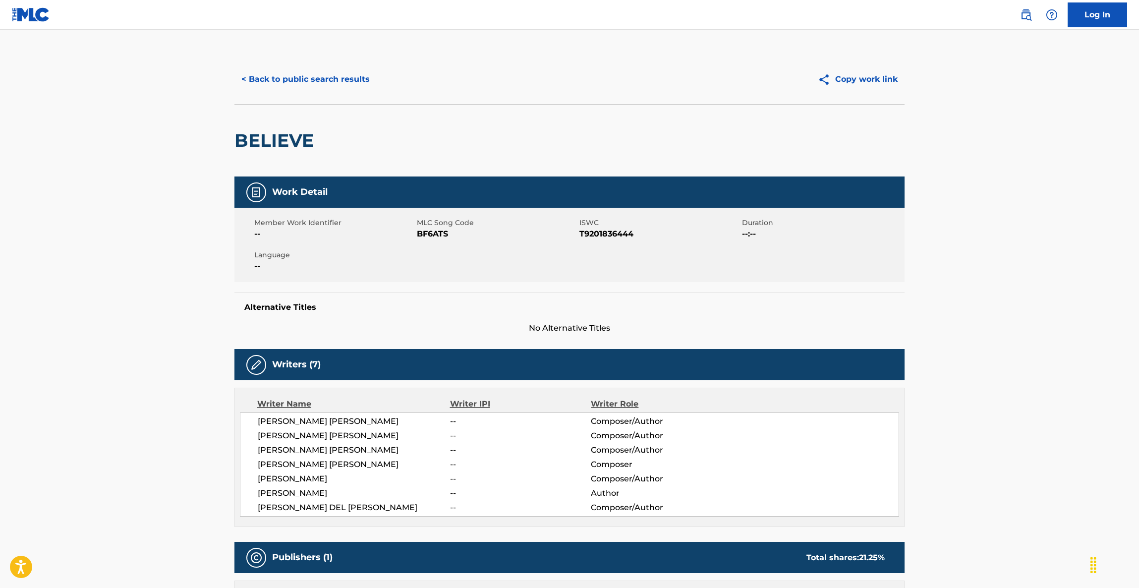
click at [1038, 391] on main "< Back to public search results Copy work link BELIEVE Work Detail Member Work …" at bounding box center [569, 389] width 1139 height 718
click at [1037, 392] on main "< Back to public search results Copy work link BELIEVE Work Detail Member Work …" at bounding box center [569, 389] width 1139 height 718
click at [1036, 394] on main "< Back to public search results Copy work link BELIEVE Work Detail Member Work …" at bounding box center [569, 389] width 1139 height 718
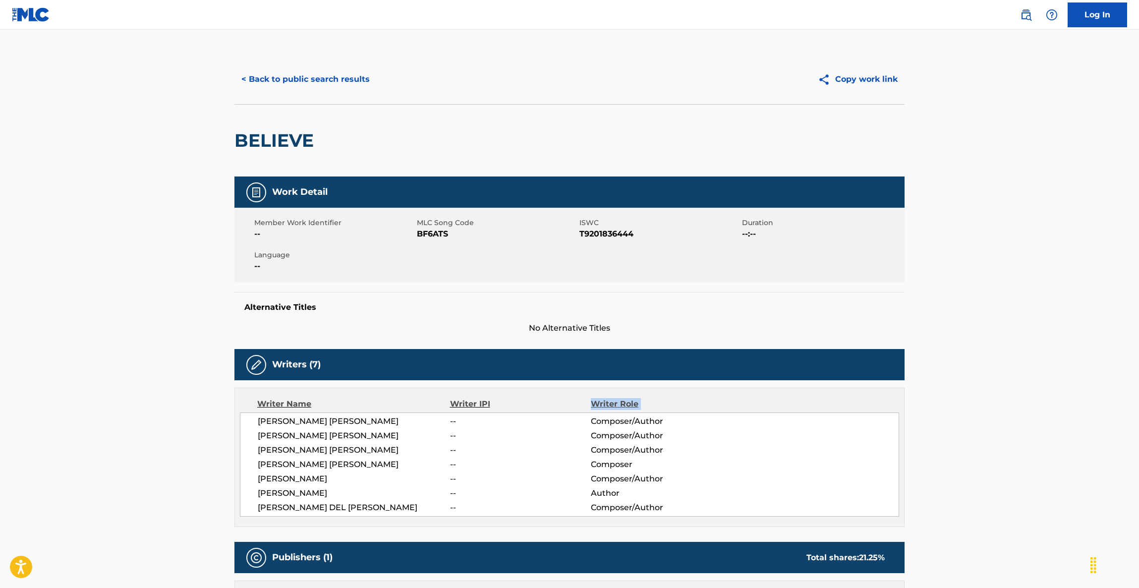
click at [1036, 394] on main "< Back to public search results Copy work link BELIEVE Work Detail Member Work …" at bounding box center [569, 389] width 1139 height 718
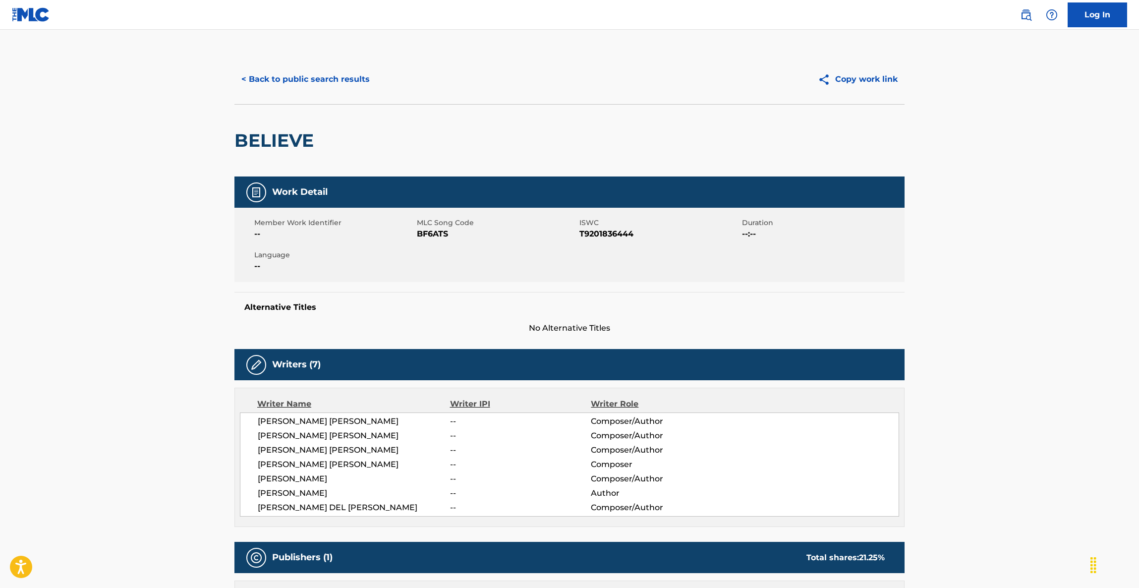
click at [1036, 394] on main "< Back to public search results Copy work link BELIEVE Work Detail Member Work …" at bounding box center [569, 389] width 1139 height 718
click at [1035, 395] on main "< Back to public search results Copy work link BELIEVE Work Detail Member Work …" at bounding box center [569, 389] width 1139 height 718
click at [1035, 396] on main "< Back to public search results Copy work link BELIEVE Work Detail Member Work …" at bounding box center [569, 389] width 1139 height 718
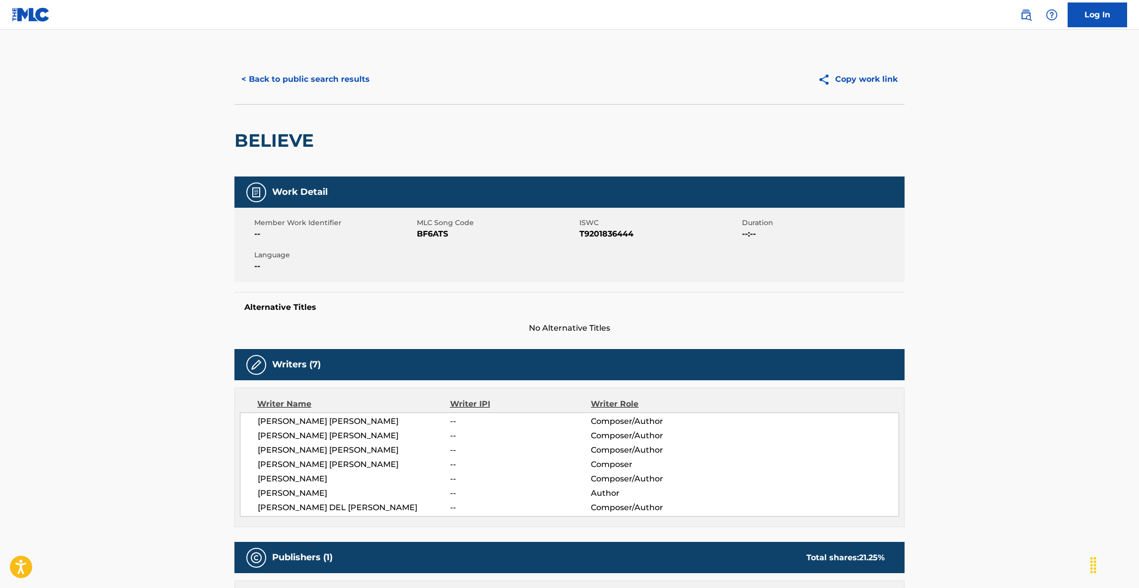
click at [1035, 396] on main "< Back to public search results Copy work link BELIEVE Work Detail Member Work …" at bounding box center [569, 389] width 1139 height 718
drag, startPoint x: 1035, startPoint y: 395, endPoint x: 1031, endPoint y: 387, distance: 9.1
click at [1034, 393] on main "< Back to public search results Copy work link BELIEVE Work Detail Member Work …" at bounding box center [569, 389] width 1139 height 718
click at [1031, 387] on main "< Back to public search results Copy work link BELIEVE Work Detail Member Work …" at bounding box center [569, 389] width 1139 height 718
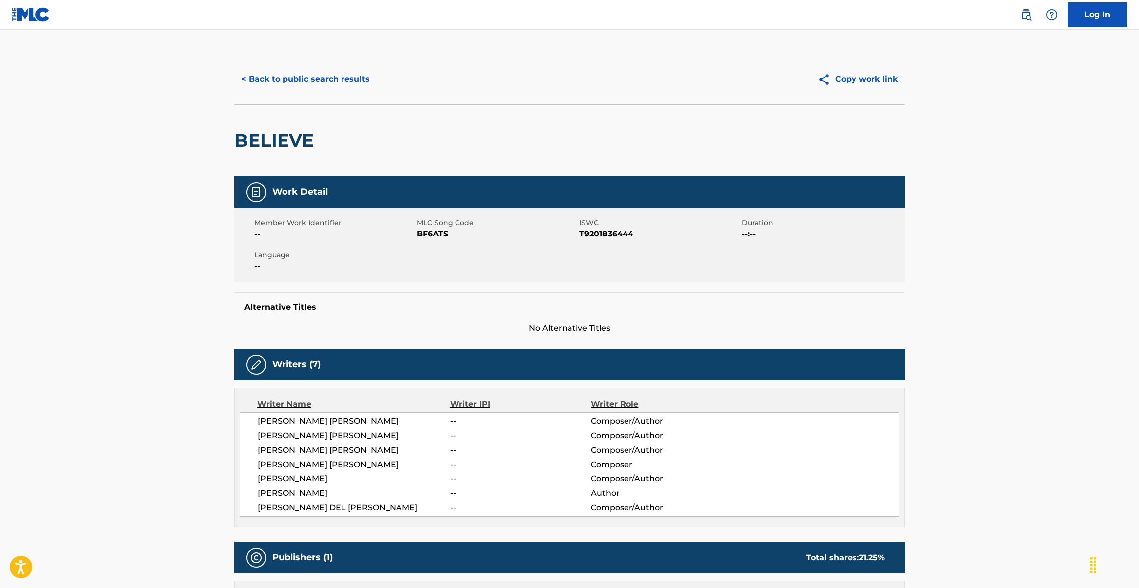
click at [1028, 389] on main "< Back to public search results Copy work link BELIEVE Work Detail Member Work …" at bounding box center [569, 389] width 1139 height 718
click at [1027, 392] on main "< Back to public search results Copy work link BELIEVE Work Detail Member Work …" at bounding box center [569, 389] width 1139 height 718
click at [1029, 382] on main "< Back to public search results Copy work link BELIEVE Work Detail Member Work …" at bounding box center [569, 389] width 1139 height 718
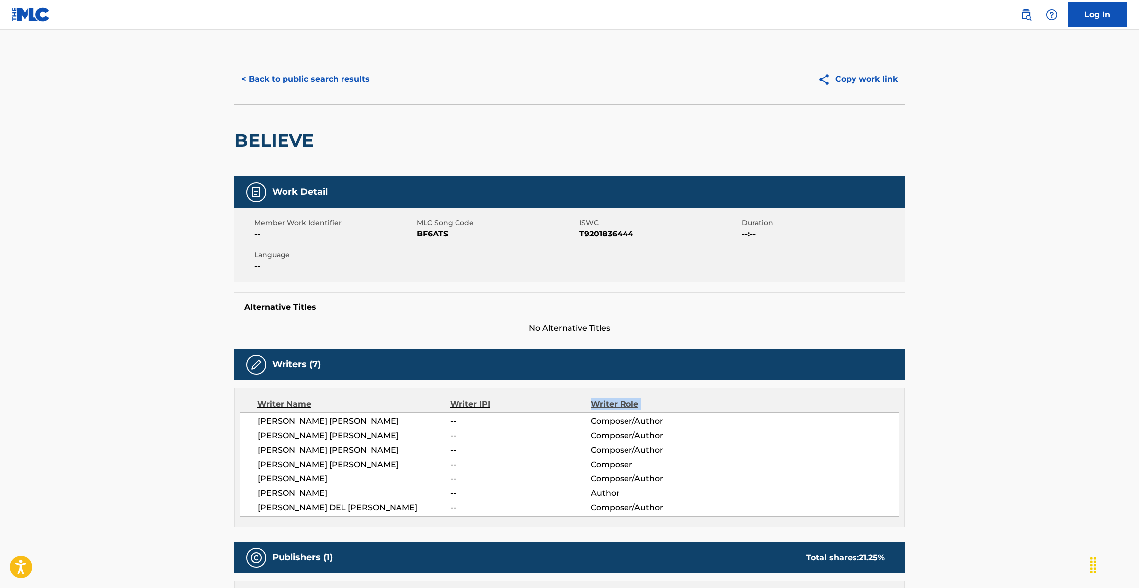
click at [1029, 382] on main "< Back to public search results Copy work link BELIEVE Work Detail Member Work …" at bounding box center [569, 389] width 1139 height 718
click at [1017, 400] on main "< Back to public search results Copy work link BELIEVE Work Detail Member Work …" at bounding box center [569, 389] width 1139 height 718
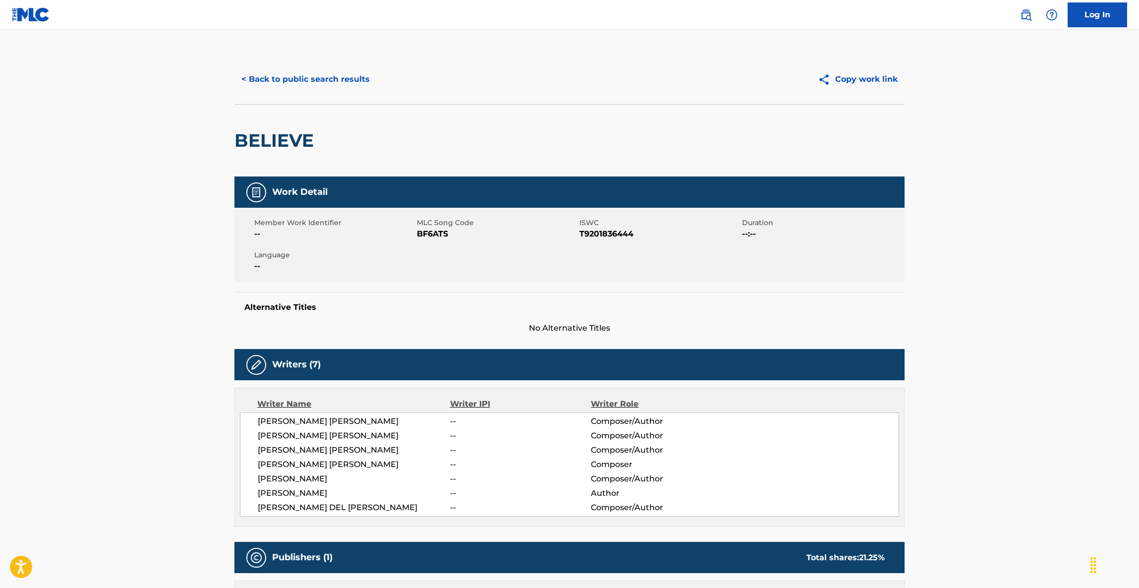
click at [1017, 400] on main "< Back to public search results Copy work link BELIEVE Work Detail Member Work …" at bounding box center [569, 389] width 1139 height 718
drag, startPoint x: 1009, startPoint y: 401, endPoint x: 997, endPoint y: 401, distance: 11.9
click at [1001, 401] on main "< Back to public search results Copy work link BELIEVE Work Detail Member Work …" at bounding box center [569, 389] width 1139 height 718
click at [1097, 267] on main "< Back to public search results Copy work link BELIEVE Work Detail Member Work …" at bounding box center [569, 389] width 1139 height 718
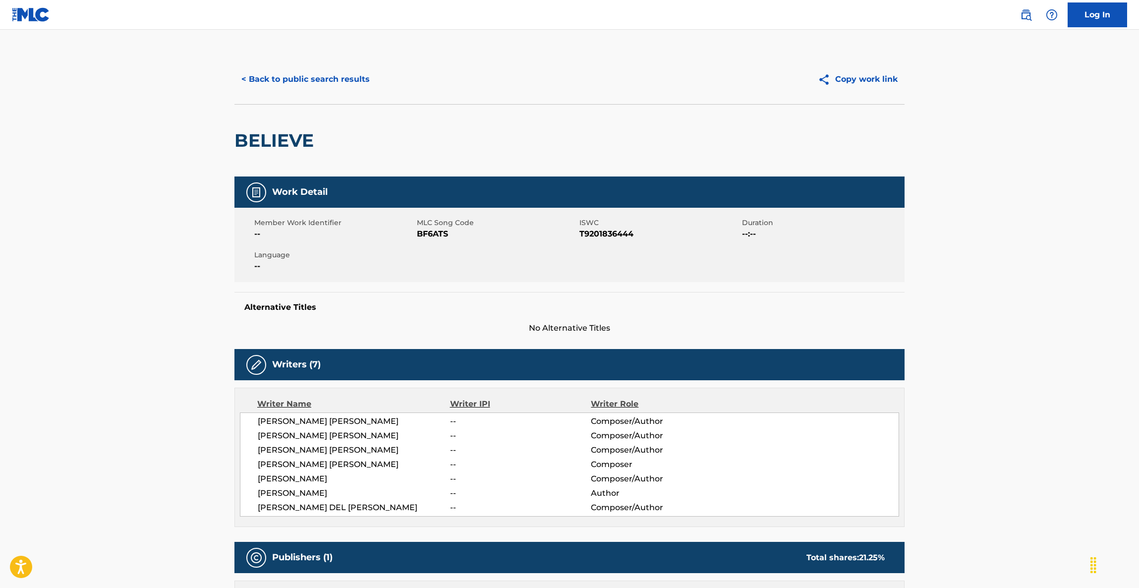
click at [1097, 267] on main "< Back to public search results Copy work link BELIEVE Work Detail Member Work …" at bounding box center [569, 389] width 1139 height 718
click at [1097, 266] on main "< Back to public search results Copy work link BELIEVE Work Detail Member Work …" at bounding box center [569, 389] width 1139 height 718
click at [1095, 267] on main "< Back to public search results Copy work link BELIEVE Work Detail Member Work …" at bounding box center [569, 389] width 1139 height 718
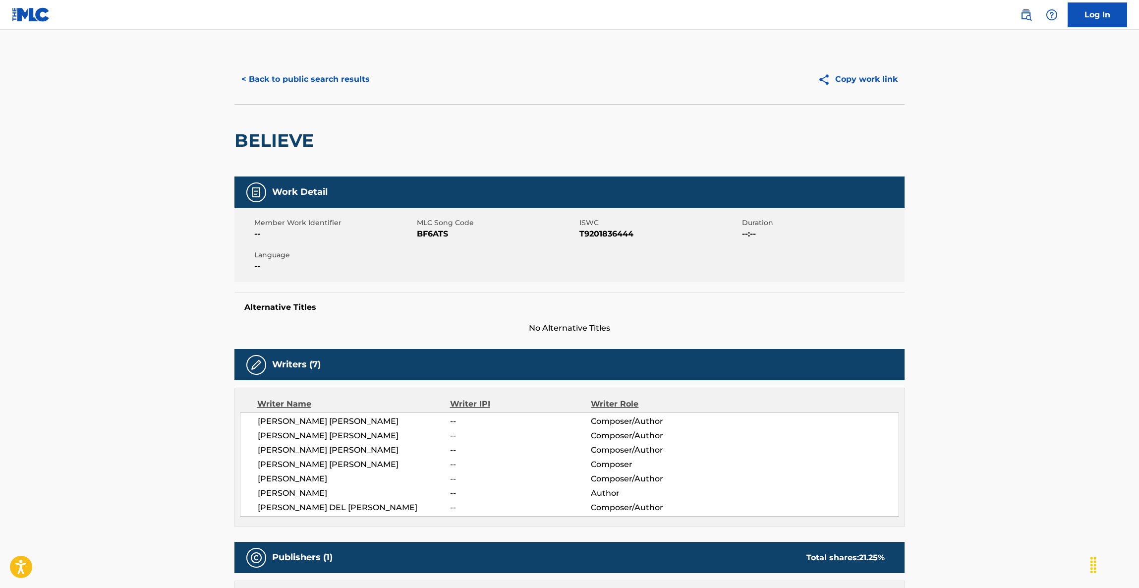
click at [1095, 267] on main "< Back to public search results Copy work link BELIEVE Work Detail Member Work …" at bounding box center [569, 389] width 1139 height 718
click at [1095, 266] on main "< Back to public search results Copy work link BELIEVE Work Detail Member Work …" at bounding box center [569, 389] width 1139 height 718
click at [1026, 273] on main "< Back to public search results Copy work link BELIEVE Work Detail Member Work …" at bounding box center [569, 389] width 1139 height 718
click at [1025, 274] on main "< Back to public search results Copy work link BELIEVE Work Detail Member Work …" at bounding box center [569, 389] width 1139 height 718
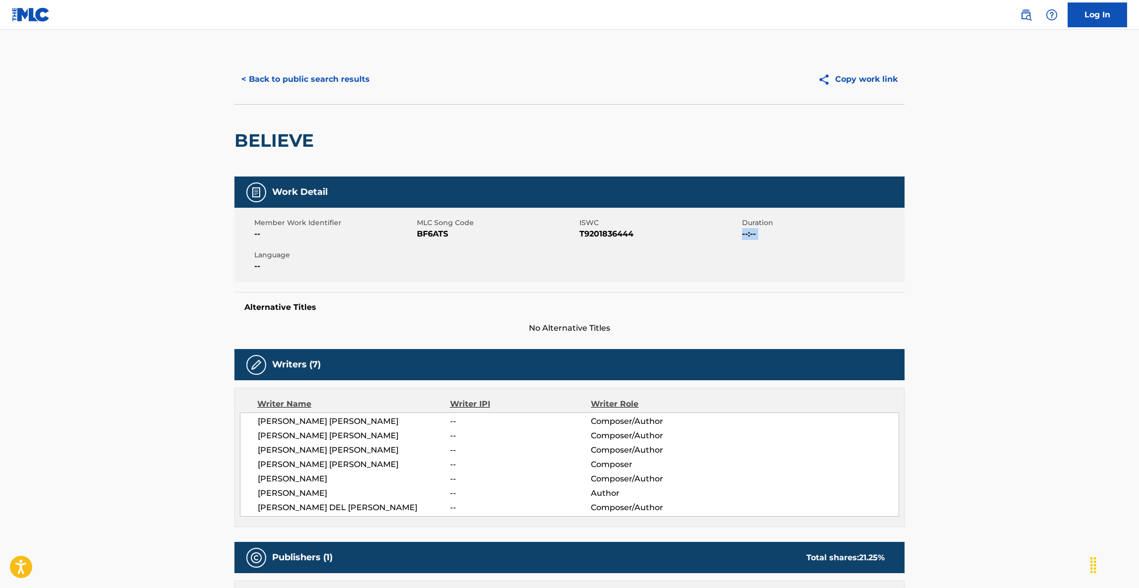
click at [1023, 274] on main "< Back to public search results Copy work link BELIEVE Work Detail Member Work …" at bounding box center [569, 389] width 1139 height 718
click at [1018, 274] on main "< Back to public search results Copy work link BELIEVE Work Detail Member Work …" at bounding box center [569, 389] width 1139 height 718
click at [1018, 272] on main "< Back to public search results Copy work link BELIEVE Work Detail Member Work …" at bounding box center [569, 389] width 1139 height 718
click at [1015, 272] on main "< Back to public search results Copy work link BELIEVE Work Detail Member Work …" at bounding box center [569, 389] width 1139 height 718
click at [1015, 270] on main "< Back to public search results Copy work link BELIEVE Work Detail Member Work …" at bounding box center [569, 389] width 1139 height 718
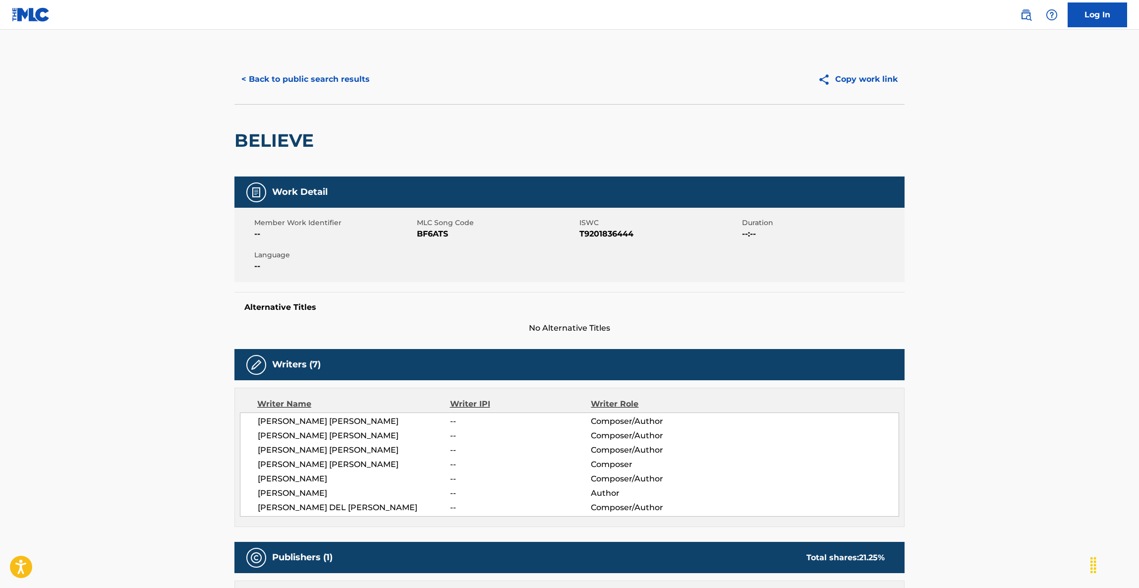
click at [1013, 269] on main "< Back to public search results Copy work link BELIEVE Work Detail Member Work …" at bounding box center [569, 389] width 1139 height 718
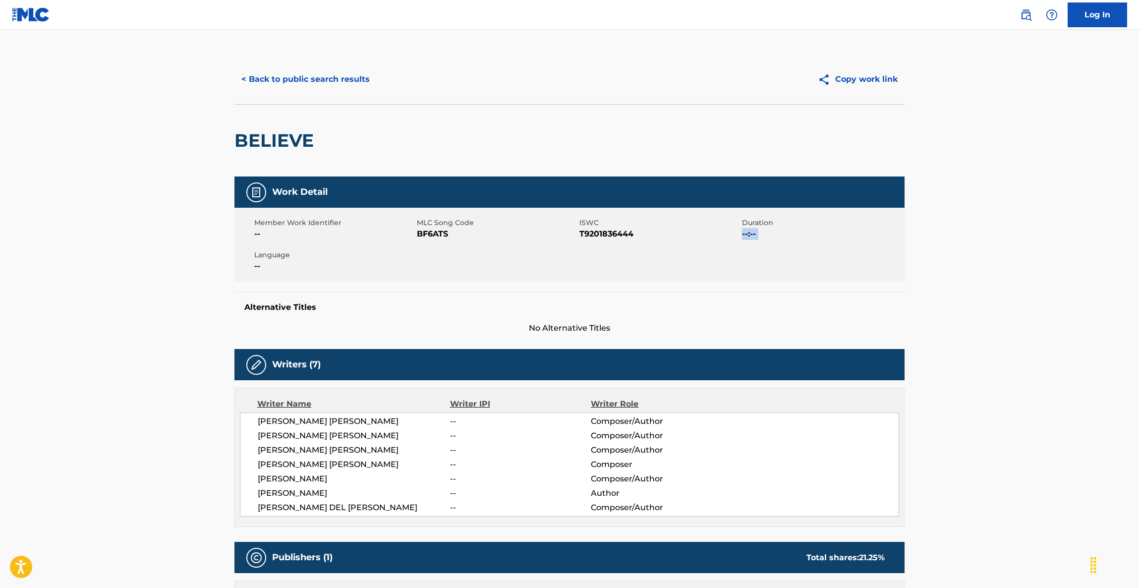
click at [1011, 269] on main "< Back to public search results Copy work link BELIEVE Work Detail Member Work …" at bounding box center [569, 389] width 1139 height 718
click at [1008, 270] on main "< Back to public search results Copy work link BELIEVE Work Detail Member Work …" at bounding box center [569, 389] width 1139 height 718
click at [1006, 254] on main "< Back to public search results Copy work link BELIEVE Work Detail Member Work …" at bounding box center [569, 389] width 1139 height 718
click at [1012, 443] on main "< Back to public search results Copy work link BELIEVE Work Detail Member Work …" at bounding box center [569, 389] width 1139 height 718
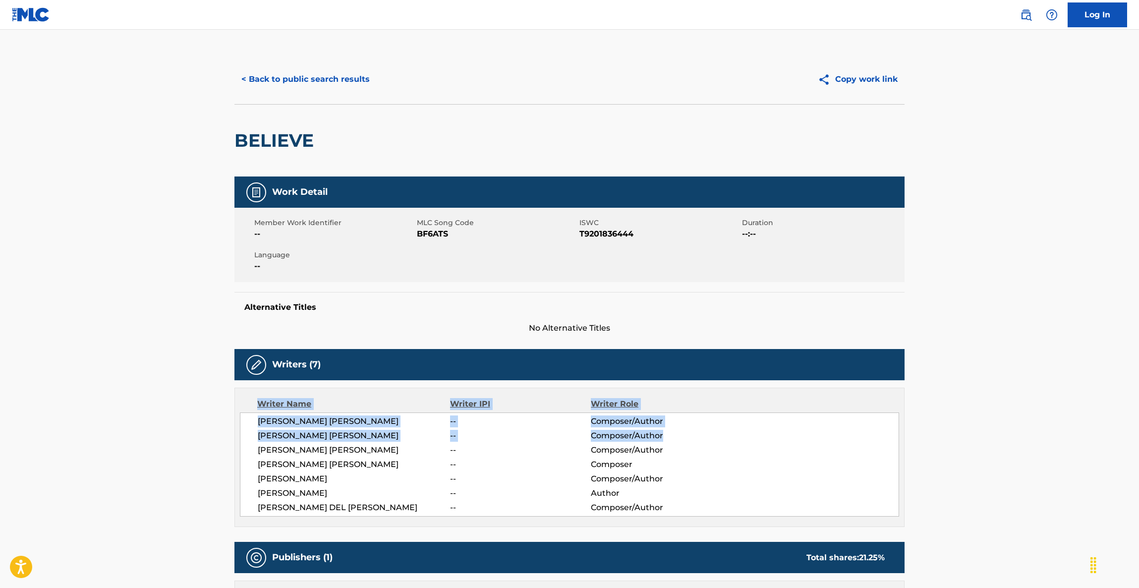
drag, startPoint x: 990, startPoint y: 362, endPoint x: 980, endPoint y: 348, distance: 16.8
click at [985, 353] on main "< Back to public search results Copy work link BELIEVE Work Detail Member Work …" at bounding box center [569, 389] width 1139 height 718
drag, startPoint x: 977, startPoint y: 361, endPoint x: 981, endPoint y: 364, distance: 5.1
click at [978, 362] on main "< Back to public search results Copy work link BELIEVE Work Detail Member Work …" at bounding box center [569, 389] width 1139 height 718
click at [974, 371] on main "< Back to public search results Copy work link BELIEVE Work Detail Member Work …" at bounding box center [569, 389] width 1139 height 718
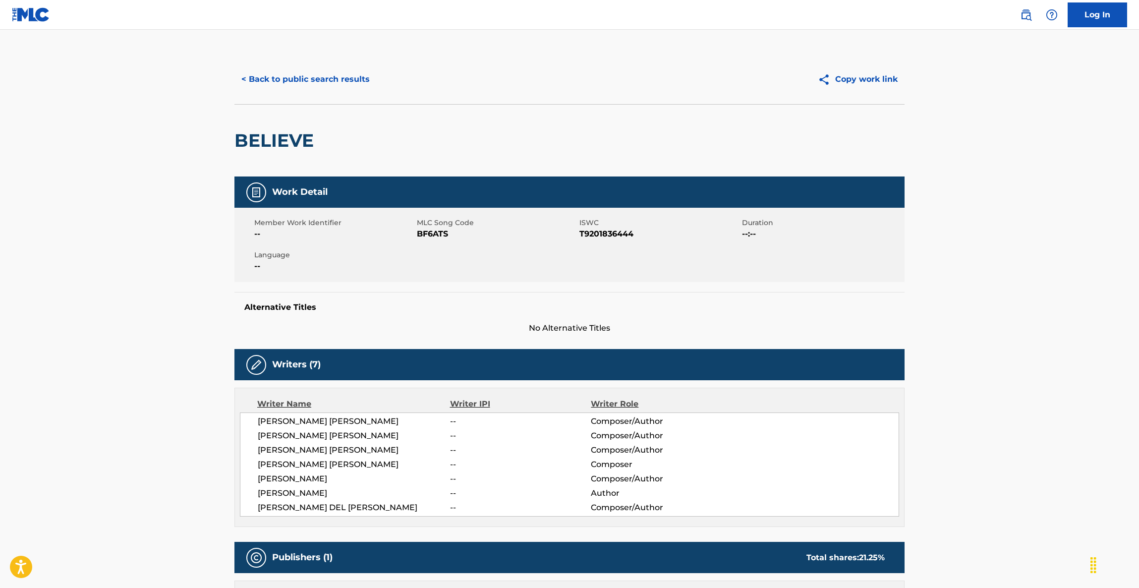
drag, startPoint x: 974, startPoint y: 314, endPoint x: 975, endPoint y: 302, distance: 11.4
click at [974, 308] on main "< Back to public search results Copy work link BELIEVE Work Detail Member Work …" at bounding box center [569, 389] width 1139 height 718
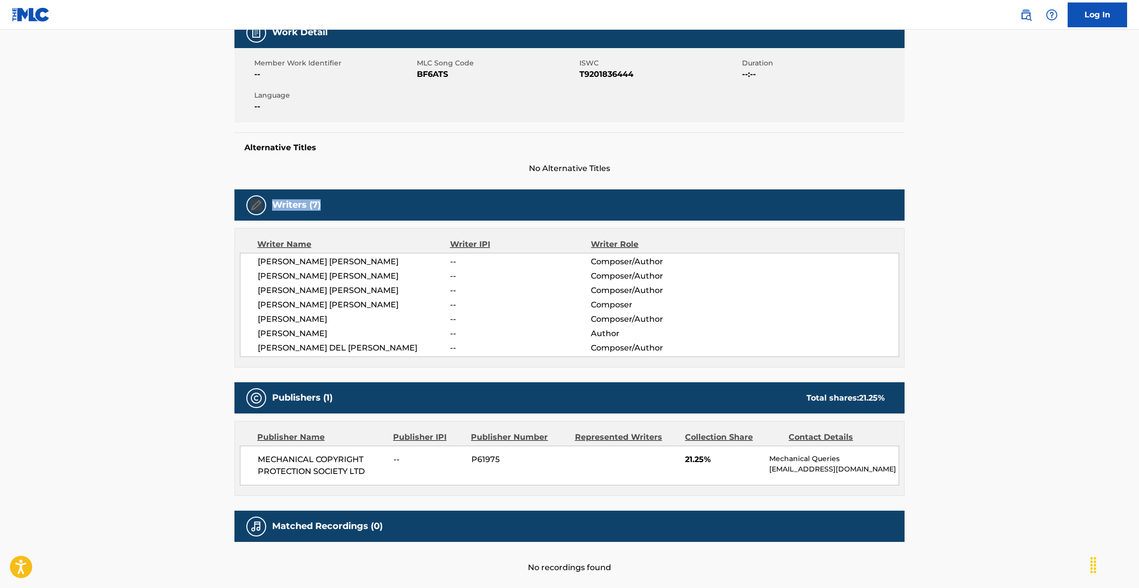
scroll to position [215, 0]
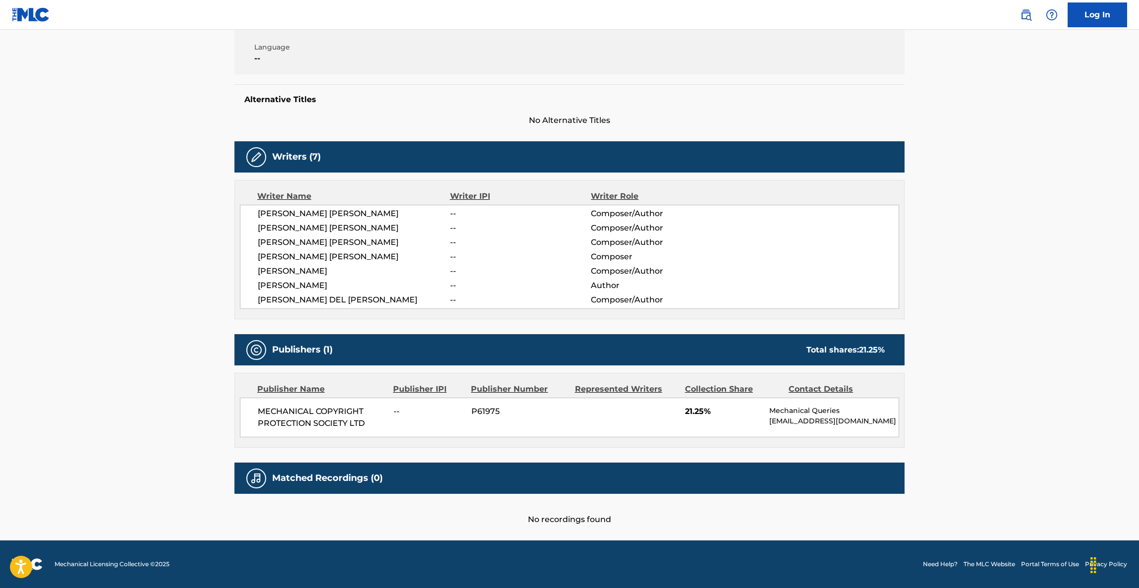
click at [1070, 401] on main "< Back to public search results Copy work link BELIEVE Work Detail Member Work …" at bounding box center [569, 181] width 1139 height 718
click at [1060, 385] on main "< Back to public search results Copy work link BELIEVE Work Detail Member Work …" at bounding box center [569, 181] width 1139 height 718
click at [1055, 385] on main "< Back to public search results Copy work link BELIEVE Work Detail Member Work …" at bounding box center [569, 181] width 1139 height 718
click at [1028, 385] on main "< Back to public search results Copy work link BELIEVE Work Detail Member Work …" at bounding box center [569, 181] width 1139 height 718
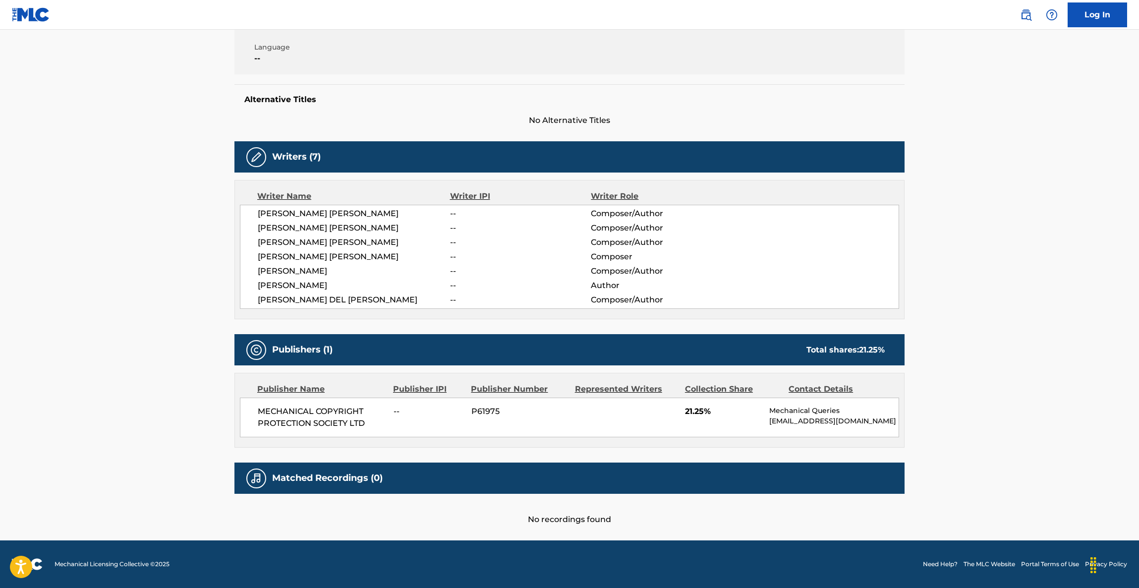
click at [994, 345] on main "< Back to public search results Copy work link BELIEVE Work Detail Member Work …" at bounding box center [569, 181] width 1139 height 718
drag, startPoint x: 994, startPoint y: 345, endPoint x: 1000, endPoint y: 343, distance: 6.7
click at [998, 345] on main "< Back to public search results Copy work link BELIEVE Work Detail Member Work …" at bounding box center [569, 181] width 1139 height 718
click at [1000, 343] on main "< Back to public search results Copy work link BELIEVE Work Detail Member Work …" at bounding box center [569, 181] width 1139 height 718
drag, startPoint x: 1001, startPoint y: 339, endPoint x: 1026, endPoint y: 280, distance: 64.3
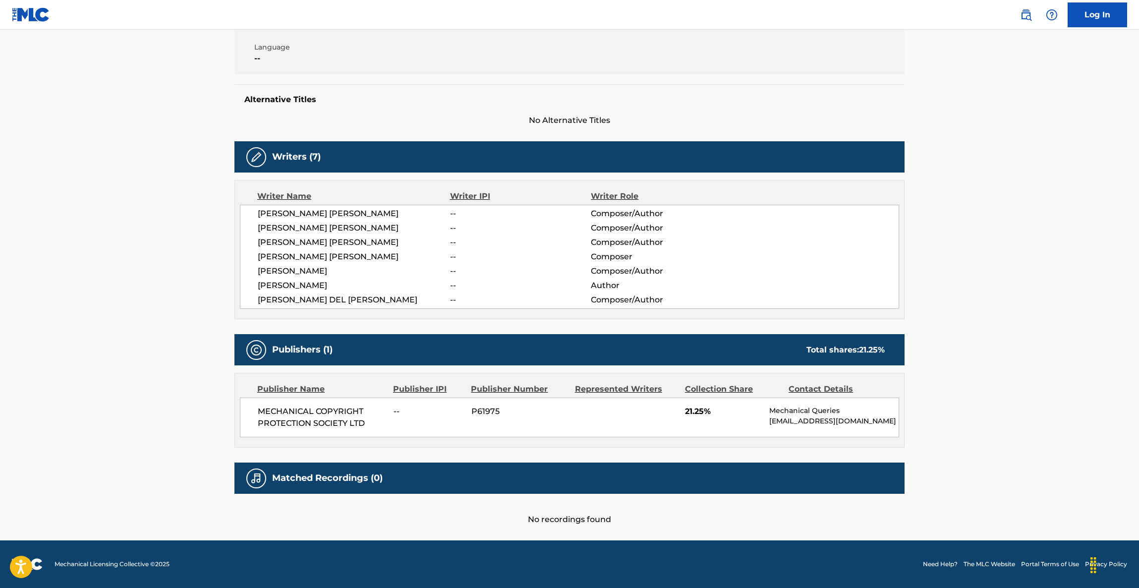
click at [1024, 296] on main "< Back to public search results Copy work link BELIEVE Work Detail Member Work …" at bounding box center [569, 181] width 1139 height 718
click at [1031, 257] on main "< Back to public search results Copy work link BELIEVE Work Detail Member Work …" at bounding box center [569, 181] width 1139 height 718
click at [1030, 263] on main "< Back to public search results Copy work link BELIEVE Work Detail Member Work …" at bounding box center [569, 181] width 1139 height 718
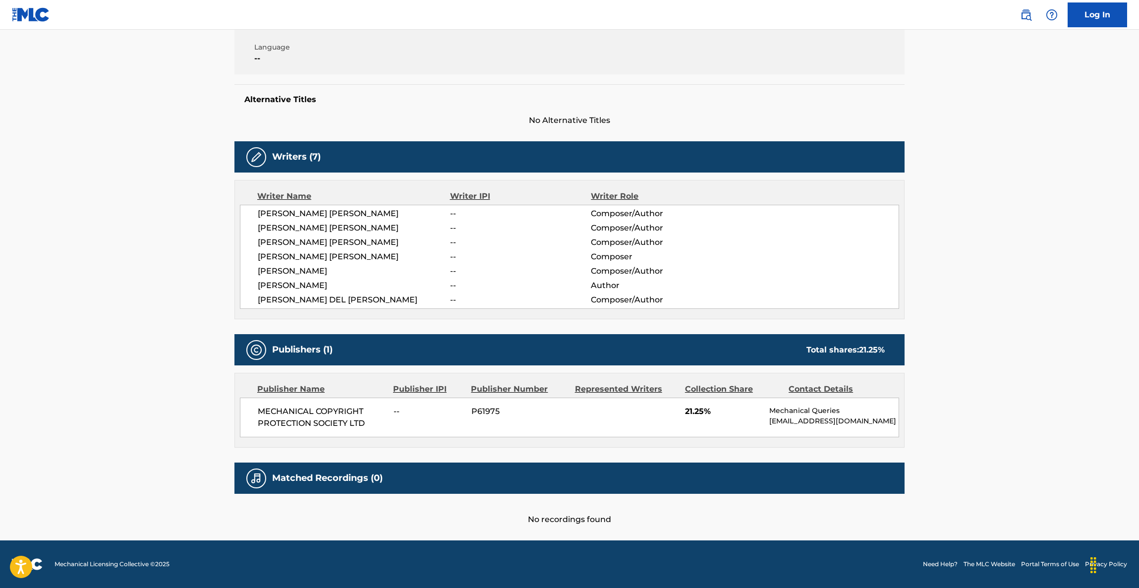
drag, startPoint x: 1030, startPoint y: 263, endPoint x: 1032, endPoint y: 271, distance: 7.6
click at [1030, 264] on main "< Back to public search results Copy work link BELIEVE Work Detail Member Work …" at bounding box center [569, 181] width 1139 height 718
click at [1032, 271] on main "< Back to public search results Copy work link BELIEVE Work Detail Member Work …" at bounding box center [569, 181] width 1139 height 718
drag, startPoint x: 1032, startPoint y: 274, endPoint x: 1033, endPoint y: 281, distance: 7.1
click at [1032, 279] on main "< Back to public search results Copy work link BELIEVE Work Detail Member Work …" at bounding box center [569, 181] width 1139 height 718
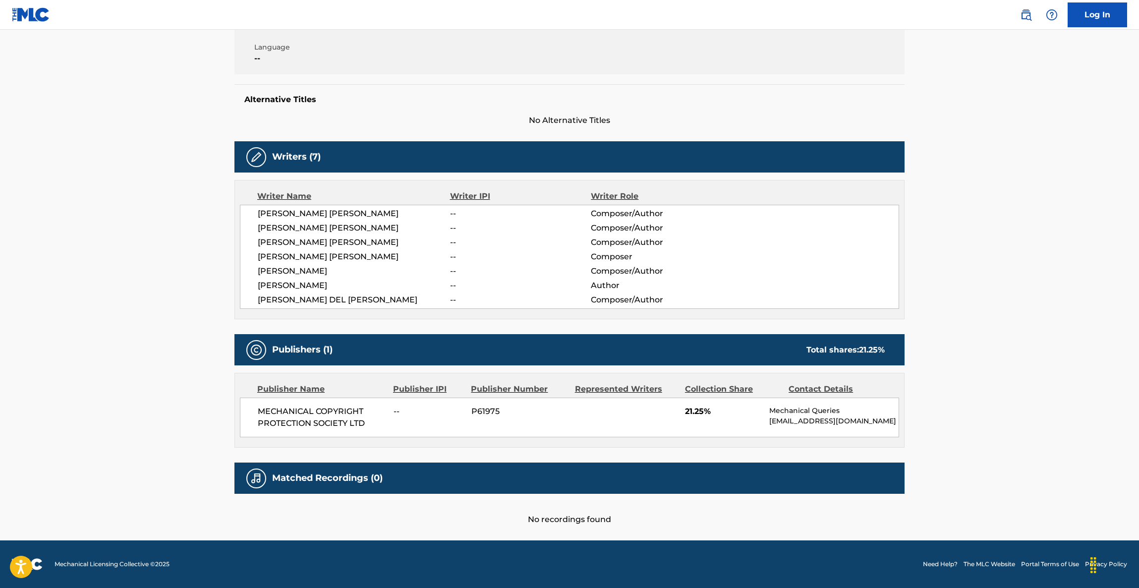
click at [1037, 281] on main "< Back to public search results Copy work link BELIEVE Work Detail Member Work …" at bounding box center [569, 181] width 1139 height 718
click at [1039, 281] on main "< Back to public search results Copy work link BELIEVE Work Detail Member Work …" at bounding box center [569, 181] width 1139 height 718
drag, startPoint x: 1039, startPoint y: 281, endPoint x: 1033, endPoint y: 289, distance: 10.2
click at [1039, 282] on main "< Back to public search results Copy work link BELIEVE Work Detail Member Work …" at bounding box center [569, 181] width 1139 height 718
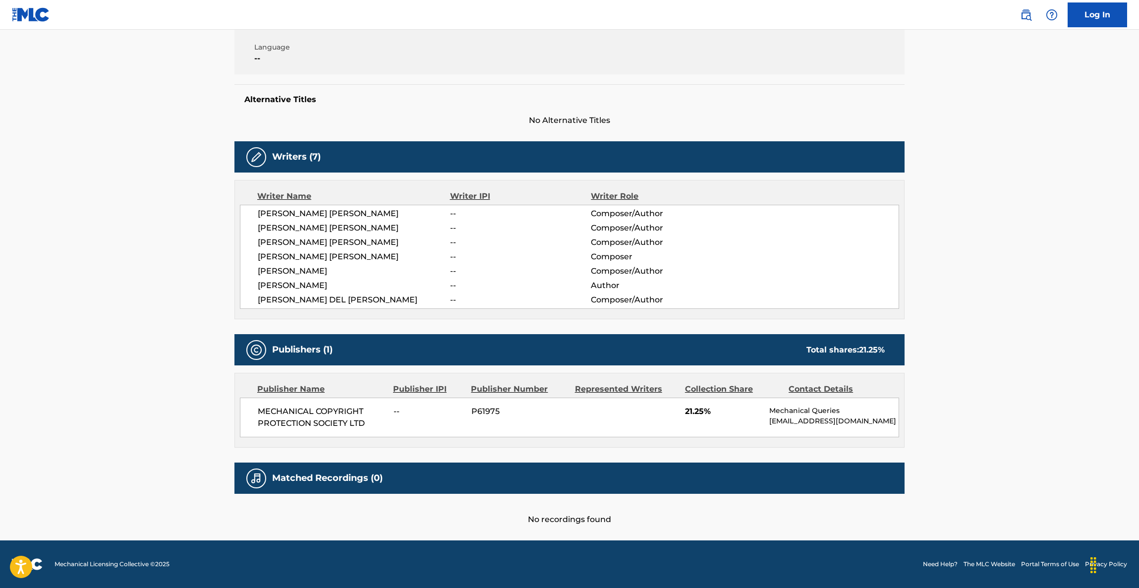
click at [1032, 289] on main "< Back to public search results Copy work link BELIEVE Work Detail Member Work …" at bounding box center [569, 181] width 1139 height 718
click at [1028, 296] on main "< Back to public search results Copy work link BELIEVE Work Detail Member Work …" at bounding box center [569, 181] width 1139 height 718
click at [1025, 299] on main "< Back to public search results Copy work link BELIEVE Work Detail Member Work …" at bounding box center [569, 181] width 1139 height 718
drag, startPoint x: 1025, startPoint y: 299, endPoint x: 1024, endPoint y: 309, distance: 9.5
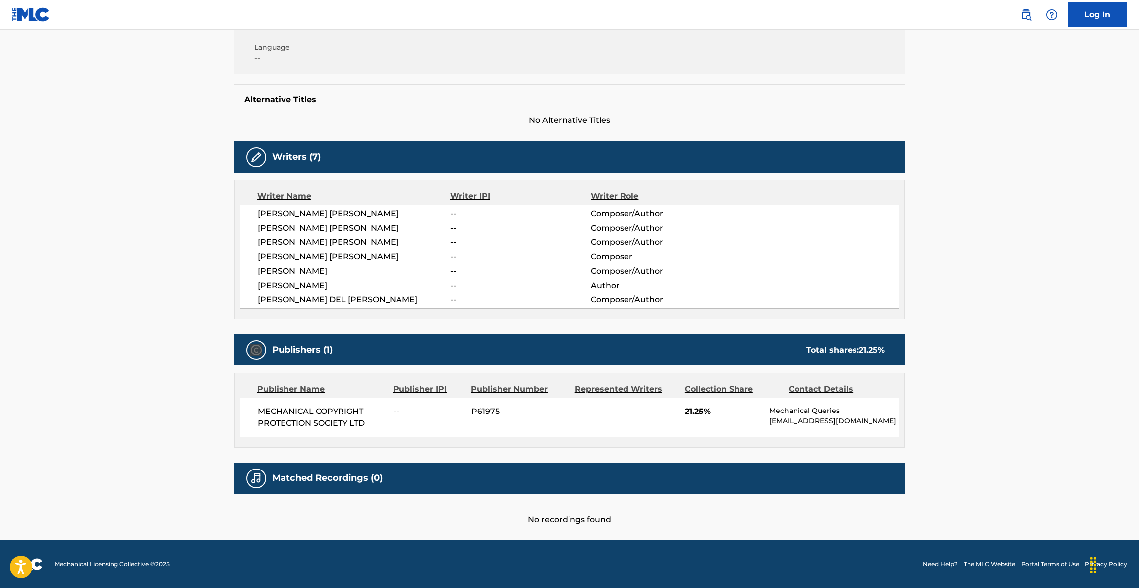
click at [1024, 306] on main "< Back to public search results Copy work link BELIEVE Work Detail Member Work …" at bounding box center [569, 181] width 1139 height 718
click at [1024, 309] on main "< Back to public search results Copy work link BELIEVE Work Detail Member Work …" at bounding box center [569, 181] width 1139 height 718
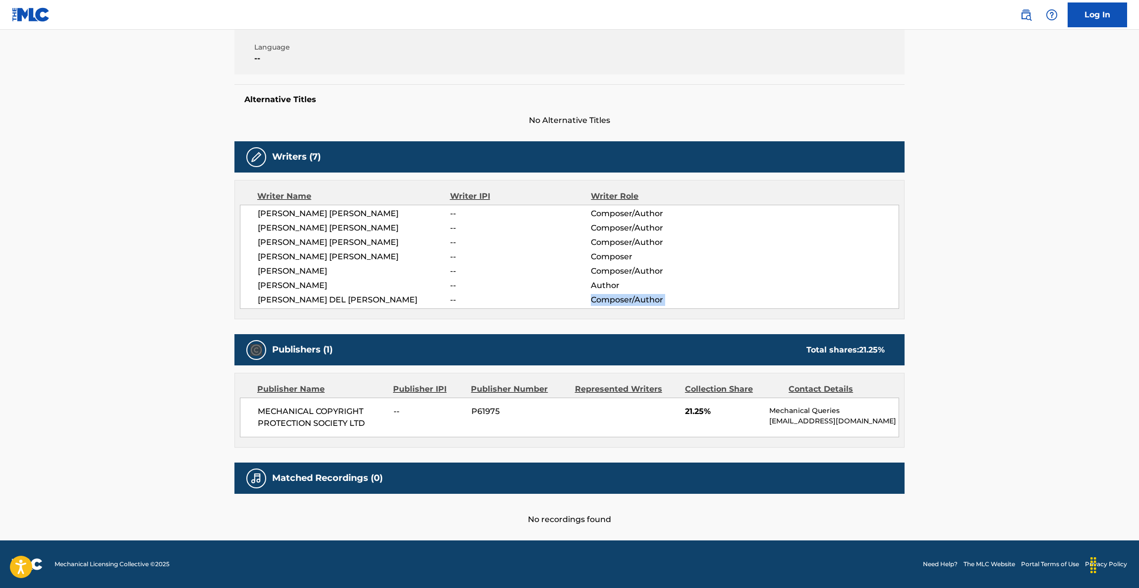
click at [1023, 311] on main "< Back to public search results Copy work link BELIEVE Work Detail Member Work …" at bounding box center [569, 181] width 1139 height 718
click at [1022, 315] on main "< Back to public search results Copy work link BELIEVE Work Detail Member Work …" at bounding box center [569, 181] width 1139 height 718
click at [1022, 316] on main "< Back to public search results Copy work link BELIEVE Work Detail Member Work …" at bounding box center [569, 181] width 1139 height 718
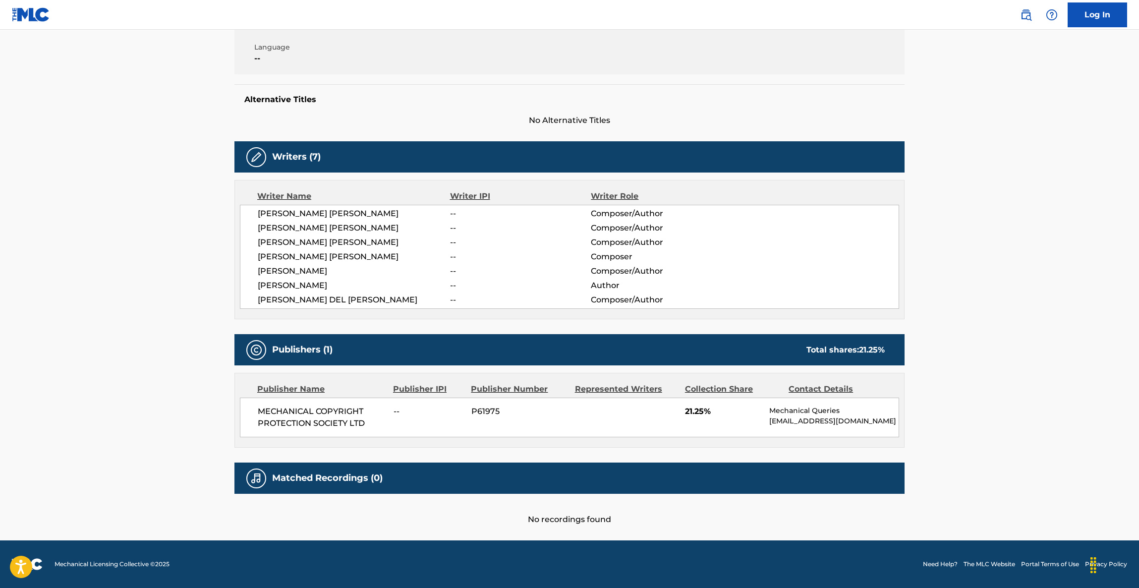
click at [1018, 329] on main "< Back to public search results Copy work link BELIEVE Work Detail Member Work …" at bounding box center [569, 181] width 1139 height 718
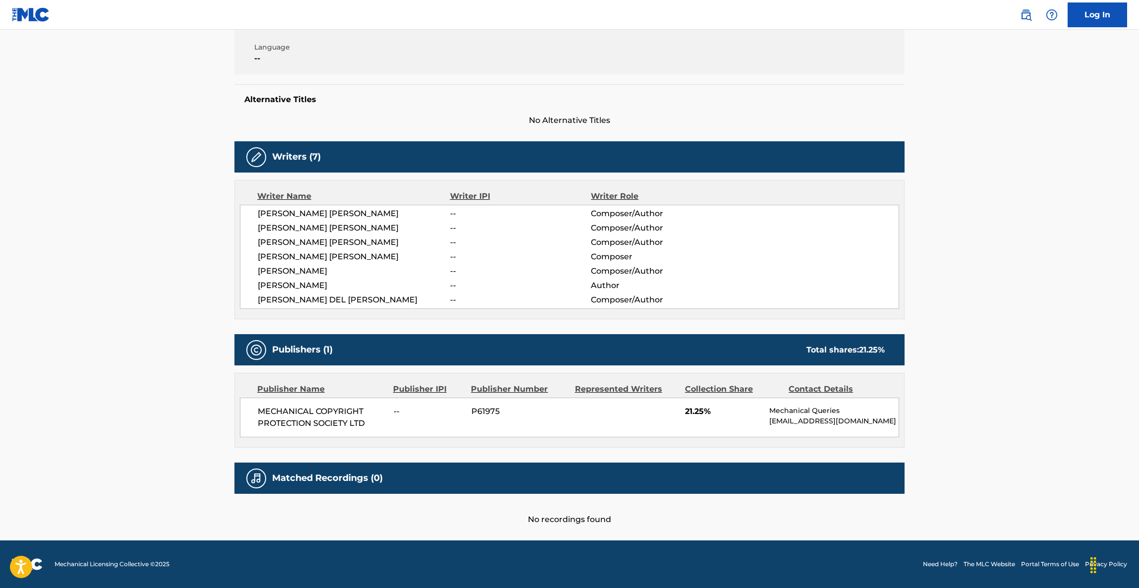
click at [1018, 329] on main "< Back to public search results Copy work link BELIEVE Work Detail Member Work …" at bounding box center [569, 181] width 1139 height 718
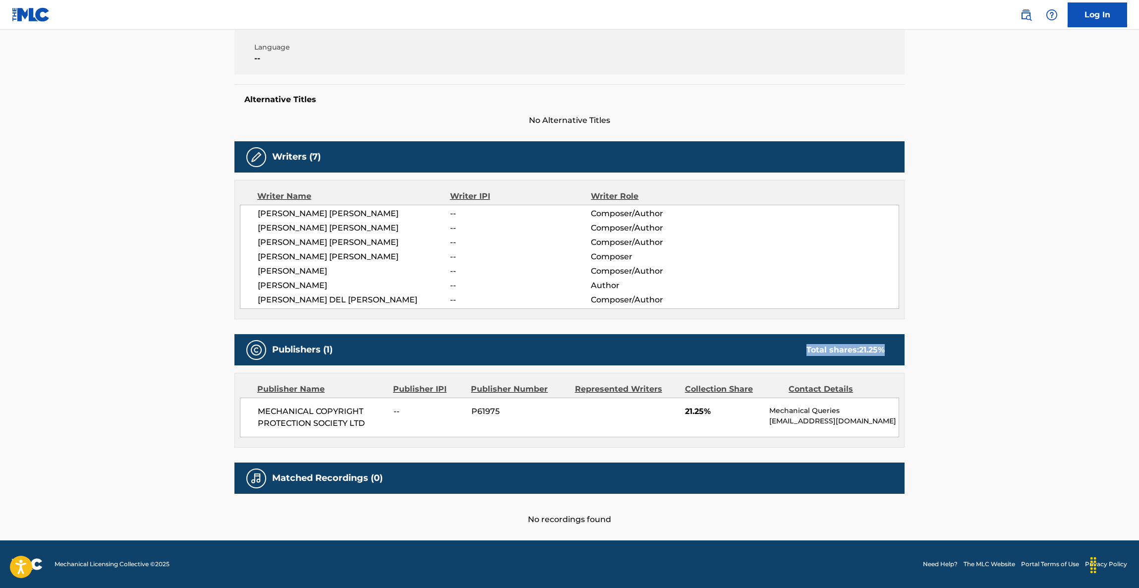
click at [1018, 329] on main "< Back to public search results Copy work link BELIEVE Work Detail Member Work …" at bounding box center [569, 181] width 1139 height 718
click at [1016, 332] on main "< Back to public search results Copy work link BELIEVE Work Detail Member Work …" at bounding box center [569, 181] width 1139 height 718
click at [1015, 336] on main "< Back to public search results Copy work link BELIEVE Work Detail Member Work …" at bounding box center [569, 181] width 1139 height 718
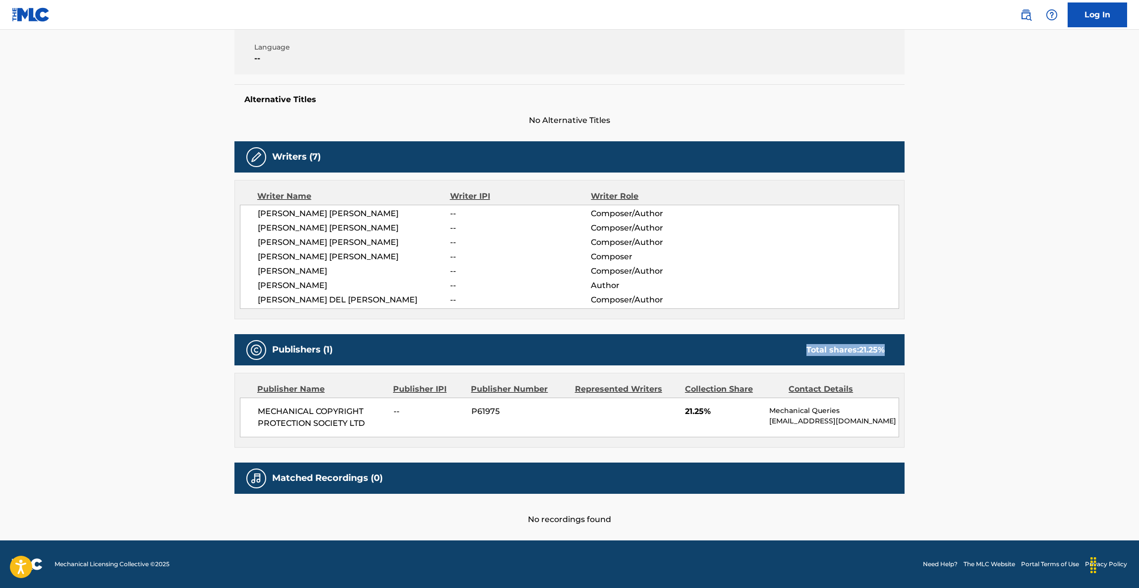
click at [1013, 338] on main "< Back to public search results Copy work link BELIEVE Work Detail Member Work …" at bounding box center [569, 181] width 1139 height 718
click at [1012, 338] on main "< Back to public search results Copy work link BELIEVE Work Detail Member Work …" at bounding box center [569, 181] width 1139 height 718
click at [1012, 337] on main "< Back to public search results Copy work link BELIEVE Work Detail Member Work …" at bounding box center [569, 181] width 1139 height 718
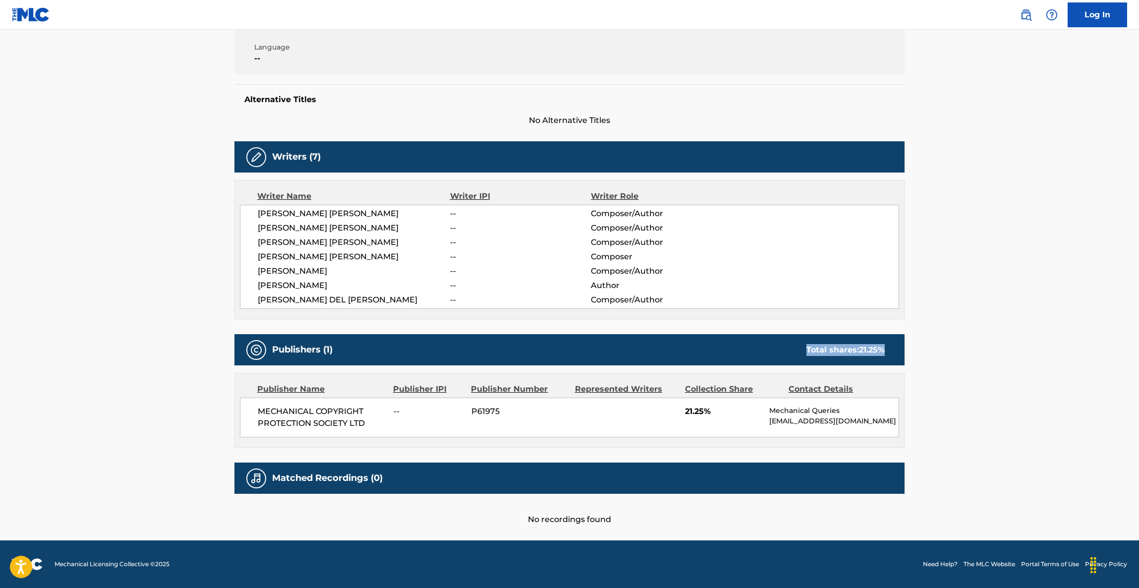
click at [1012, 337] on main "< Back to public search results Copy work link BELIEVE Work Detail Member Work …" at bounding box center [569, 181] width 1139 height 718
click at [1011, 337] on main "< Back to public search results Copy work link BELIEVE Work Detail Member Work …" at bounding box center [569, 181] width 1139 height 718
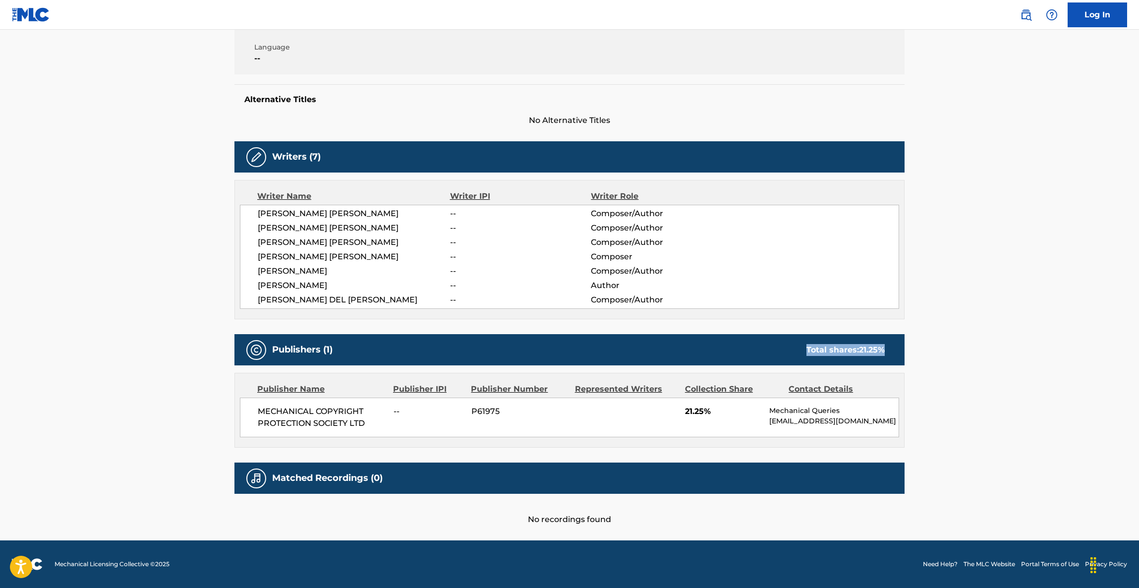
click at [1011, 337] on main "< Back to public search results Copy work link BELIEVE Work Detail Member Work …" at bounding box center [569, 181] width 1139 height 718
click at [641, 389] on div "Publisher Name Publisher IPI Publisher Number Represented Writers Collection Sh…" at bounding box center [569, 410] width 669 height 74
drag, startPoint x: 641, startPoint y: 389, endPoint x: 620, endPoint y: 584, distance: 195.9
click at [640, 401] on div "Publisher Name Publisher IPI Publisher Number Represented Writers Collection Sh…" at bounding box center [569, 410] width 669 height 74
